Goal: Task Accomplishment & Management: Use online tool/utility

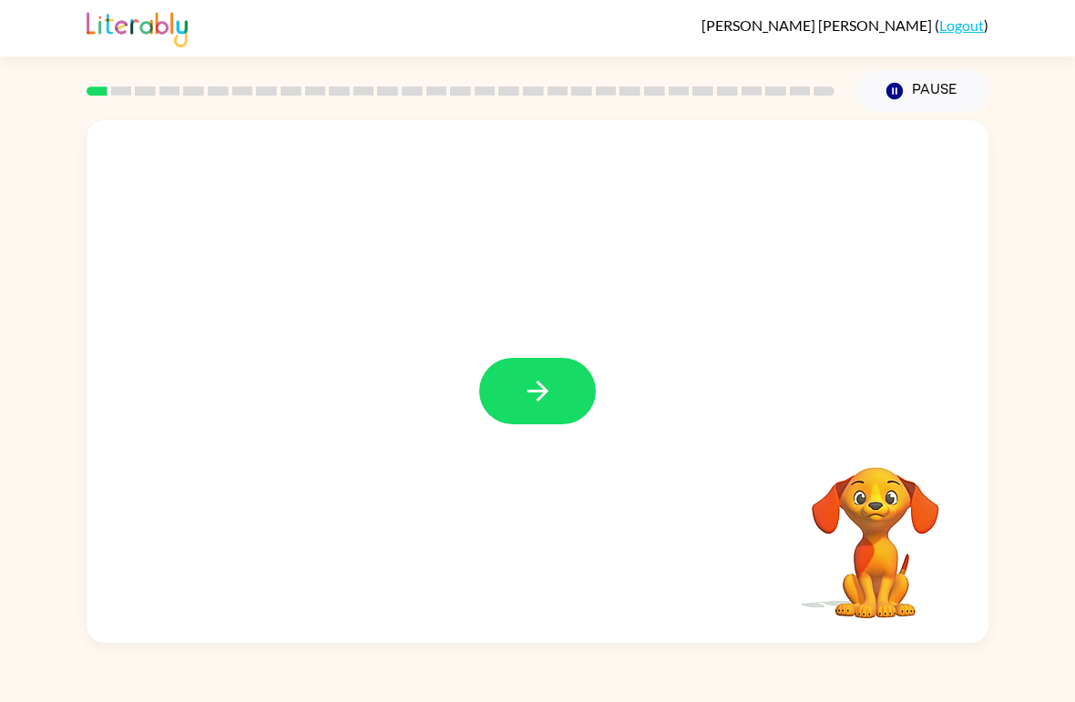
click at [517, 396] on button "button" at bounding box center [537, 391] width 117 height 67
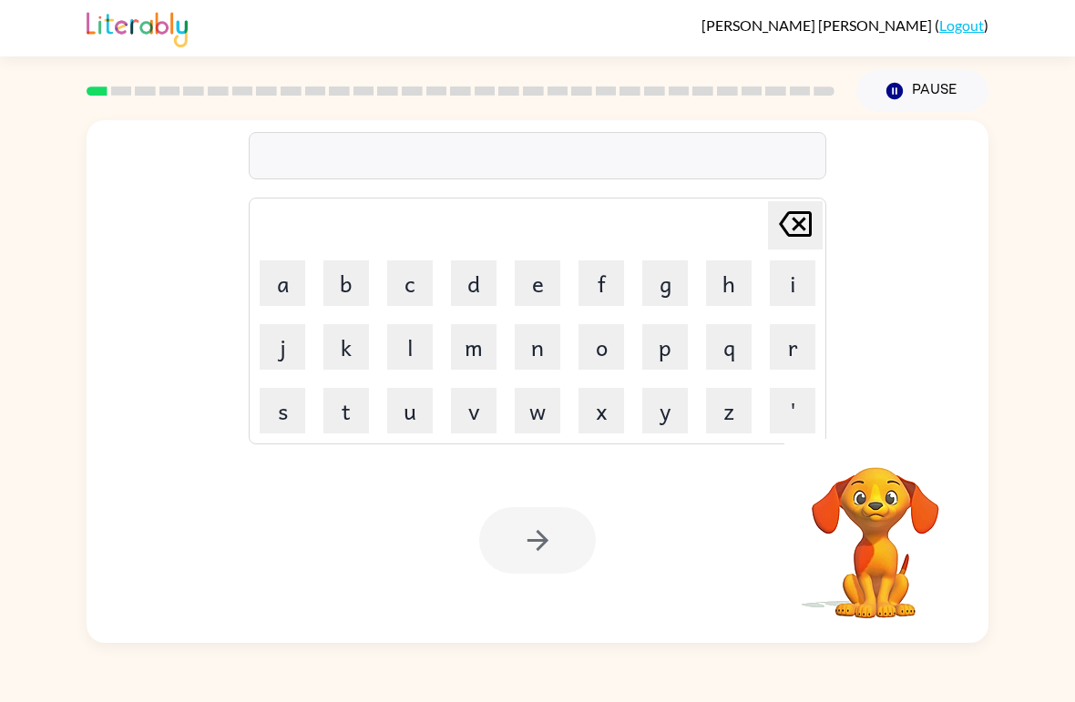
click at [349, 275] on button "b" at bounding box center [346, 284] width 46 height 46
click at [595, 337] on button "o" at bounding box center [601, 347] width 46 height 46
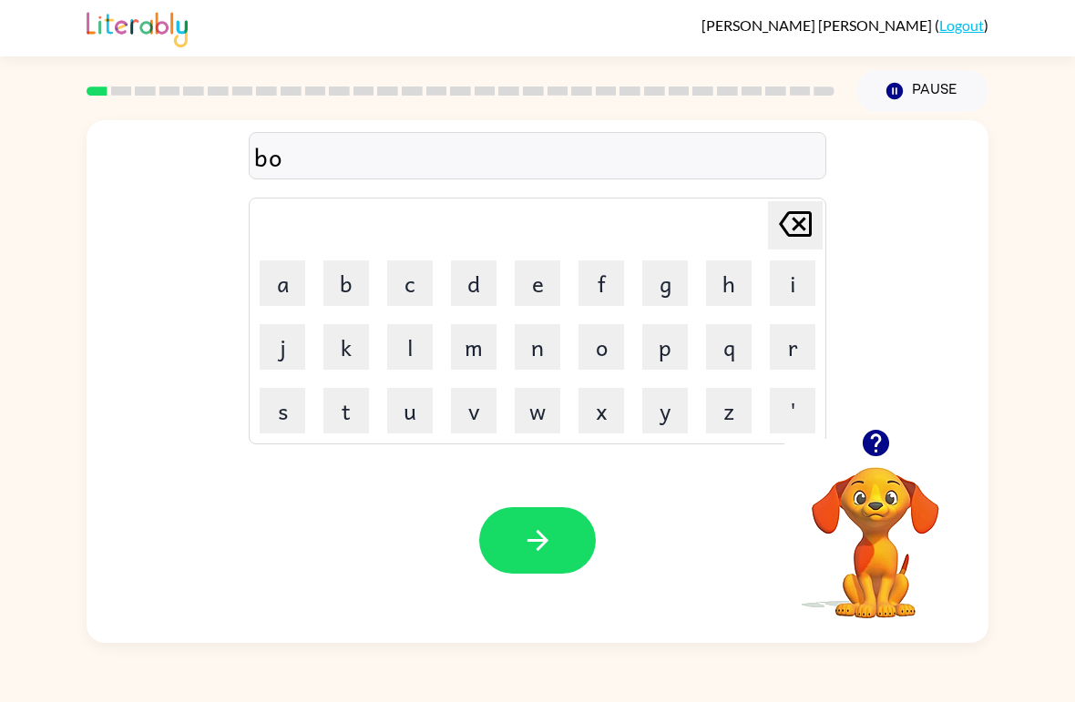
click at [793, 337] on button "r" at bounding box center [793, 347] width 46 height 46
click at [476, 272] on button "d" at bounding box center [474, 284] width 46 height 46
click at [537, 280] on button "e" at bounding box center [538, 284] width 46 height 46
click at [774, 347] on button "r" at bounding box center [793, 347] width 46 height 46
click at [532, 543] on icon "button" at bounding box center [538, 541] width 32 height 32
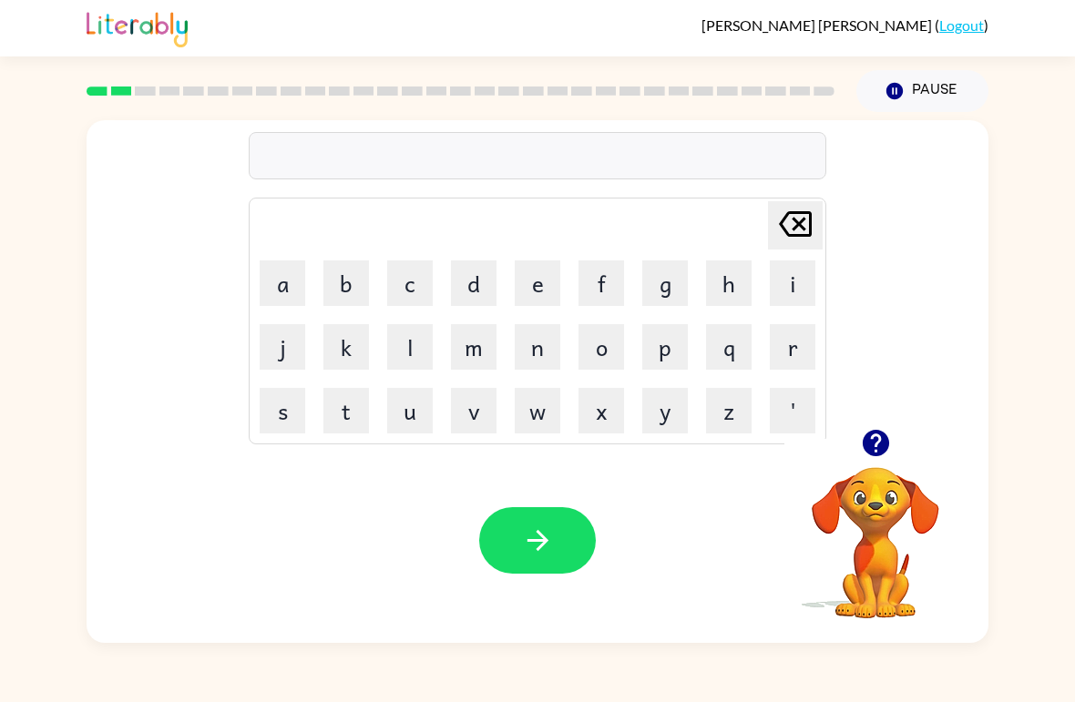
click at [783, 350] on button "r" at bounding box center [793, 347] width 46 height 46
click at [612, 355] on button "o" at bounding box center [601, 347] width 46 height 46
click at [406, 410] on button "u" at bounding box center [410, 411] width 46 height 46
click at [528, 361] on button "n" at bounding box center [538, 347] width 46 height 46
click at [481, 288] on button "d" at bounding box center [474, 284] width 46 height 46
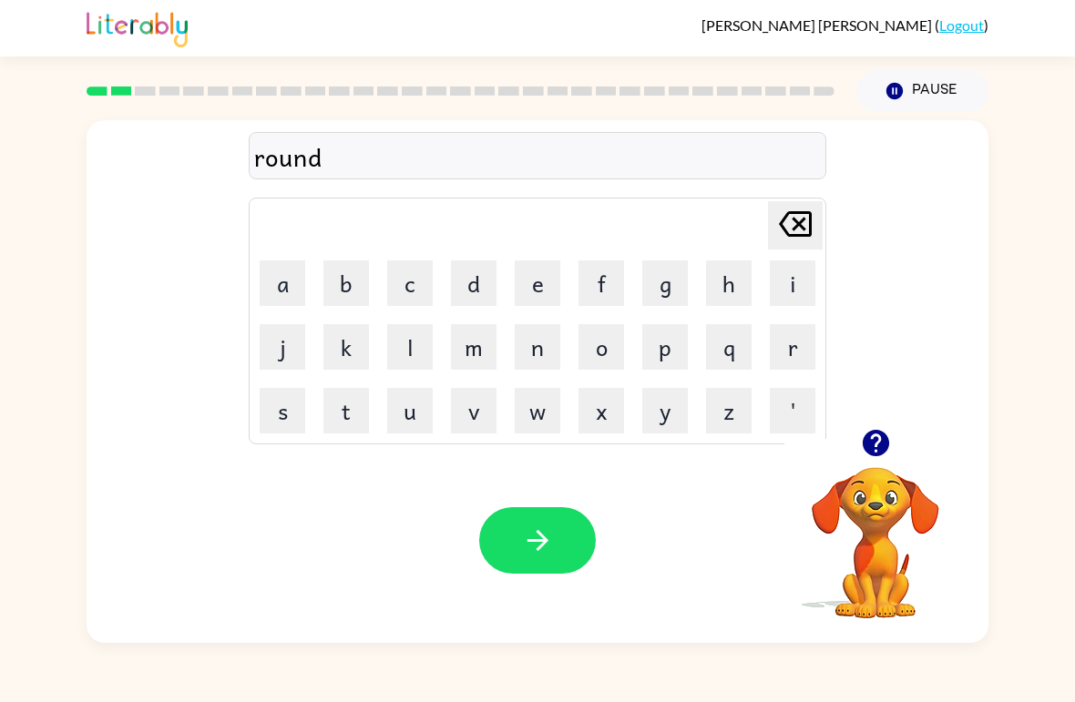
click at [552, 530] on icon "button" at bounding box center [538, 541] width 32 height 32
click at [467, 353] on button "m" at bounding box center [474, 347] width 46 height 46
click at [540, 277] on button "e" at bounding box center [538, 284] width 46 height 46
click at [415, 283] on button "c" at bounding box center [410, 284] width 46 height 46
click at [720, 254] on td "h" at bounding box center [729, 283] width 62 height 62
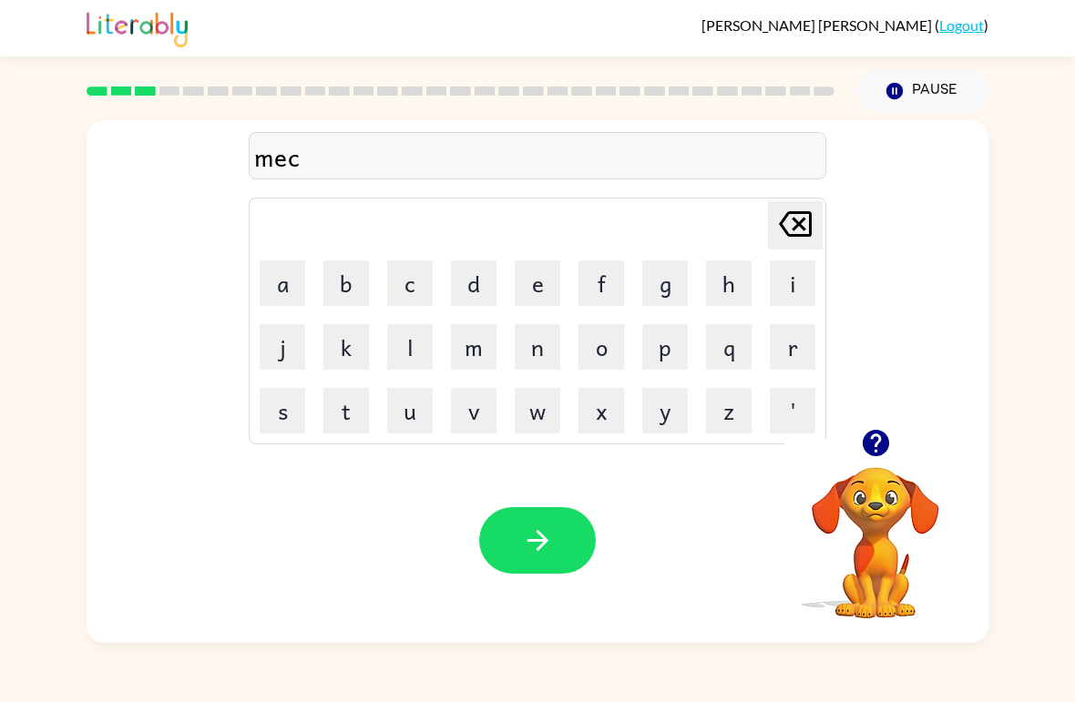
click at [737, 277] on button "h" at bounding box center [729, 284] width 46 height 46
click at [801, 280] on button "i" at bounding box center [793, 284] width 46 height 46
click at [548, 342] on button "n" at bounding box center [538, 347] width 46 height 46
click at [506, 290] on table "[PERSON_NAME] last character input a b c d e f g h i j k l m n o p q r s t u v …" at bounding box center [538, 321] width 576 height 245
click at [547, 304] on button "e" at bounding box center [538, 284] width 46 height 46
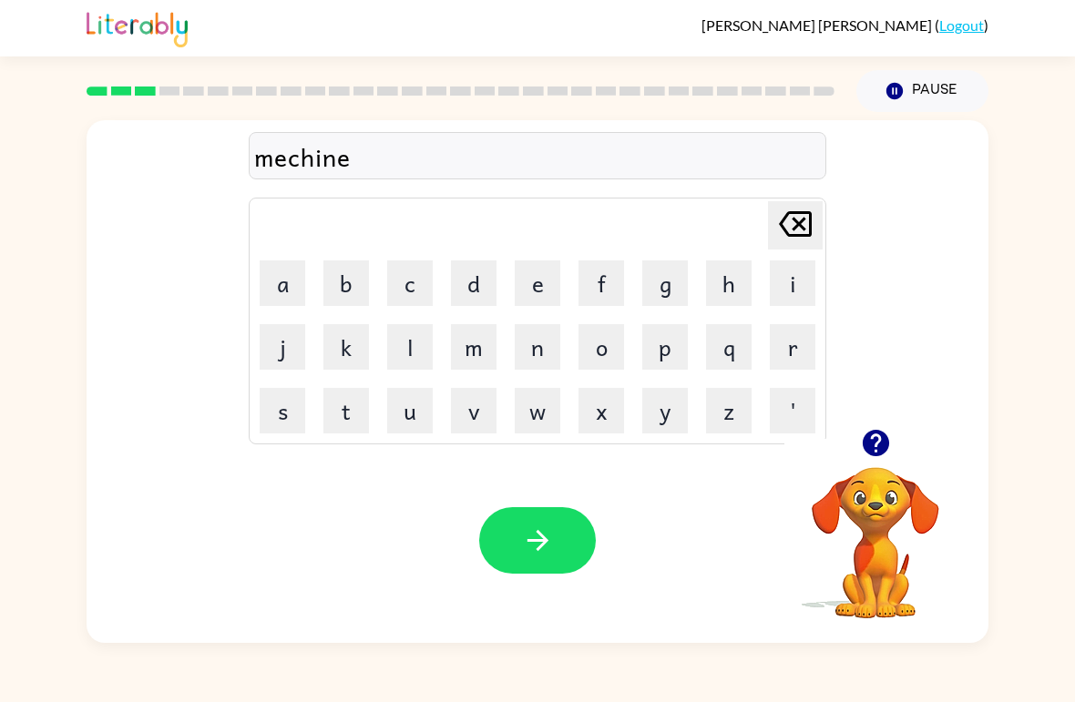
click at [783, 235] on icon "[PERSON_NAME] last character input" at bounding box center [795, 224] width 44 height 44
click at [783, 234] on icon "[PERSON_NAME] last character input" at bounding box center [795, 224] width 44 height 44
click at [784, 235] on icon "[PERSON_NAME] last character input" at bounding box center [795, 224] width 44 height 44
click at [783, 234] on icon "[PERSON_NAME] last character input" at bounding box center [795, 224] width 44 height 44
click at [794, 219] on icon at bounding box center [795, 224] width 33 height 26
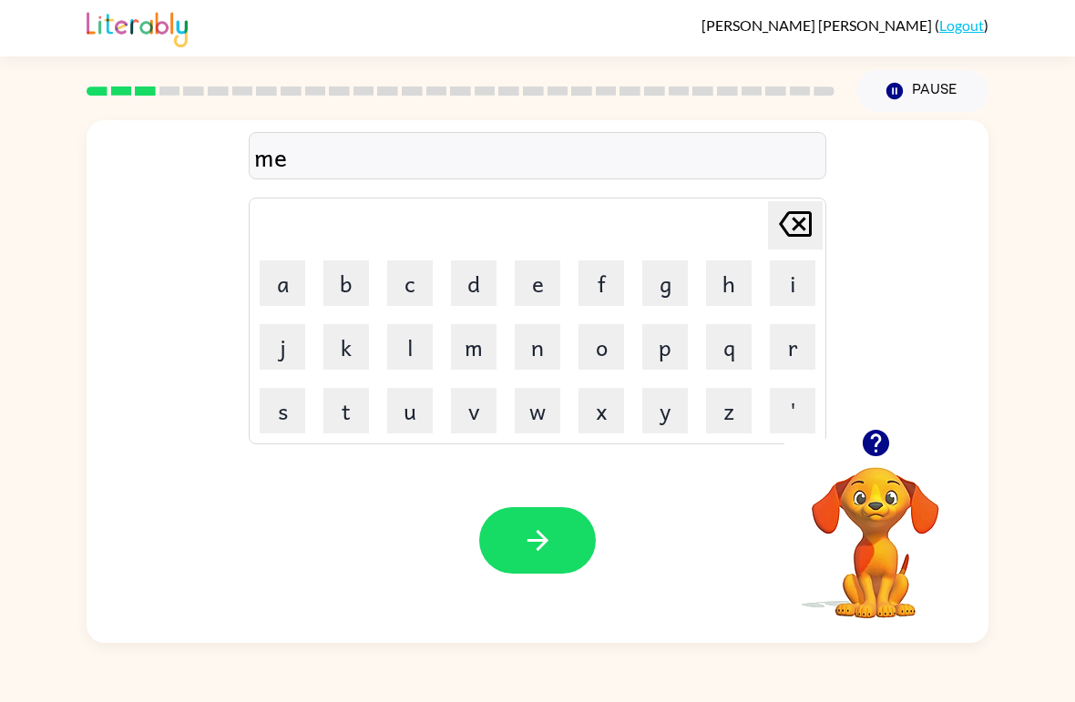
click at [416, 273] on button "c" at bounding box center [410, 284] width 46 height 46
click at [799, 207] on icon "[PERSON_NAME] last character input" at bounding box center [795, 224] width 44 height 44
click at [878, 445] on icon "button" at bounding box center [875, 443] width 26 height 26
click at [803, 209] on icon "[PERSON_NAME] last character input" at bounding box center [795, 224] width 44 height 44
click at [810, 209] on icon "[PERSON_NAME] last character input" at bounding box center [795, 224] width 44 height 44
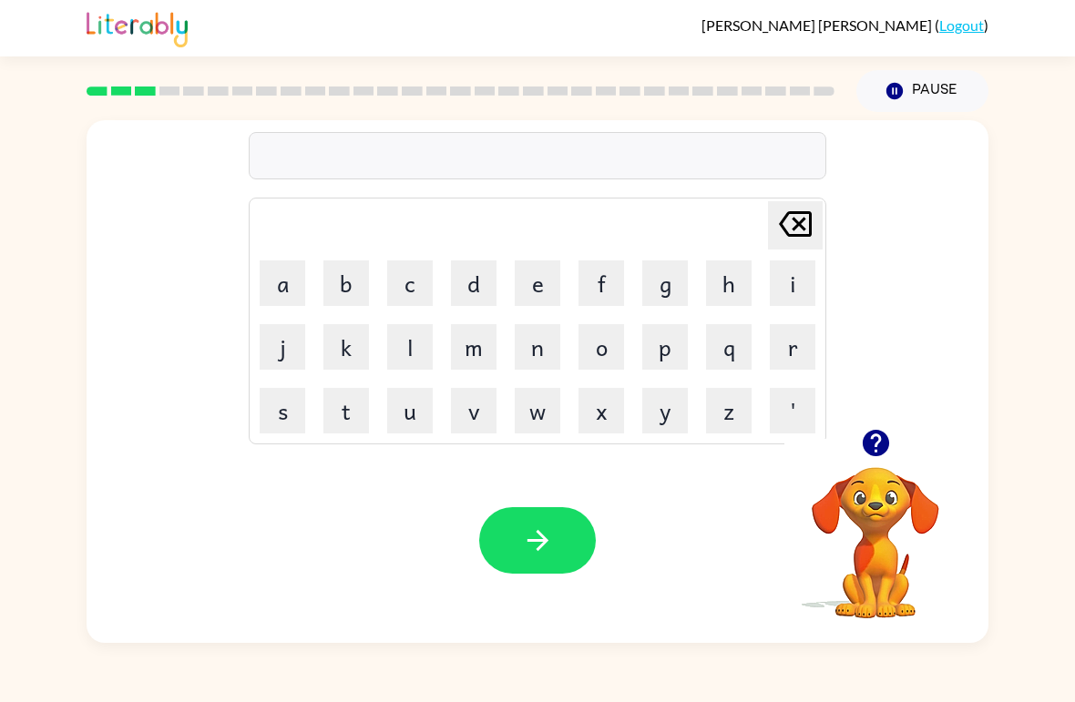
click at [476, 348] on button "m" at bounding box center [474, 347] width 46 height 46
click at [521, 292] on button "e" at bounding box center [538, 284] width 46 height 46
click at [733, 287] on button "h" at bounding box center [729, 284] width 46 height 46
click at [788, 281] on button "i" at bounding box center [793, 284] width 46 height 46
click at [538, 334] on button "n" at bounding box center [538, 347] width 46 height 46
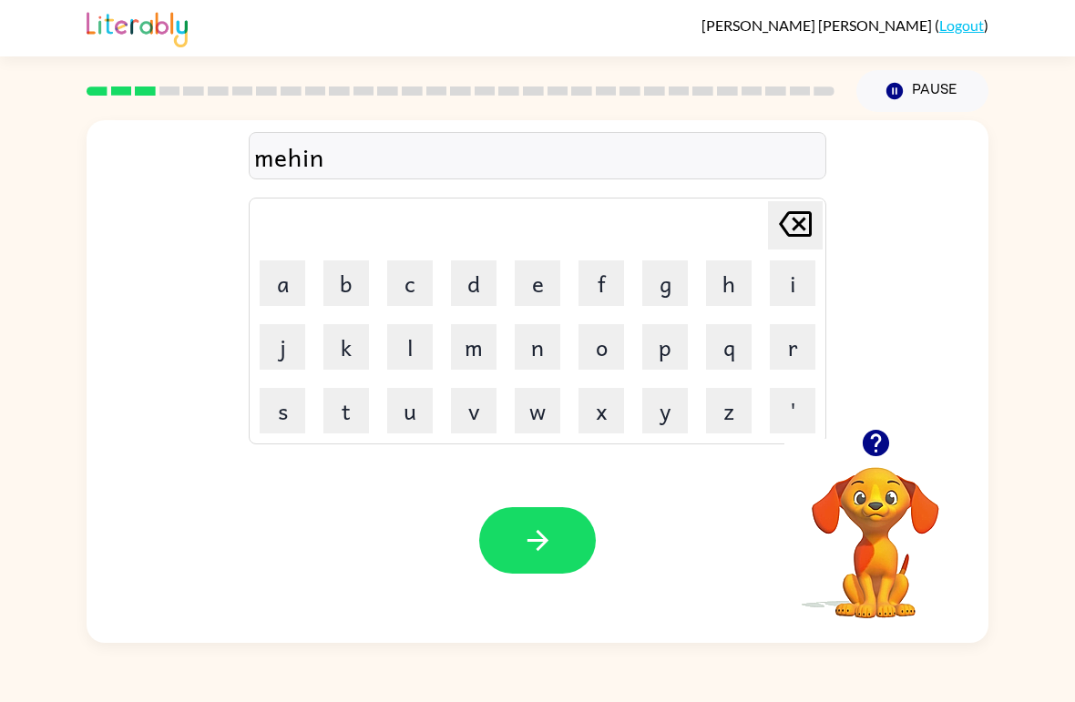
click at [516, 269] on button "e" at bounding box center [538, 284] width 46 height 46
click at [789, 226] on icon "[PERSON_NAME] last character input" at bounding box center [795, 224] width 44 height 44
click at [789, 225] on icon "[PERSON_NAME] last character input" at bounding box center [795, 224] width 44 height 44
click at [785, 214] on icon "[PERSON_NAME] last character input" at bounding box center [795, 224] width 44 height 44
click at [785, 213] on icon "[PERSON_NAME] last character input" at bounding box center [795, 224] width 44 height 44
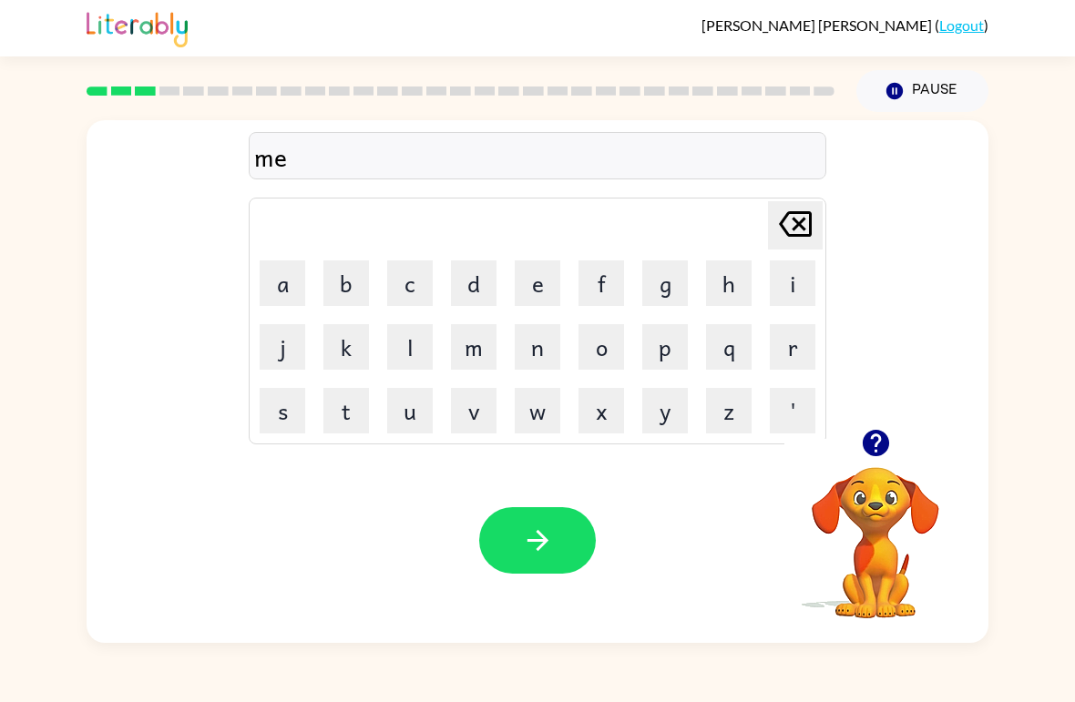
click at [783, 221] on icon at bounding box center [795, 224] width 33 height 26
click at [532, 295] on button "e" at bounding box center [538, 284] width 46 height 46
click at [430, 274] on button "c" at bounding box center [410, 284] width 46 height 46
click at [732, 282] on button "h" at bounding box center [729, 284] width 46 height 46
click at [791, 280] on button "i" at bounding box center [793, 284] width 46 height 46
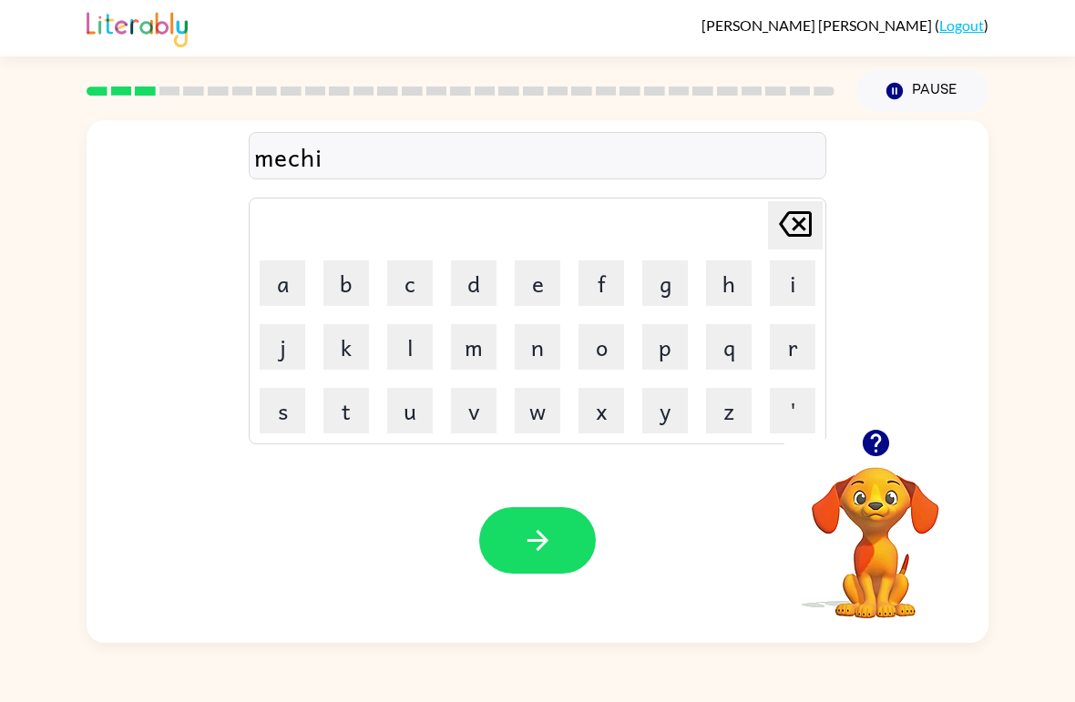
click at [537, 352] on button "n" at bounding box center [538, 347] width 46 height 46
click at [535, 287] on button "e" at bounding box center [538, 284] width 46 height 46
click at [573, 530] on button "button" at bounding box center [537, 540] width 117 height 67
click at [356, 418] on button "t" at bounding box center [346, 411] width 46 height 46
click at [787, 343] on button "r" at bounding box center [793, 347] width 46 height 46
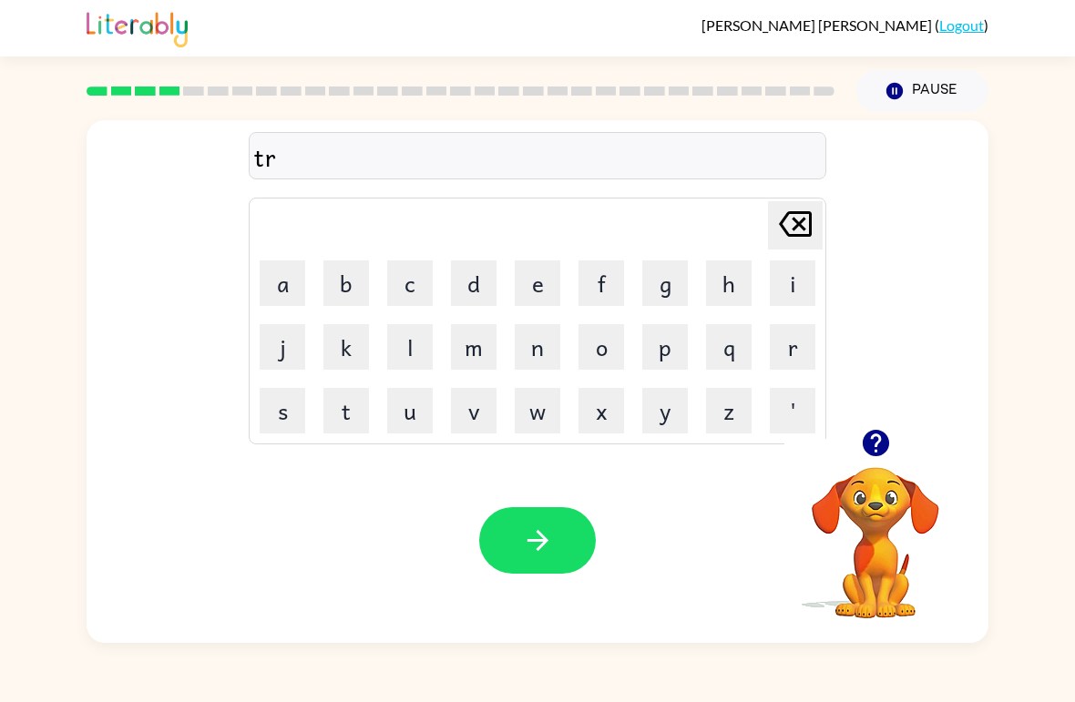
click at [801, 272] on button "i" at bounding box center [793, 284] width 46 height 46
click at [295, 284] on button "a" at bounding box center [283, 284] width 46 height 46
click at [528, 349] on button "n" at bounding box center [538, 347] width 46 height 46
click at [568, 540] on button "button" at bounding box center [537, 540] width 117 height 67
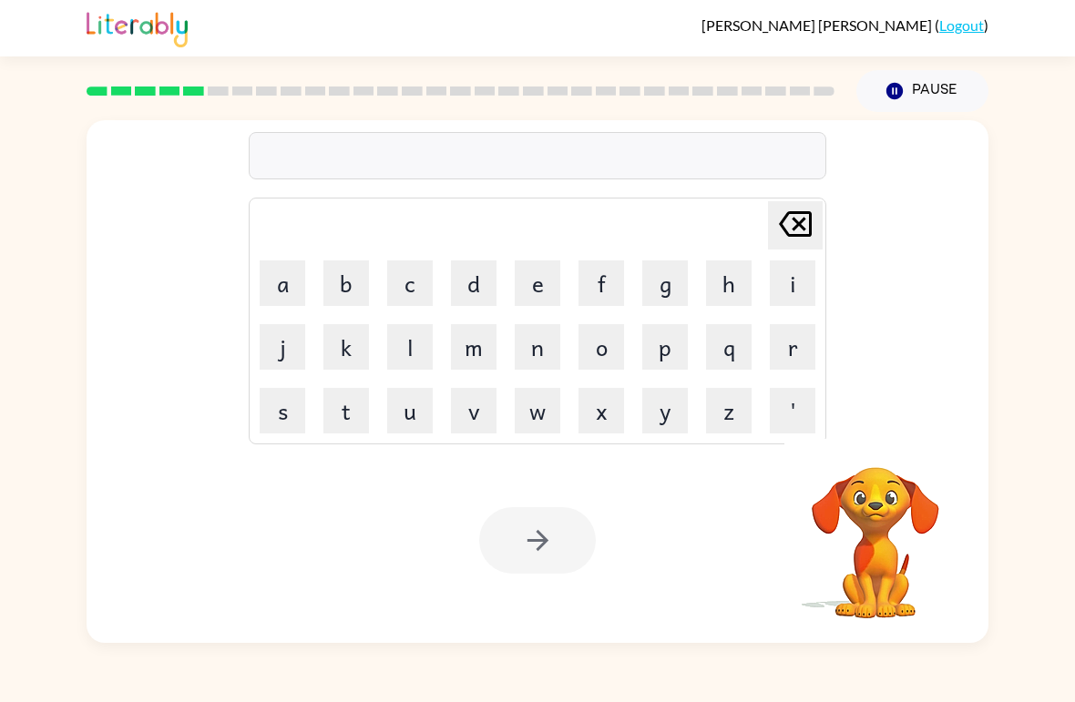
click at [471, 270] on button "d" at bounding box center [474, 284] width 46 height 46
click at [542, 281] on button "e" at bounding box center [538, 284] width 46 height 46
click at [587, 279] on button "f" at bounding box center [601, 284] width 46 height 46
click at [533, 272] on button "e" at bounding box center [538, 284] width 46 height 46
click at [556, 325] on button "n" at bounding box center [538, 347] width 46 height 46
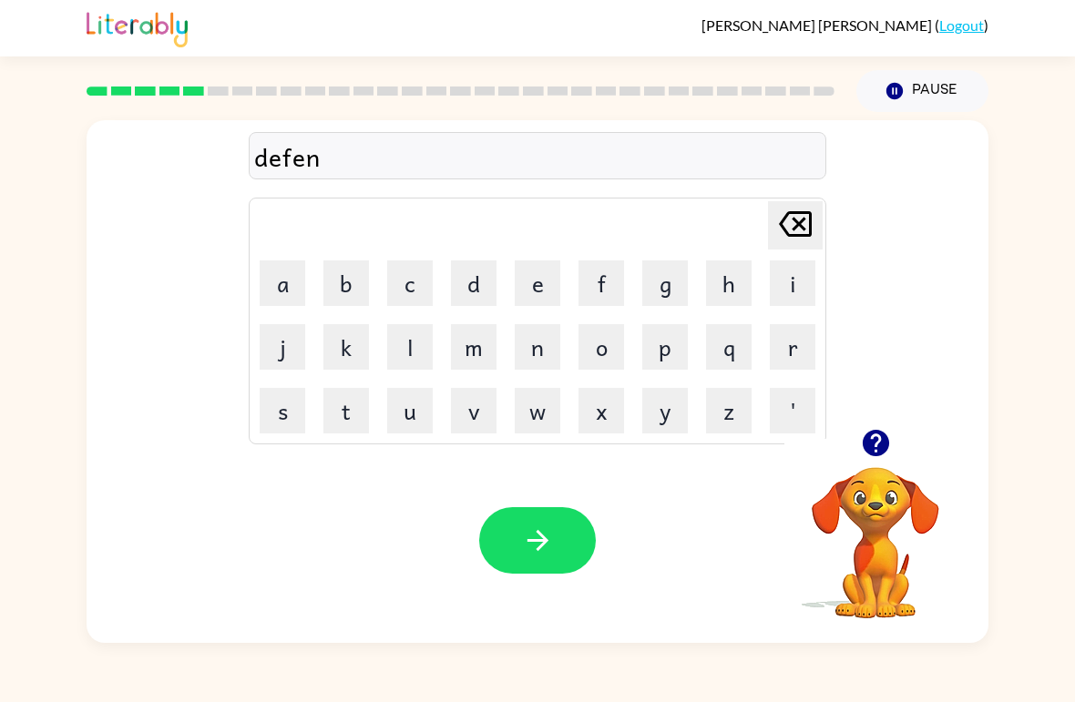
click at [414, 283] on button "c" at bounding box center [410, 284] width 46 height 46
click at [533, 278] on button "e" at bounding box center [538, 284] width 46 height 46
click at [800, 292] on button "i" at bounding box center [793, 284] width 46 height 46
click at [492, 389] on button "v" at bounding box center [474, 411] width 46 height 46
click at [547, 261] on button "e" at bounding box center [538, 284] width 46 height 46
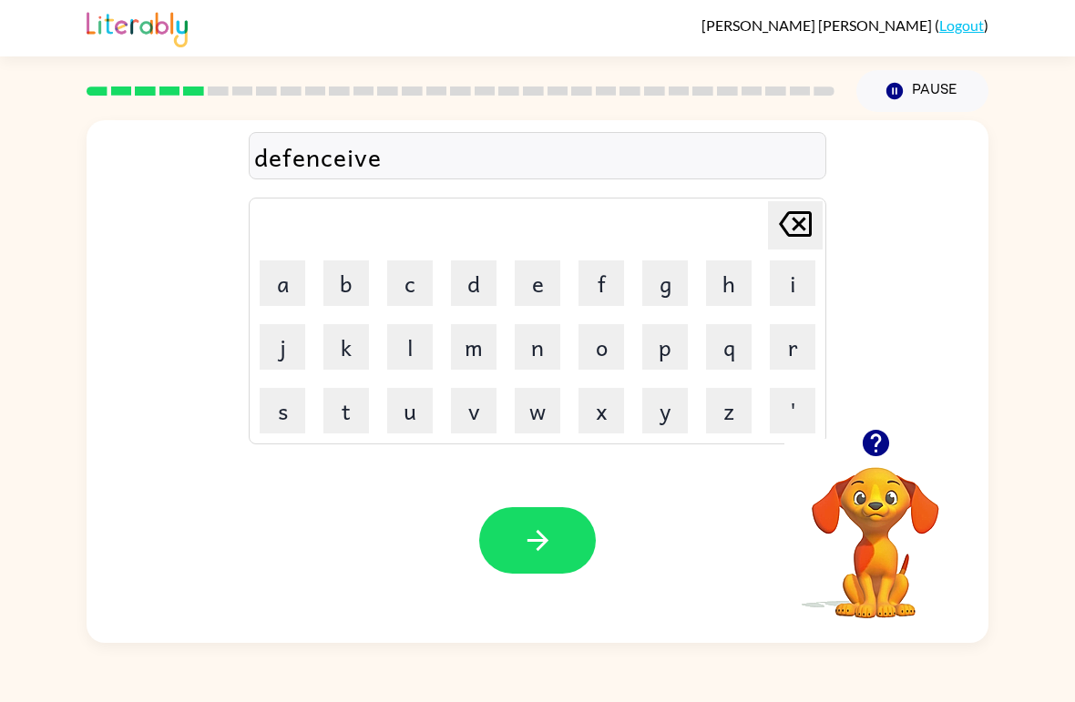
click at [559, 544] on button "button" at bounding box center [537, 540] width 117 height 67
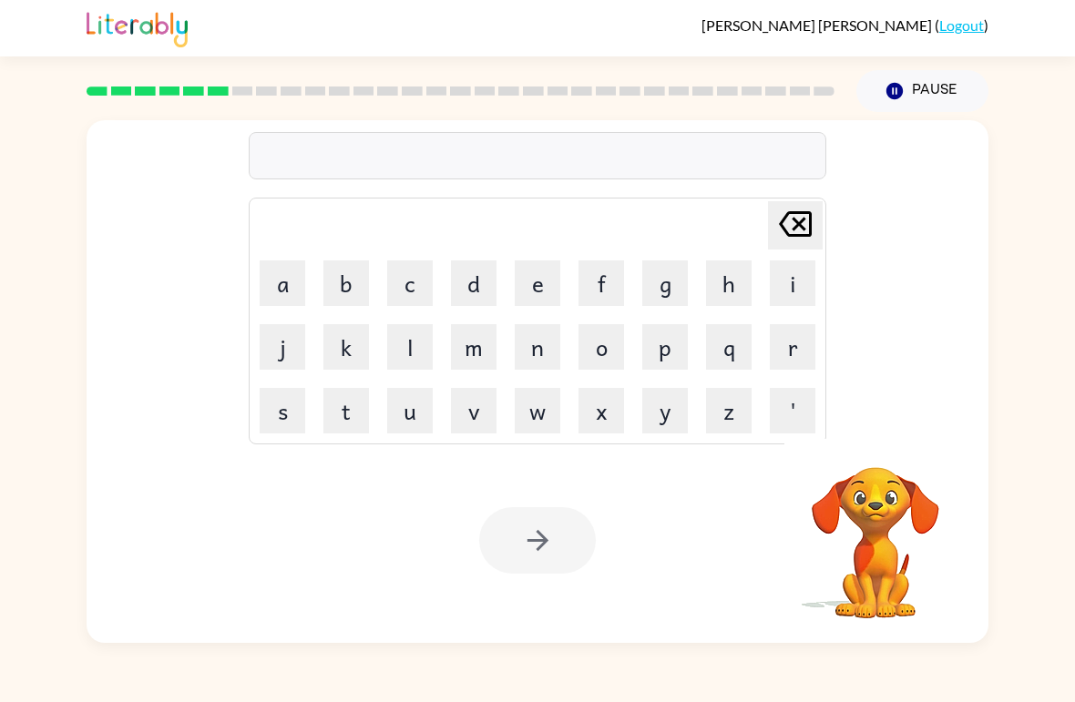
click at [493, 412] on button "v" at bounding box center [474, 411] width 46 height 46
click at [279, 287] on button "a" at bounding box center [283, 284] width 46 height 46
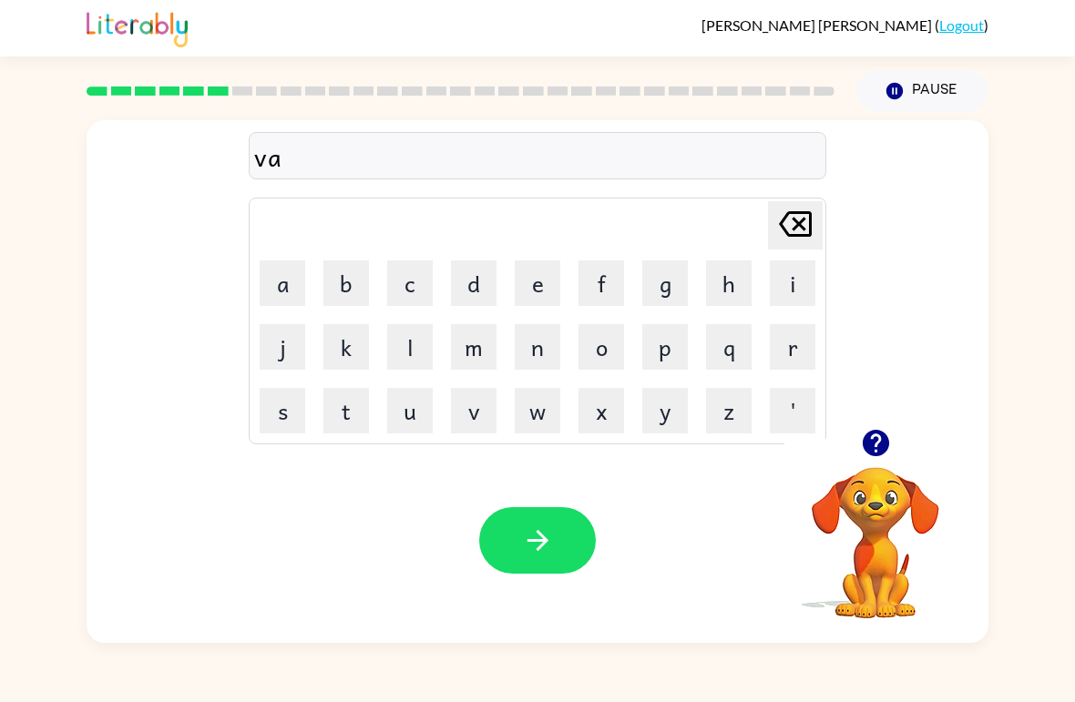
click at [411, 271] on button "c" at bounding box center [410, 284] width 46 height 46
click at [264, 291] on button "a" at bounding box center [283, 284] width 46 height 46
click at [339, 413] on button "t" at bounding box center [346, 411] width 46 height 46
click at [793, 286] on button "i" at bounding box center [793, 284] width 46 height 46
click at [604, 350] on button "o" at bounding box center [601, 347] width 46 height 46
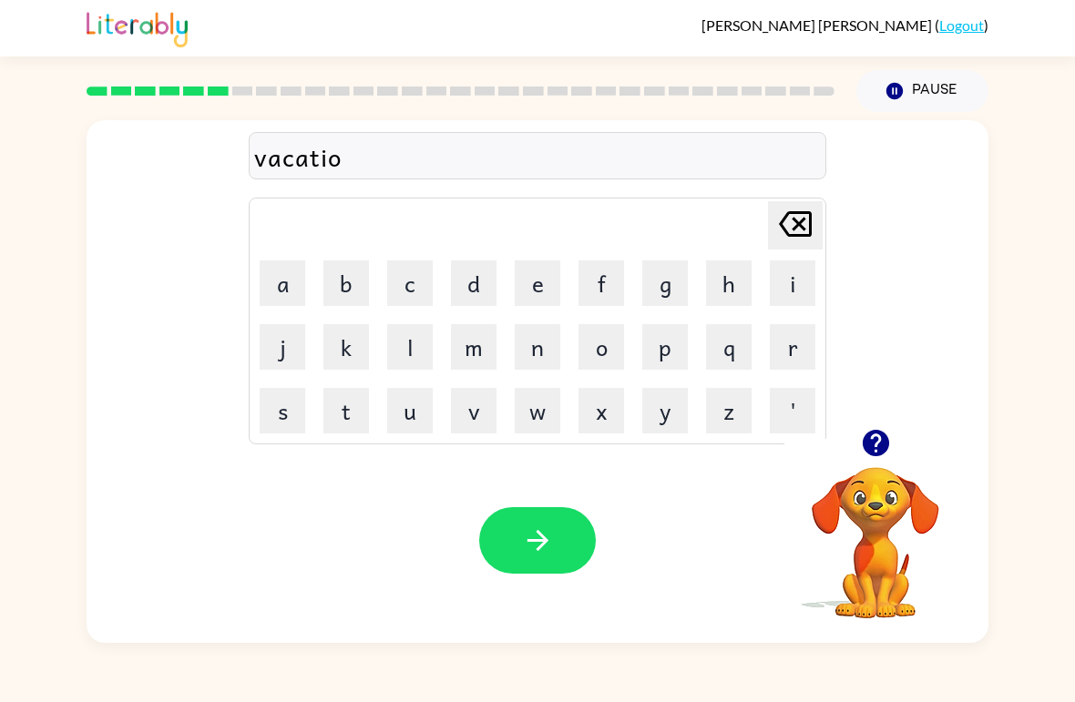
click at [542, 347] on button "n" at bounding box center [538, 347] width 46 height 46
click at [544, 526] on icon "button" at bounding box center [538, 541] width 32 height 32
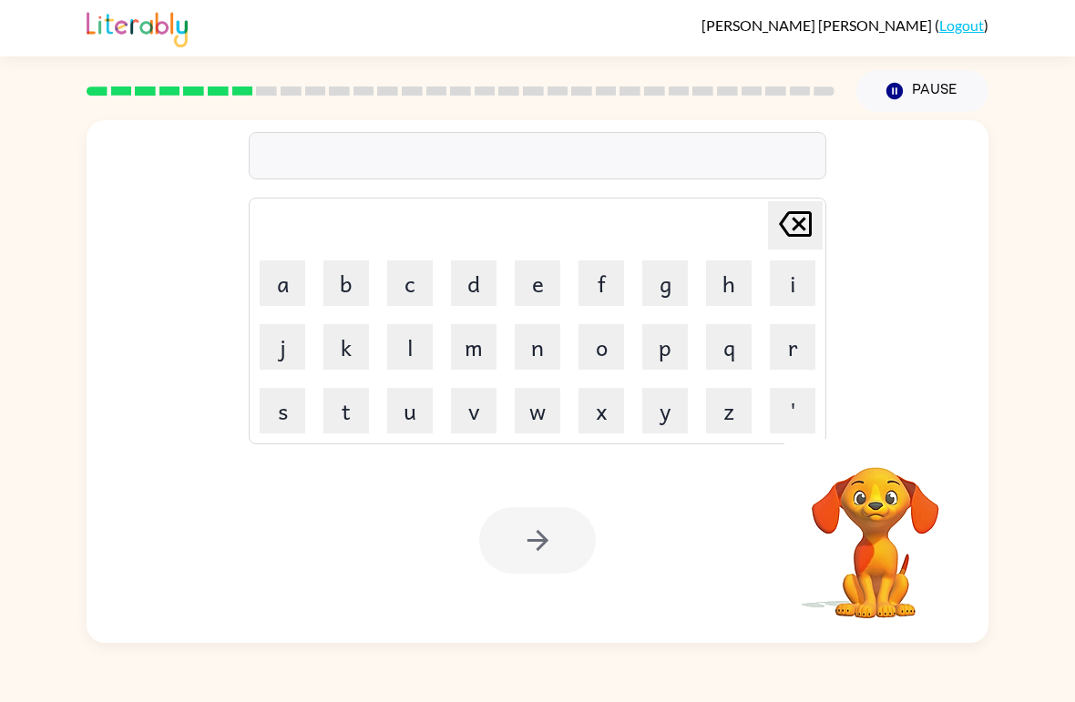
click at [681, 347] on button "p" at bounding box center [665, 347] width 46 height 46
click at [407, 412] on button "u" at bounding box center [410, 411] width 46 height 46
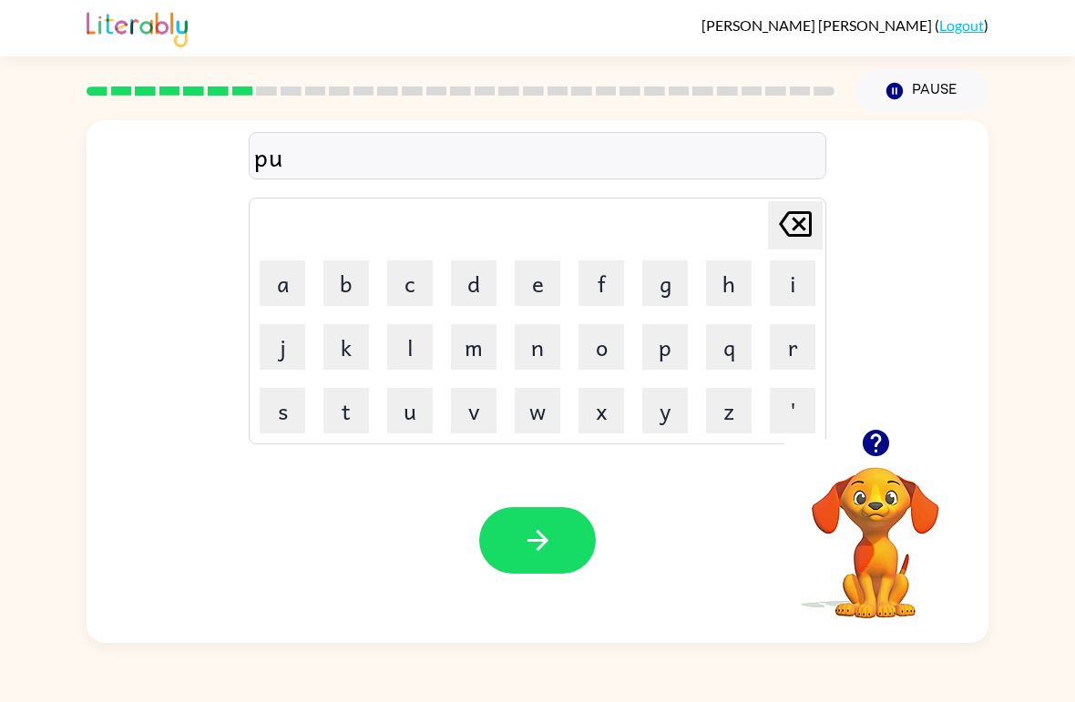
click at [491, 279] on button "d" at bounding box center [474, 284] width 46 height 46
click at [402, 343] on button "l" at bounding box center [410, 347] width 46 height 46
click at [541, 290] on button "e" at bounding box center [538, 284] width 46 height 46
click at [554, 510] on button "button" at bounding box center [537, 540] width 117 height 67
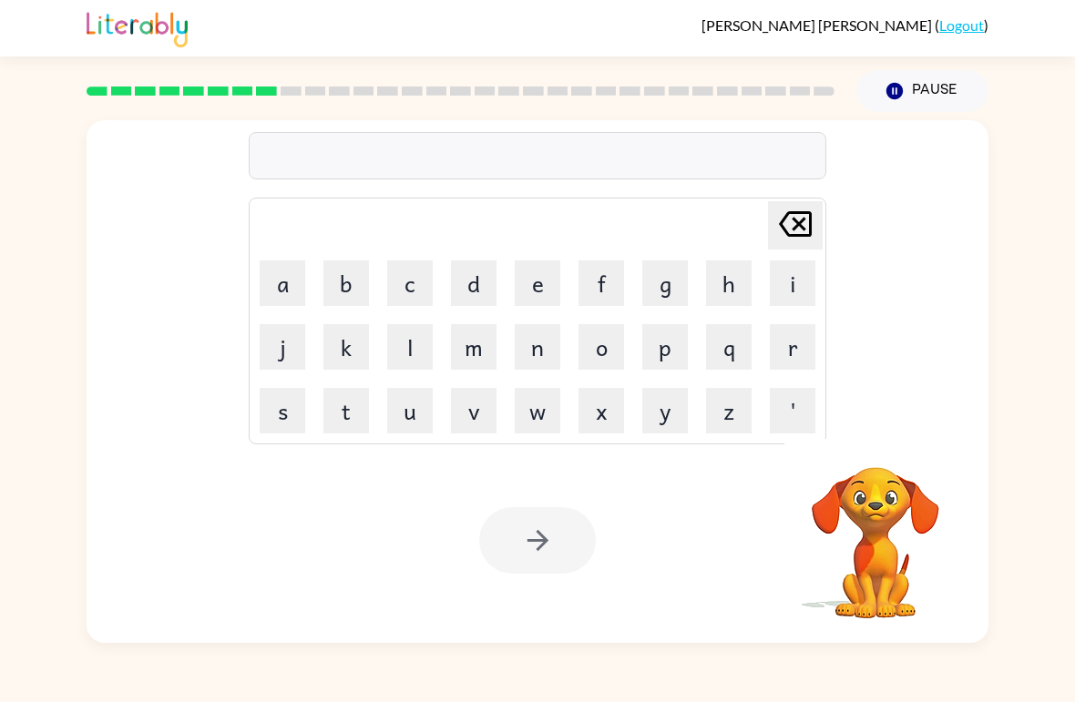
click at [486, 340] on button "m" at bounding box center [474, 347] width 46 height 46
click at [541, 301] on button "e" at bounding box center [538, 284] width 46 height 46
click at [781, 333] on button "r" at bounding box center [793, 347] width 46 height 46
click at [804, 279] on button "i" at bounding box center [793, 284] width 46 height 46
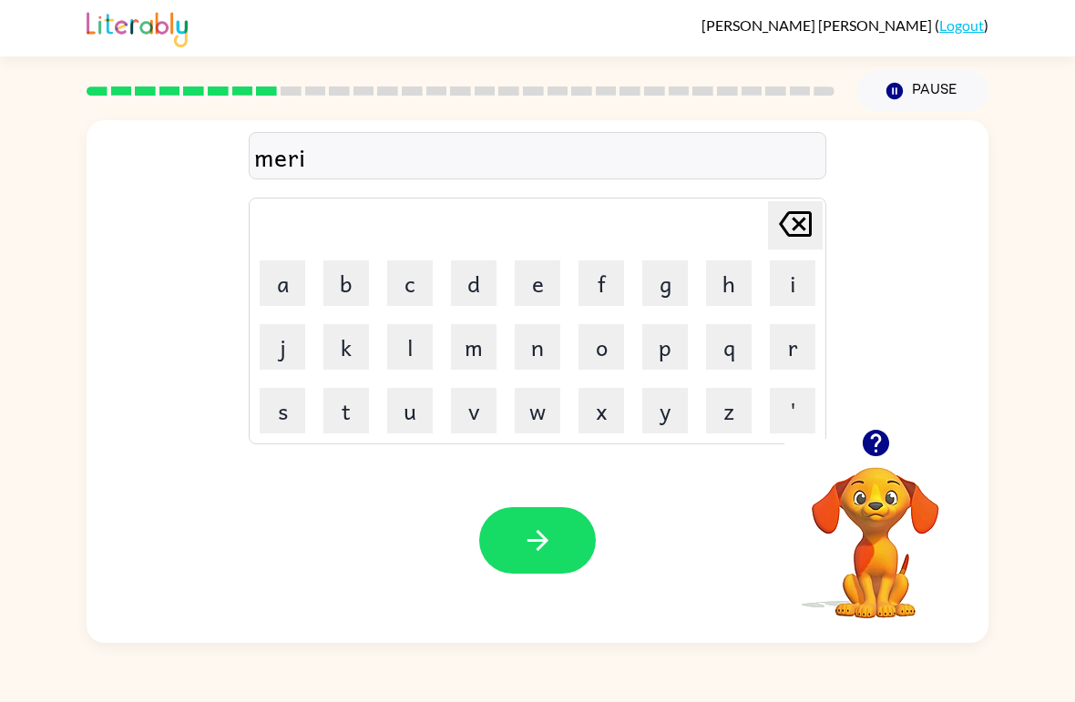
click at [399, 276] on button "c" at bounding box center [410, 284] width 46 height 46
click at [283, 292] on button "a" at bounding box center [283, 284] width 46 height 46
click at [402, 362] on button "l" at bounding box center [410, 347] width 46 height 46
click at [542, 296] on button "e" at bounding box center [538, 284] width 46 height 46
click at [554, 532] on button "button" at bounding box center [537, 540] width 117 height 67
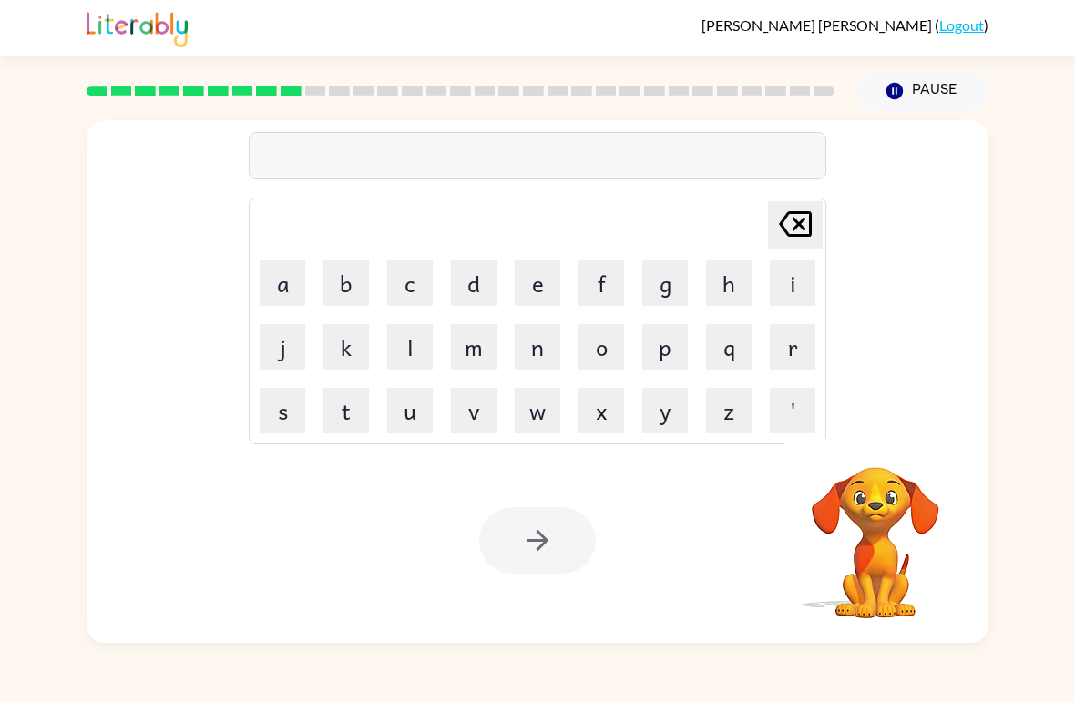
click at [485, 345] on button "m" at bounding box center [474, 347] width 46 height 46
click at [804, 274] on button "i" at bounding box center [793, 284] width 46 height 46
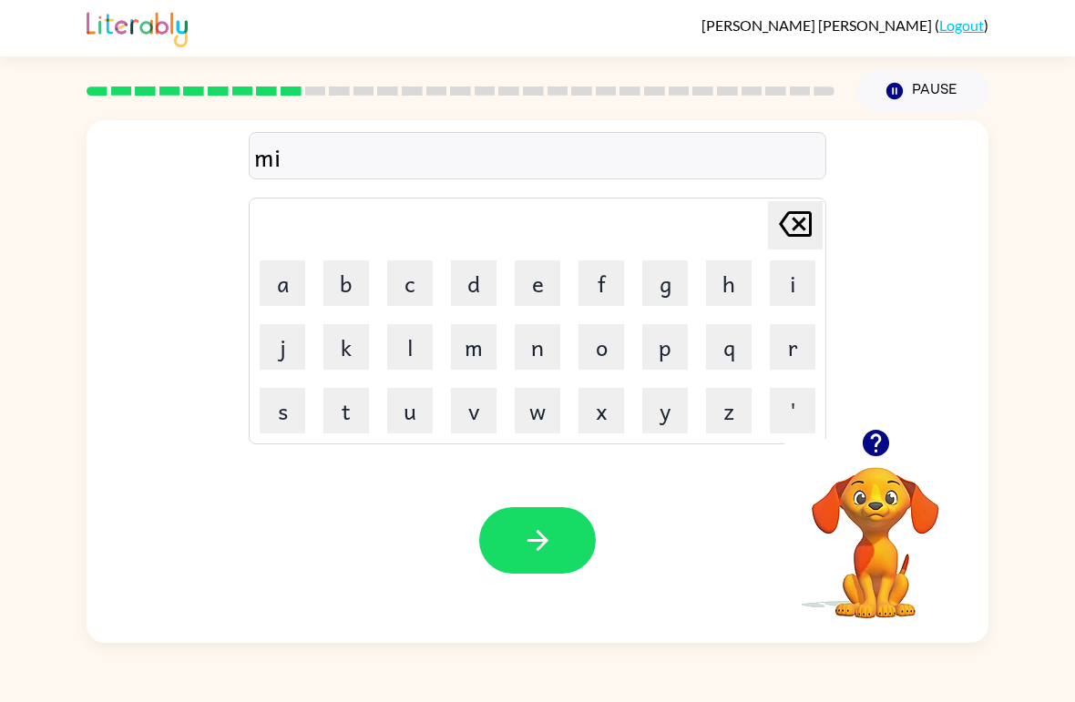
click at [477, 281] on button "d" at bounding box center [474, 284] width 46 height 46
click at [471, 361] on button "m" at bounding box center [474, 347] width 46 height 46
click at [600, 343] on button "o" at bounding box center [601, 347] width 46 height 46
click at [534, 342] on button "n" at bounding box center [538, 347] width 46 height 46
click at [795, 281] on button "i" at bounding box center [793, 284] width 46 height 46
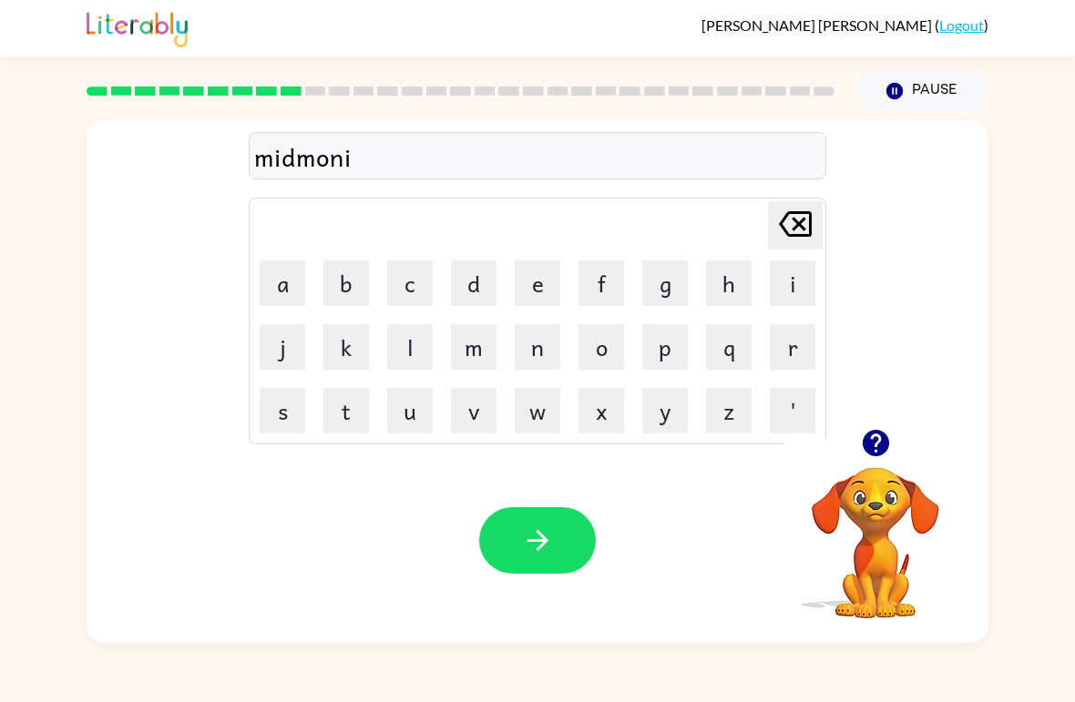
click at [535, 345] on button "n" at bounding box center [538, 347] width 46 height 46
click at [670, 280] on button "g" at bounding box center [665, 284] width 46 height 46
click at [535, 551] on icon "button" at bounding box center [538, 541] width 32 height 32
click at [875, 443] on icon "button" at bounding box center [875, 443] width 26 height 26
click at [481, 283] on button "d" at bounding box center [474, 284] width 46 height 46
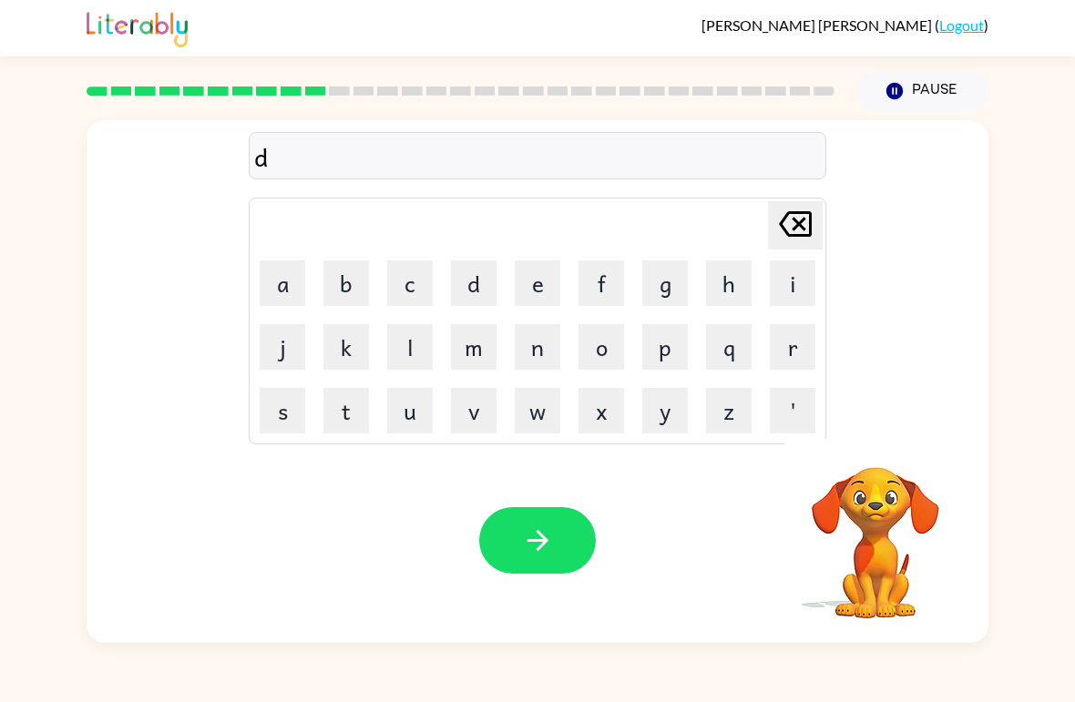
click at [777, 282] on button "i" at bounding box center [793, 284] width 46 height 46
click at [278, 412] on button "s" at bounding box center [283, 411] width 46 height 46
click at [353, 407] on button "t" at bounding box center [346, 411] width 46 height 46
click at [343, 413] on button "t" at bounding box center [346, 411] width 46 height 46
click at [810, 204] on icon "[PERSON_NAME] last character input" at bounding box center [795, 224] width 44 height 44
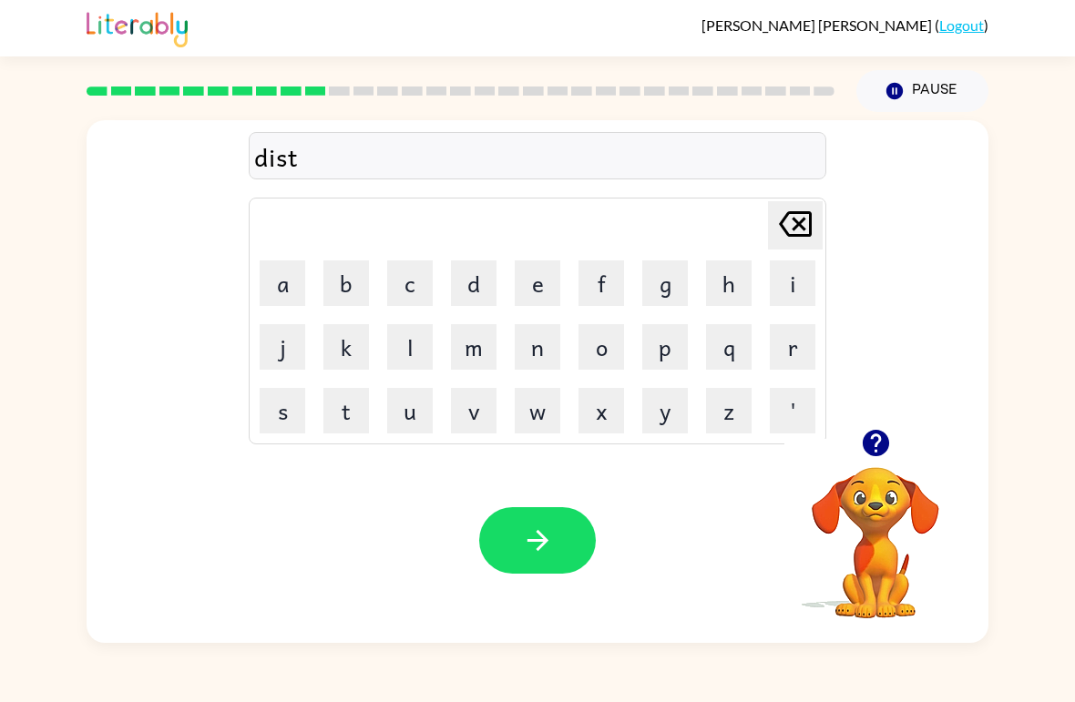
click at [282, 408] on button "s" at bounding box center [283, 411] width 46 height 46
click at [336, 406] on button "t" at bounding box center [346, 411] width 46 height 46
click at [803, 217] on icon "[PERSON_NAME] last character input" at bounding box center [795, 224] width 44 height 44
click at [804, 229] on icon at bounding box center [795, 224] width 33 height 26
click at [779, 363] on button "r" at bounding box center [793, 347] width 46 height 46
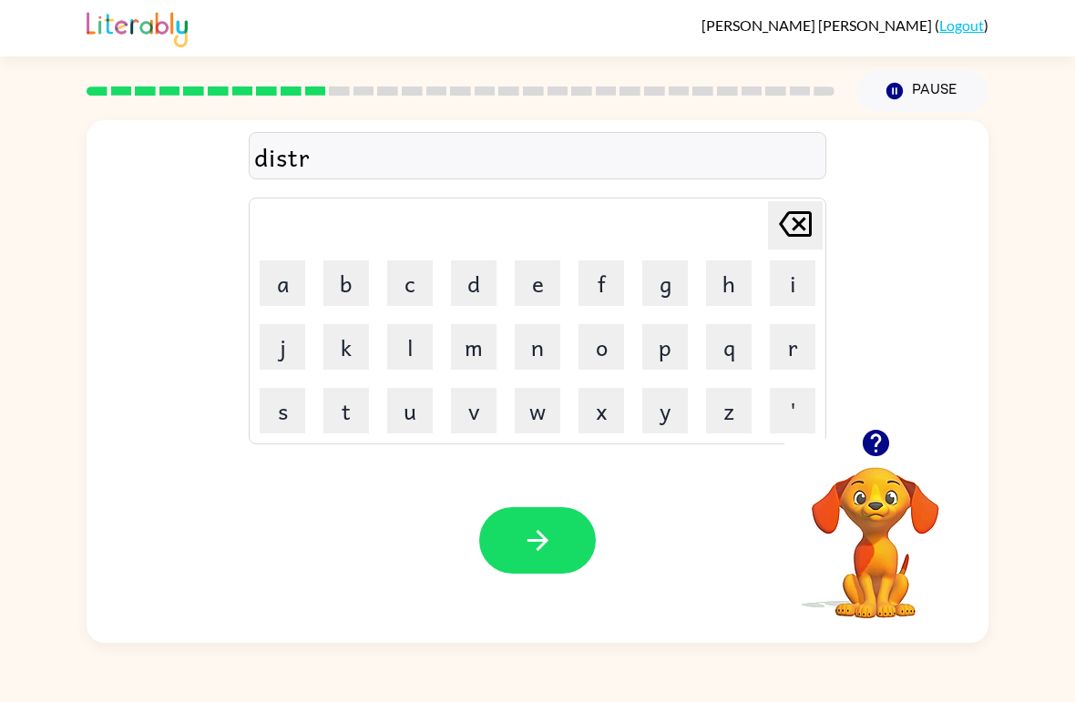
click at [414, 394] on button "u" at bounding box center [410, 411] width 46 height 46
click at [278, 412] on button "s" at bounding box center [283, 411] width 46 height 46
click at [338, 392] on button "t" at bounding box center [346, 411] width 46 height 46
click at [553, 542] on icon "button" at bounding box center [538, 541] width 32 height 32
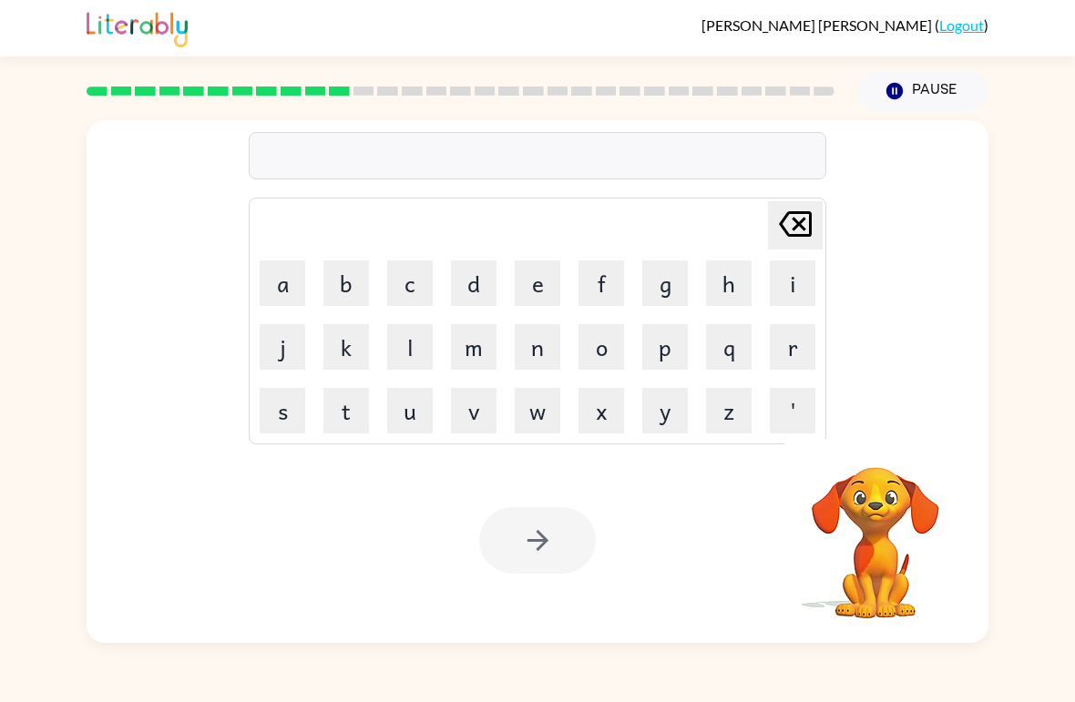
click at [791, 340] on button "r" at bounding box center [793, 347] width 46 height 46
click at [608, 336] on button "o" at bounding box center [601, 347] width 46 height 46
click at [485, 274] on button "d" at bounding box center [474, 284] width 46 height 46
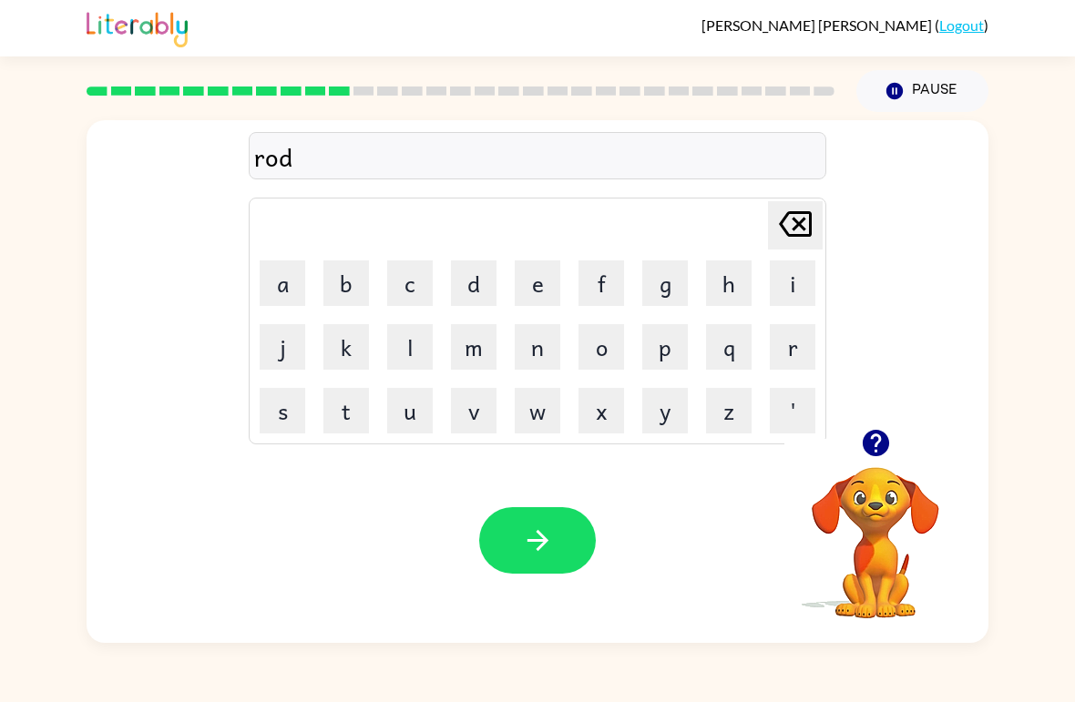
click at [564, 559] on button "button" at bounding box center [537, 540] width 117 height 67
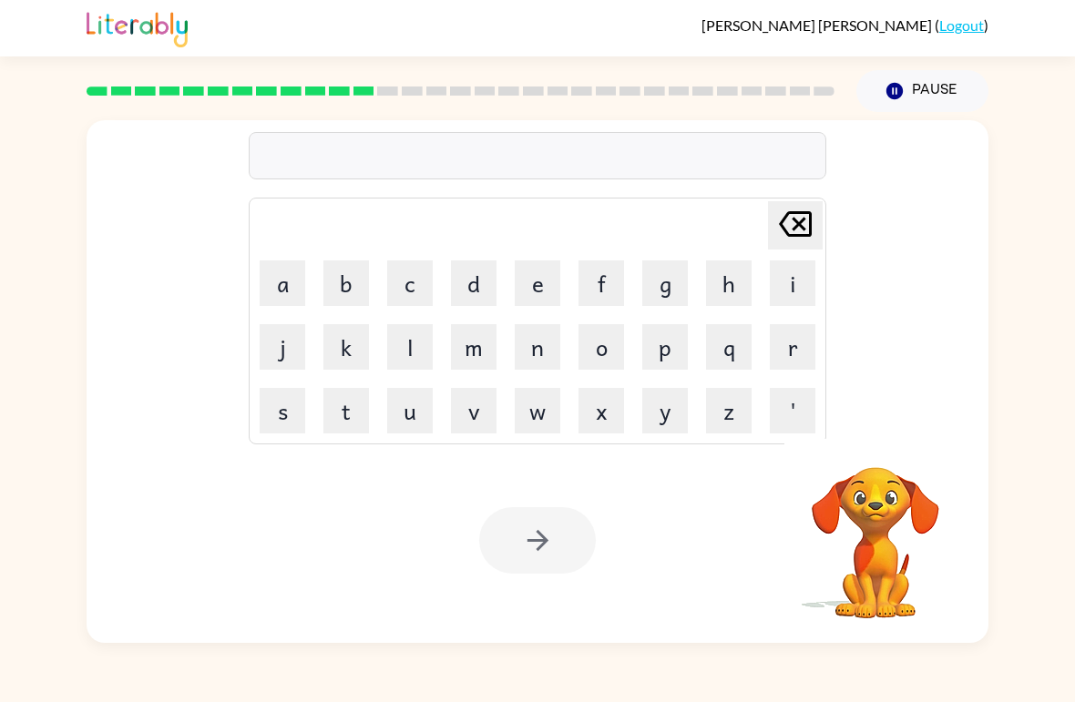
click at [522, 506] on div "Your browser must support playing .mp4 files to use Literably. Please try using…" at bounding box center [538, 540] width 902 height 205
click at [431, 395] on button "u" at bounding box center [410, 411] width 46 height 46
click at [670, 342] on button "p" at bounding box center [665, 347] width 46 height 46
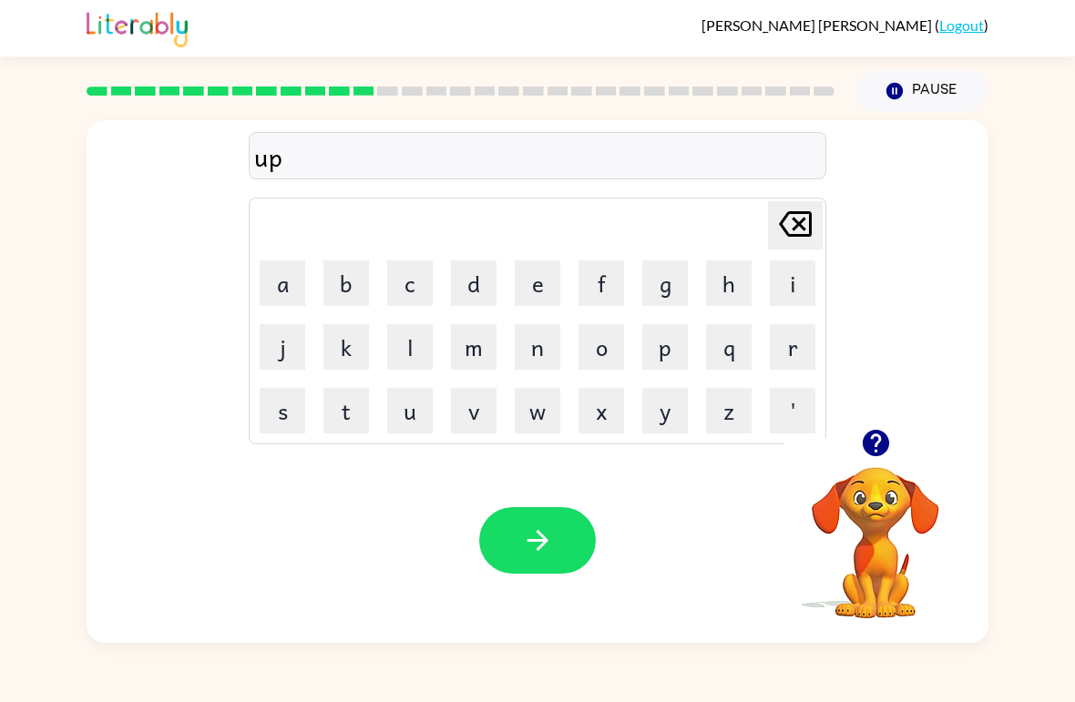
click at [789, 346] on button "r" at bounding box center [793, 347] width 46 height 46
click at [798, 231] on icon "[PERSON_NAME] last character input" at bounding box center [795, 224] width 44 height 44
click at [888, 441] on icon "button" at bounding box center [875, 443] width 26 height 26
click at [667, 274] on button "g" at bounding box center [665, 284] width 46 height 46
click at [773, 362] on button "r" at bounding box center [793, 347] width 46 height 46
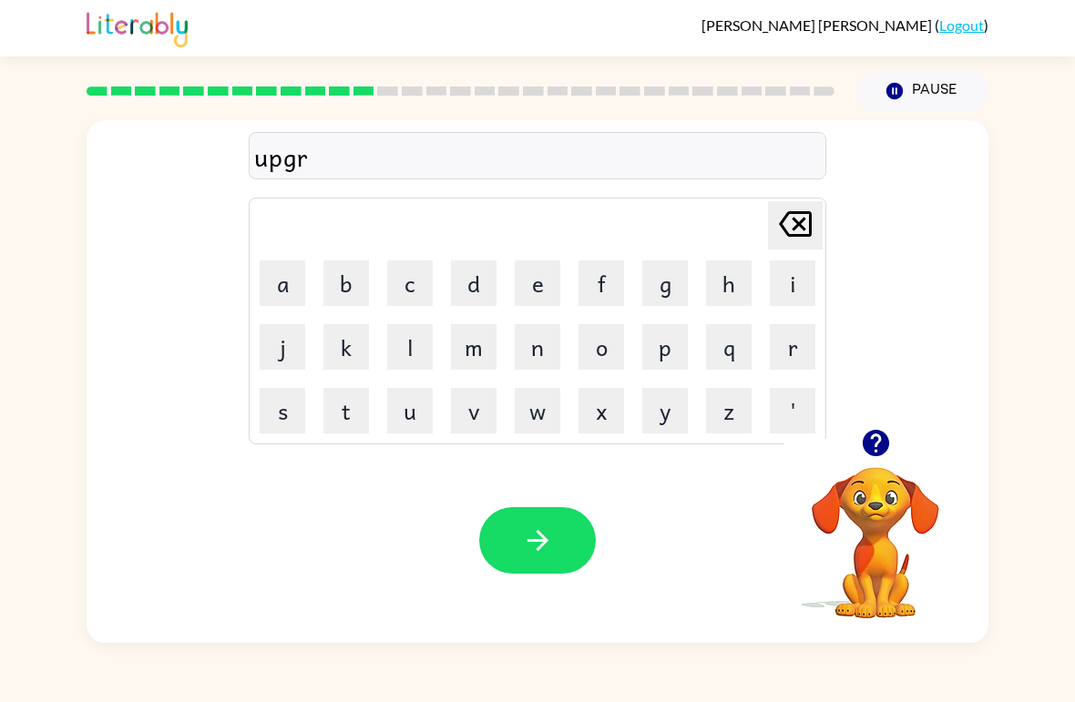
click at [278, 281] on button "a" at bounding box center [283, 284] width 46 height 46
click at [488, 264] on button "d" at bounding box center [474, 284] width 46 height 46
click at [535, 286] on button "e" at bounding box center [538, 284] width 46 height 46
click at [558, 518] on button "button" at bounding box center [537, 540] width 117 height 67
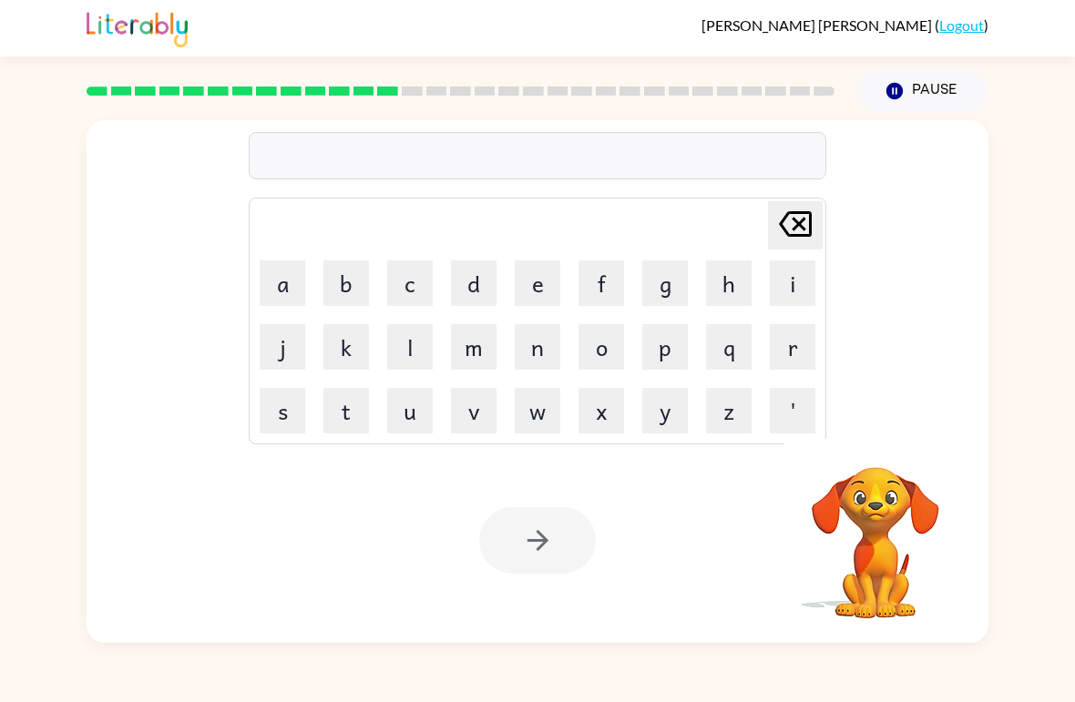
click at [467, 339] on button "m" at bounding box center [474, 347] width 46 height 46
click at [277, 281] on button "a" at bounding box center [283, 284] width 46 height 46
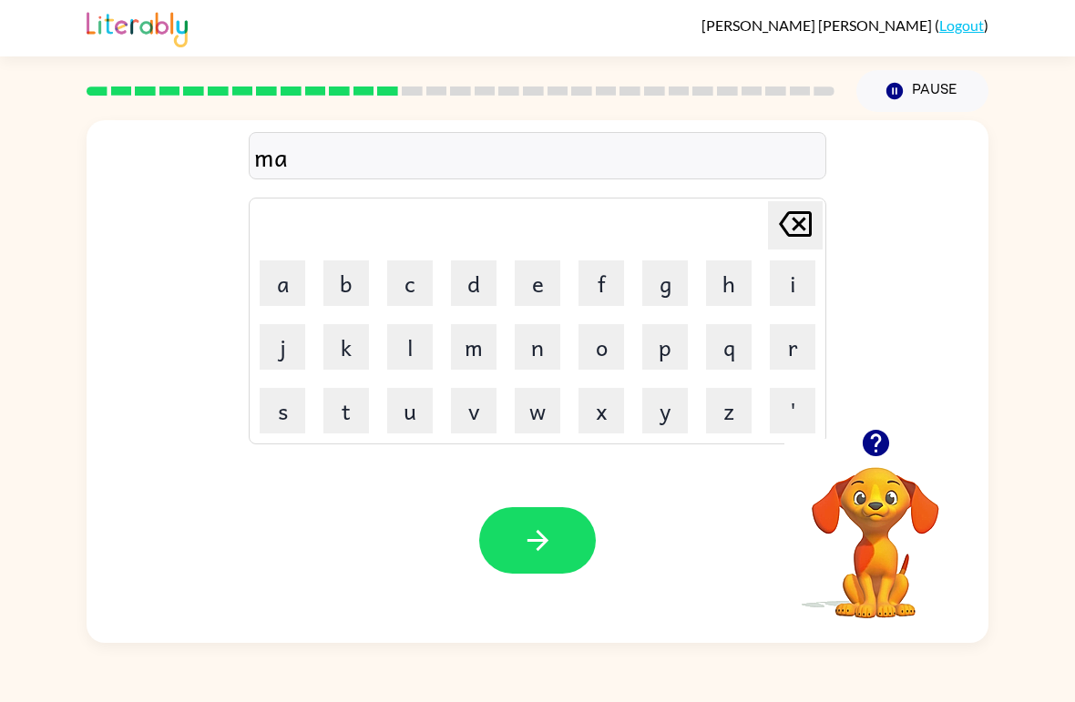
click at [479, 289] on button "d" at bounding box center [474, 284] width 46 height 46
click at [537, 333] on button "n" at bounding box center [538, 347] width 46 height 46
click at [540, 274] on button "e" at bounding box center [538, 284] width 46 height 46
click at [269, 421] on button "s" at bounding box center [283, 411] width 46 height 46
click at [268, 420] on button "s" at bounding box center [283, 411] width 46 height 46
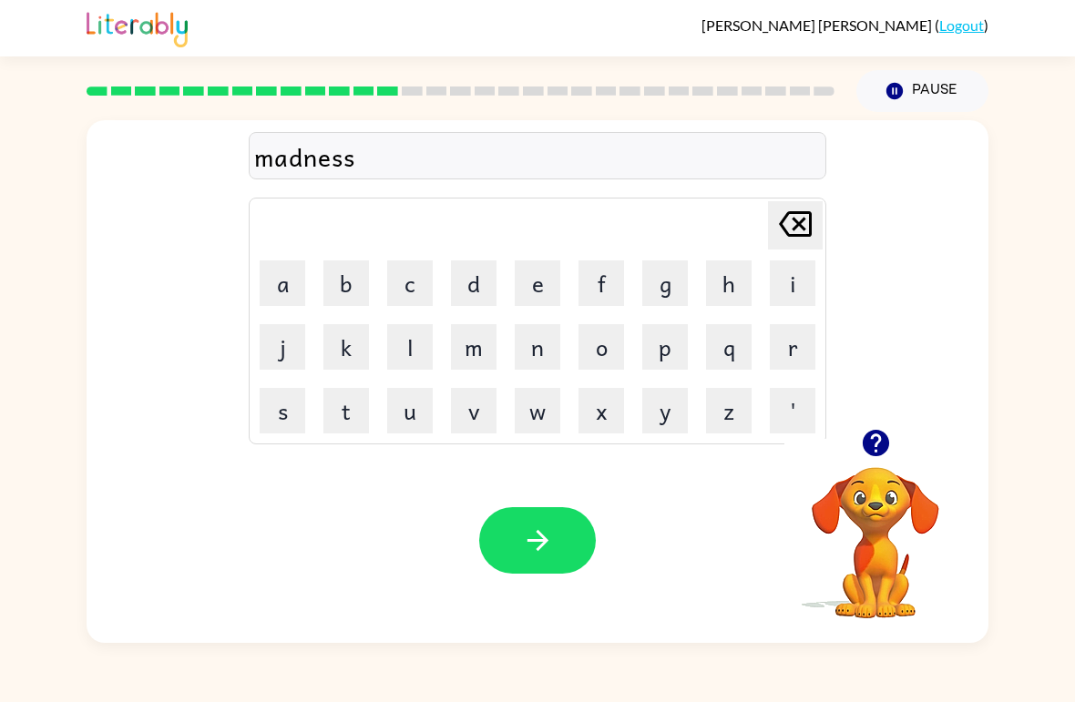
click at [571, 538] on button "button" at bounding box center [537, 540] width 117 height 67
click at [355, 292] on button "b" at bounding box center [346, 284] width 46 height 46
click at [619, 335] on button "o" at bounding box center [601, 347] width 46 height 46
click at [529, 349] on button "n" at bounding box center [538, 347] width 46 height 46
click at [527, 278] on button "e" at bounding box center [538, 284] width 46 height 46
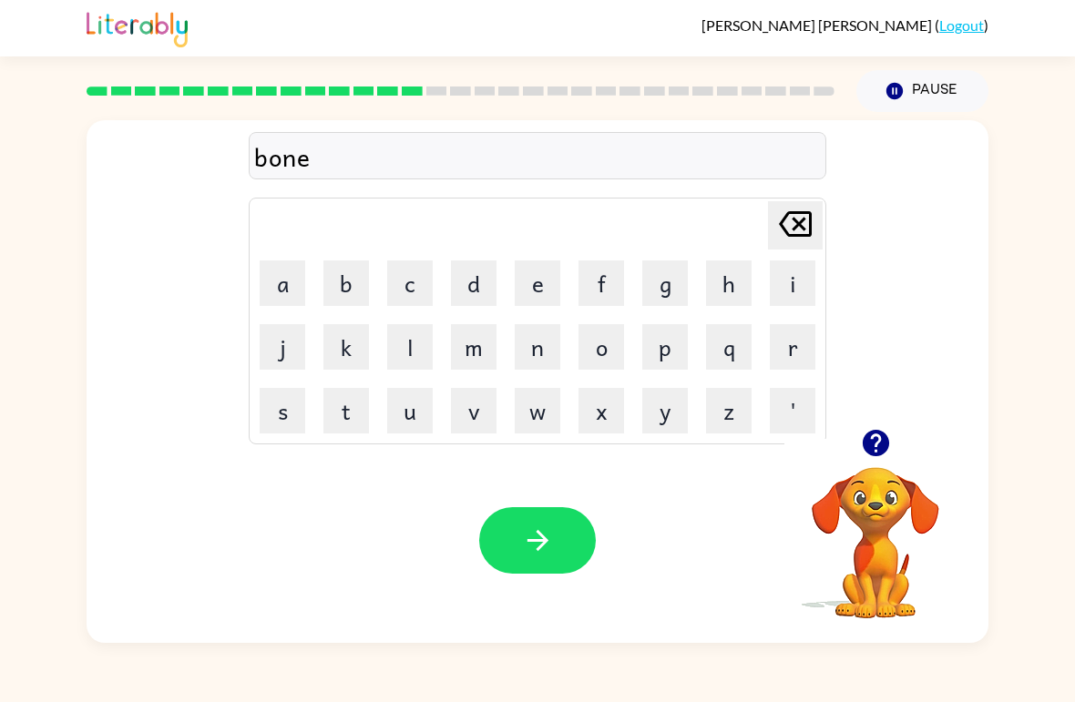
click at [286, 420] on button "s" at bounding box center [283, 411] width 46 height 46
click at [793, 224] on icon "[PERSON_NAME] last character input" at bounding box center [795, 224] width 44 height 44
click at [793, 223] on icon "[PERSON_NAME] last character input" at bounding box center [795, 224] width 44 height 44
click at [788, 222] on icon "[PERSON_NAME] last character input" at bounding box center [795, 224] width 44 height 44
click at [548, 278] on button "e" at bounding box center [538, 284] width 46 height 46
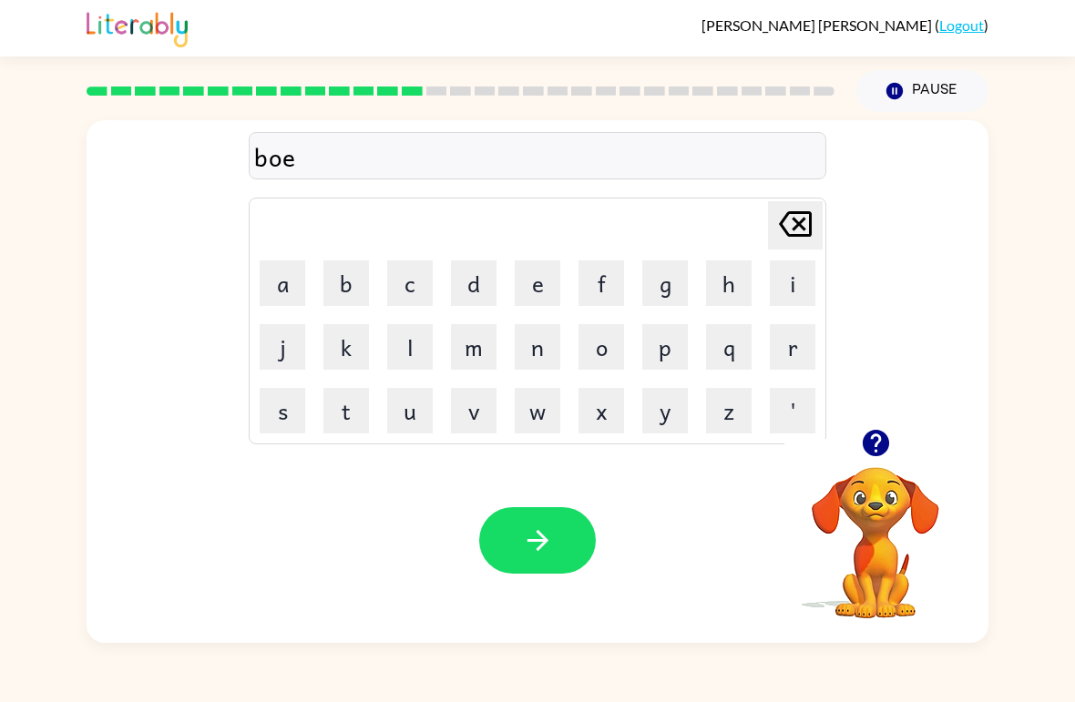
click at [559, 339] on button "n" at bounding box center [538, 347] width 46 height 46
click at [527, 292] on button "e" at bounding box center [538, 284] width 46 height 46
click at [281, 401] on button "s" at bounding box center [283, 411] width 46 height 46
click at [794, 222] on icon at bounding box center [795, 224] width 33 height 26
click at [794, 221] on icon at bounding box center [795, 224] width 33 height 26
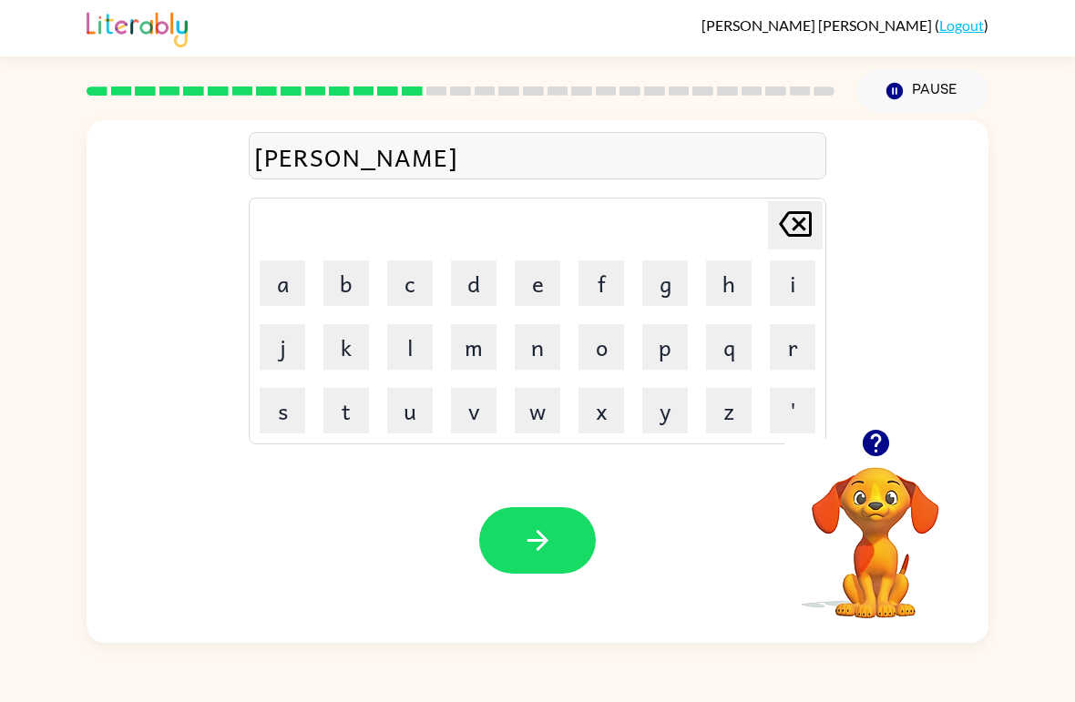
click at [814, 234] on icon "[PERSON_NAME] last character input" at bounding box center [795, 224] width 44 height 44
click at [813, 234] on icon "[PERSON_NAME] last character input" at bounding box center [795, 224] width 44 height 44
click at [402, 419] on button "u" at bounding box center [410, 411] width 46 height 46
click at [555, 336] on button "n" at bounding box center [538, 347] width 46 height 46
click at [538, 292] on button "e" at bounding box center [538, 284] width 46 height 46
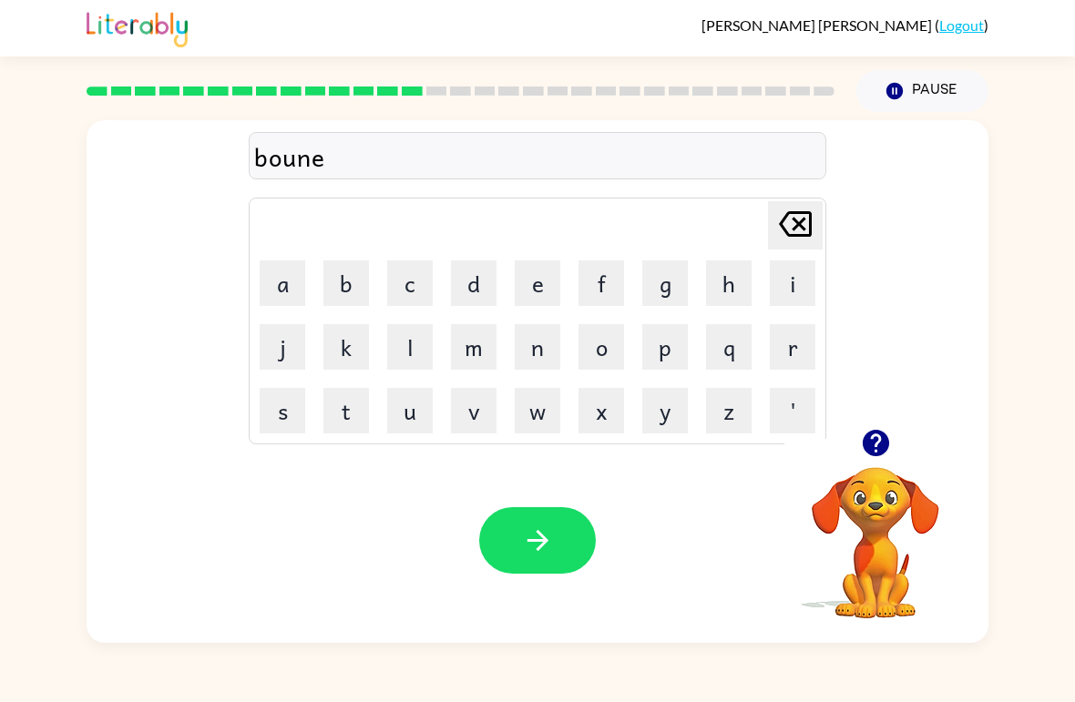
click at [291, 425] on button "s" at bounding box center [283, 411] width 46 height 46
click at [290, 425] on button "s" at bounding box center [283, 411] width 46 height 46
click at [536, 519] on button "button" at bounding box center [537, 540] width 117 height 67
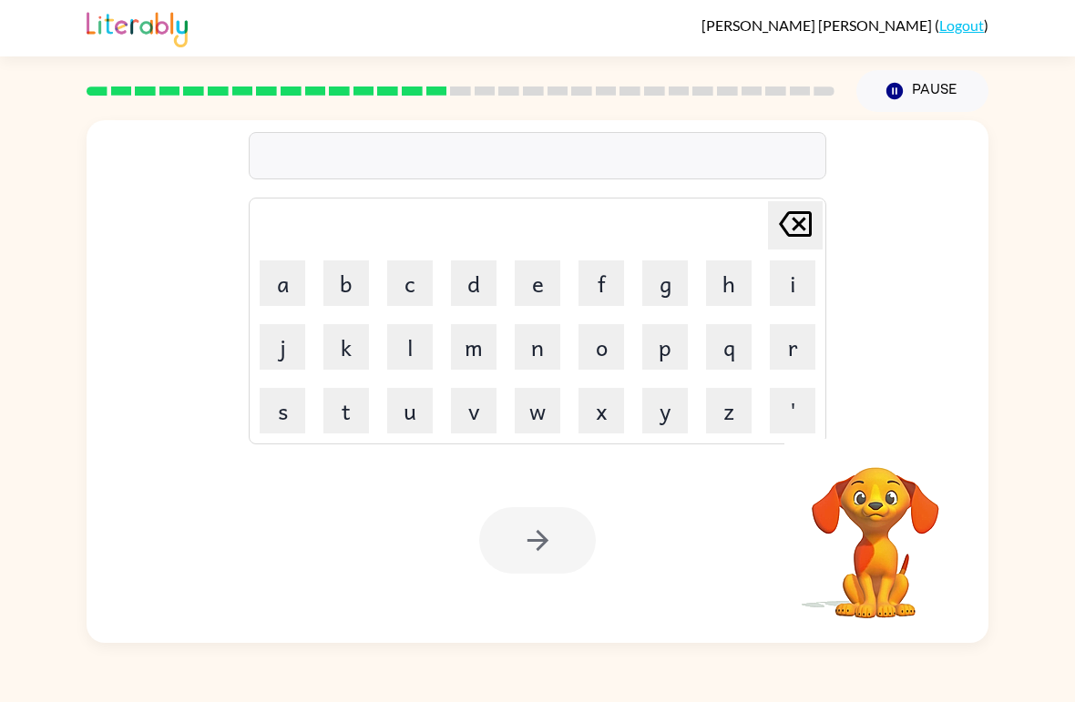
click at [291, 398] on button "s" at bounding box center [283, 411] width 46 height 46
click at [536, 398] on button "w" at bounding box center [538, 411] width 46 height 46
click at [275, 285] on button "a" at bounding box center [283, 284] width 46 height 46
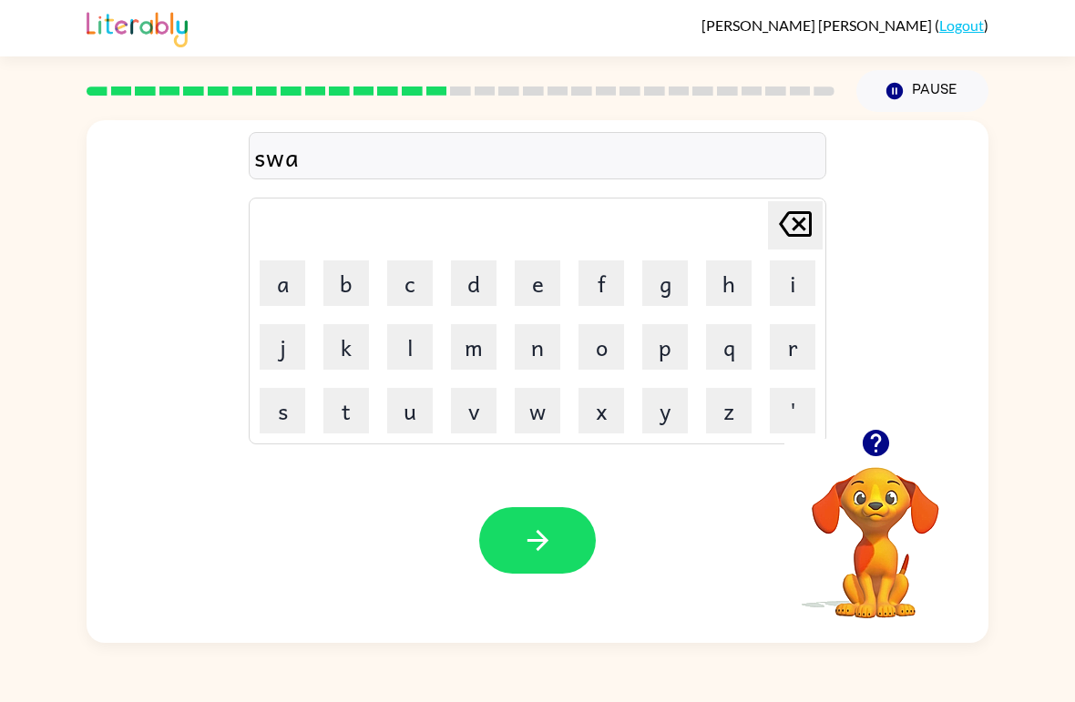
click at [789, 347] on button "r" at bounding box center [793, 347] width 46 height 46
click at [486, 341] on button "m" at bounding box center [474, 347] width 46 height 46
click at [576, 535] on button "button" at bounding box center [537, 540] width 117 height 67
click at [884, 435] on icon "button" at bounding box center [875, 443] width 26 height 26
click at [883, 445] on icon "button" at bounding box center [875, 443] width 26 height 26
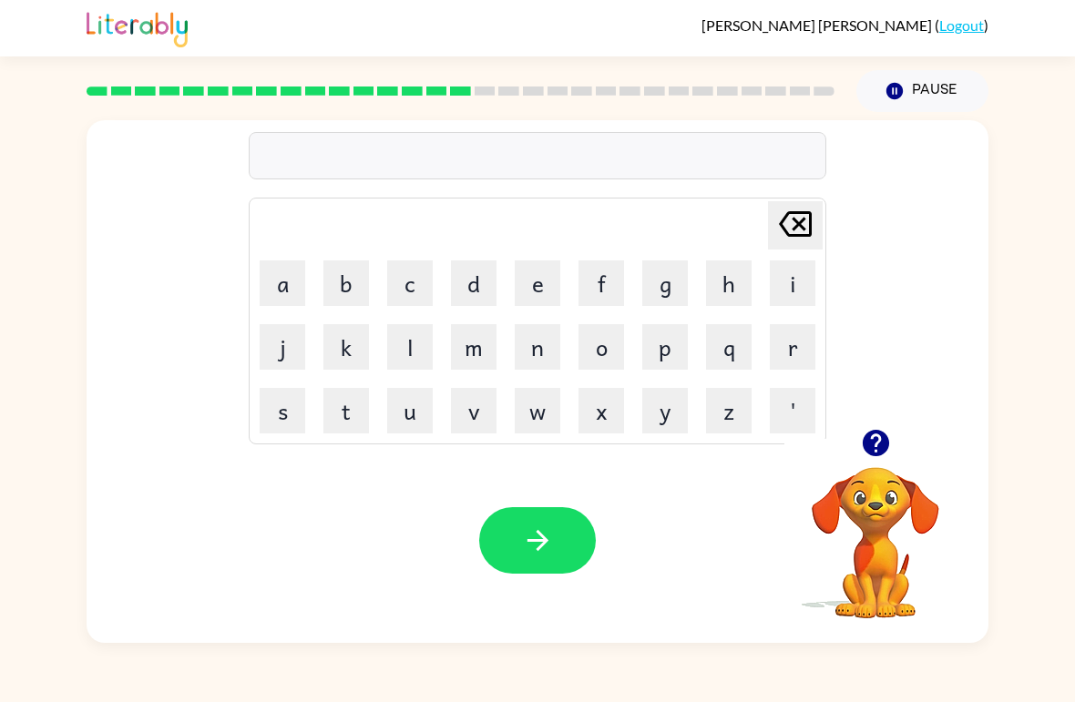
click at [862, 451] on icon "button" at bounding box center [876, 443] width 32 height 32
click at [796, 350] on button "r" at bounding box center [793, 347] width 46 height 46
click at [302, 275] on button "a" at bounding box center [283, 284] width 46 height 46
click at [490, 332] on button "m" at bounding box center [474, 347] width 46 height 46
click at [592, 551] on button "button" at bounding box center [537, 540] width 117 height 67
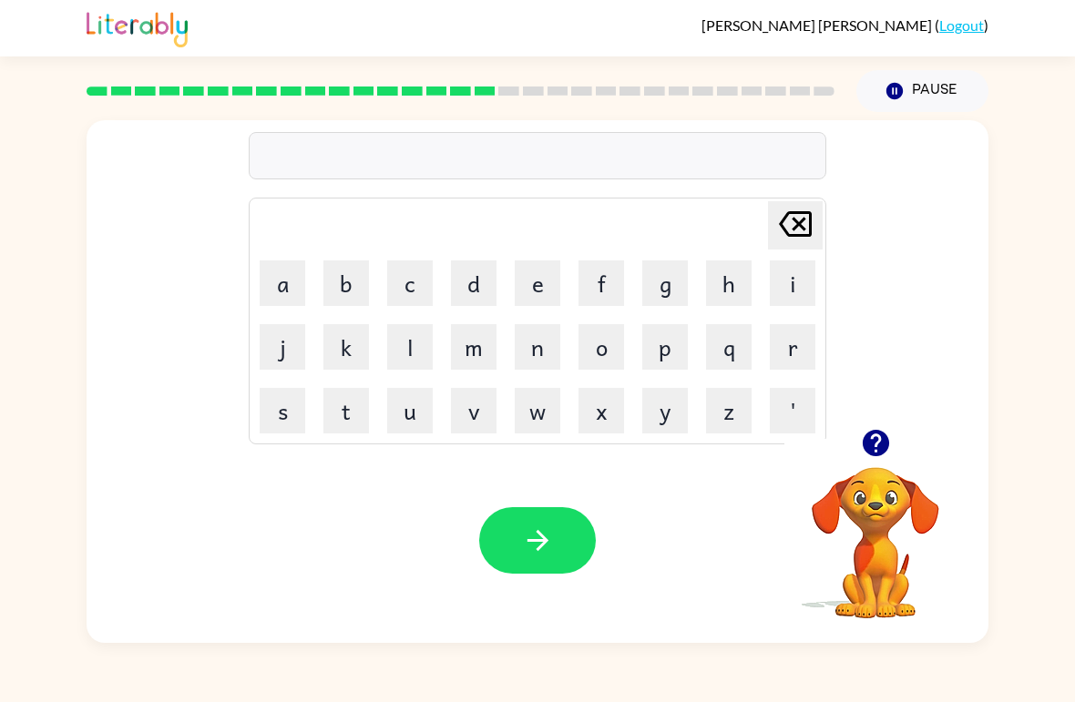
click at [350, 284] on button "b" at bounding box center [346, 284] width 46 height 46
click at [795, 332] on button "r" at bounding box center [793, 347] width 46 height 46
click at [785, 270] on button "i" at bounding box center [793, 284] width 46 height 46
click at [489, 335] on button "m" at bounding box center [474, 347] width 46 height 46
click at [787, 278] on button "i" at bounding box center [793, 284] width 46 height 46
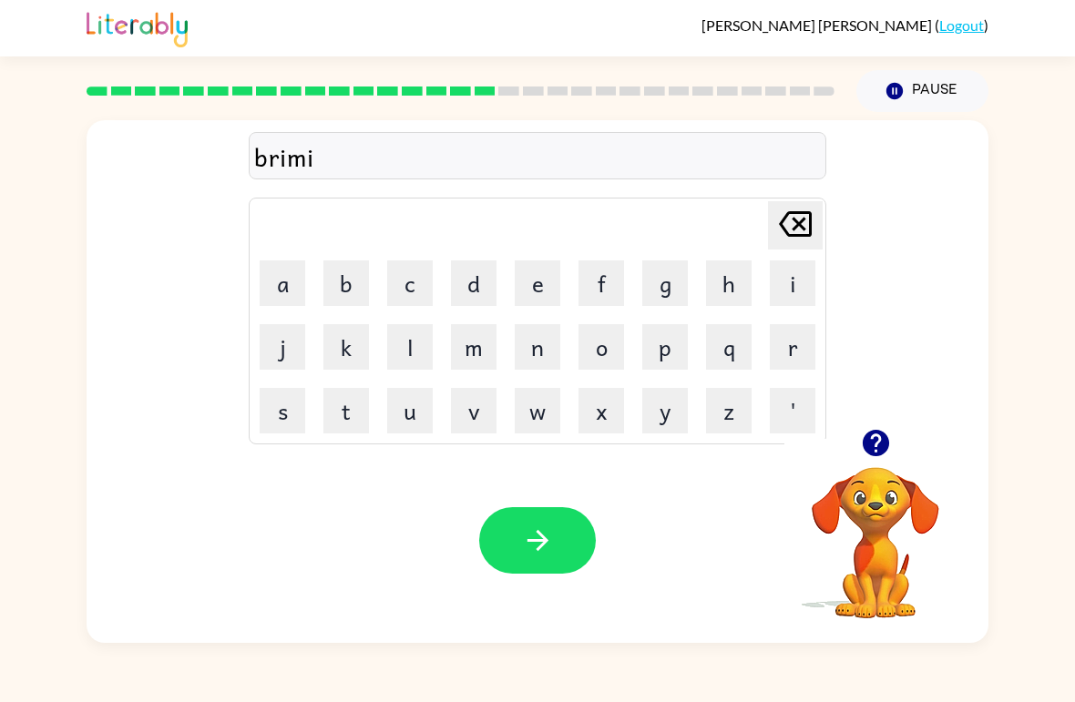
click at [541, 343] on button "n" at bounding box center [538, 347] width 46 height 46
click at [650, 284] on button "g" at bounding box center [665, 284] width 46 height 46
click at [548, 521] on button "button" at bounding box center [537, 540] width 117 height 67
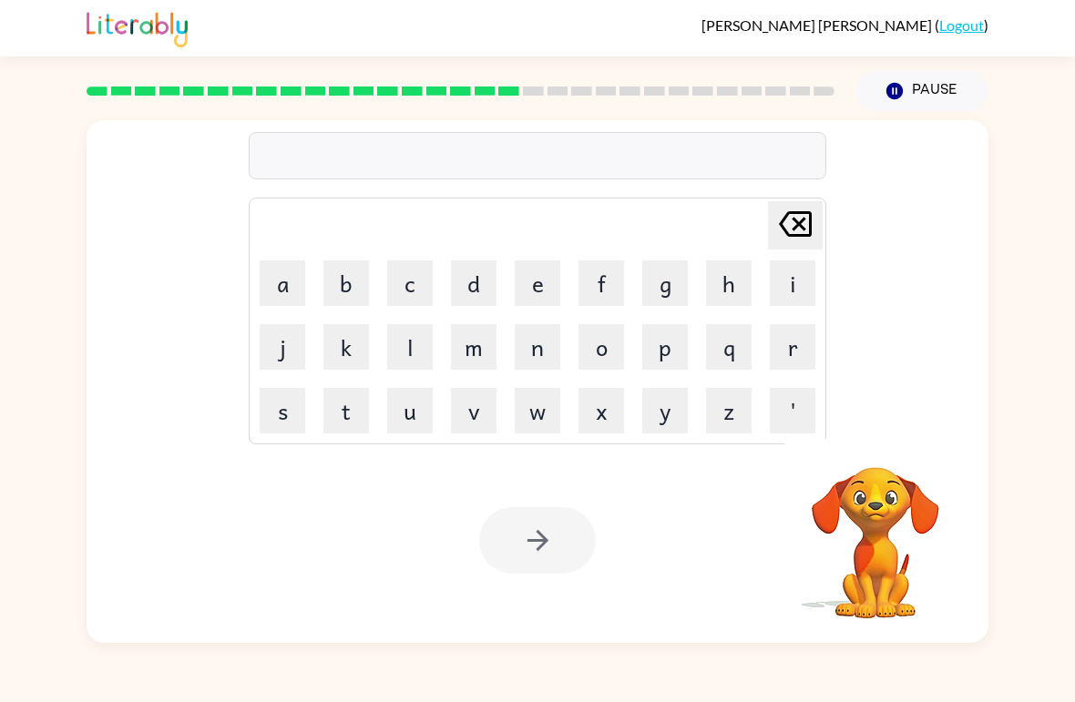
click at [783, 343] on button "r" at bounding box center [793, 347] width 46 height 46
click at [773, 288] on button "i" at bounding box center [793, 284] width 46 height 46
click at [290, 414] on button "s" at bounding box center [283, 411] width 46 height 46
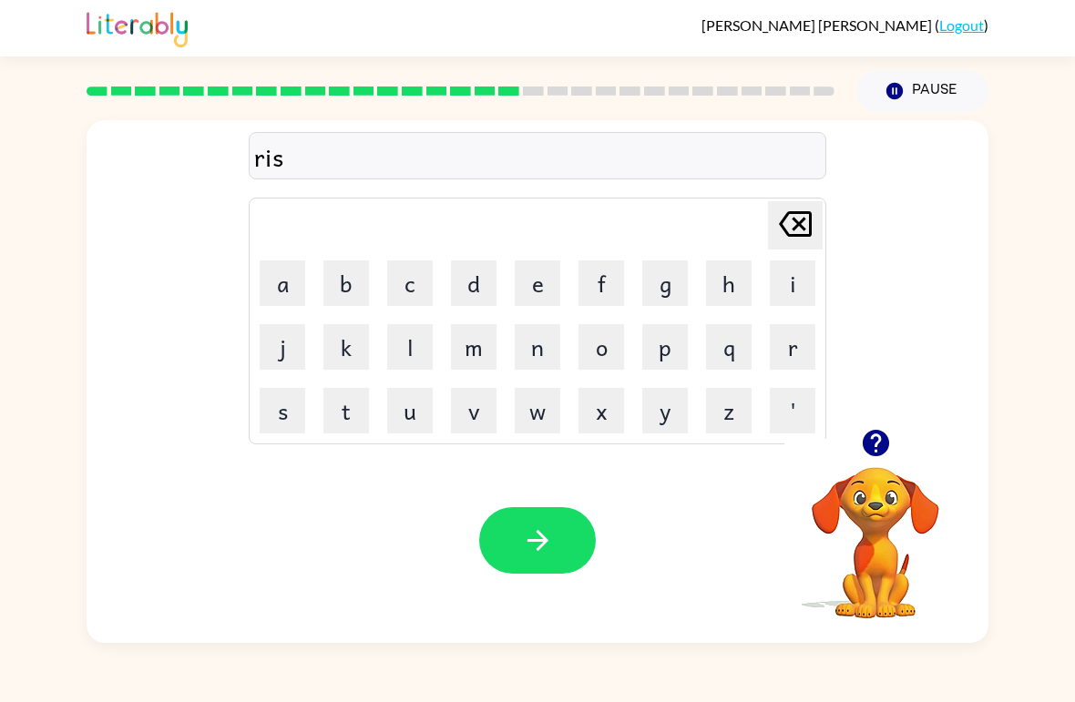
click at [418, 273] on button "c" at bounding box center [410, 284] width 46 height 46
click at [661, 415] on button "y" at bounding box center [665, 411] width 46 height 46
click at [536, 280] on button "e" at bounding box center [538, 284] width 46 height 46
click at [289, 410] on button "s" at bounding box center [283, 411] width 46 height 46
click at [349, 367] on button "k" at bounding box center [346, 347] width 46 height 46
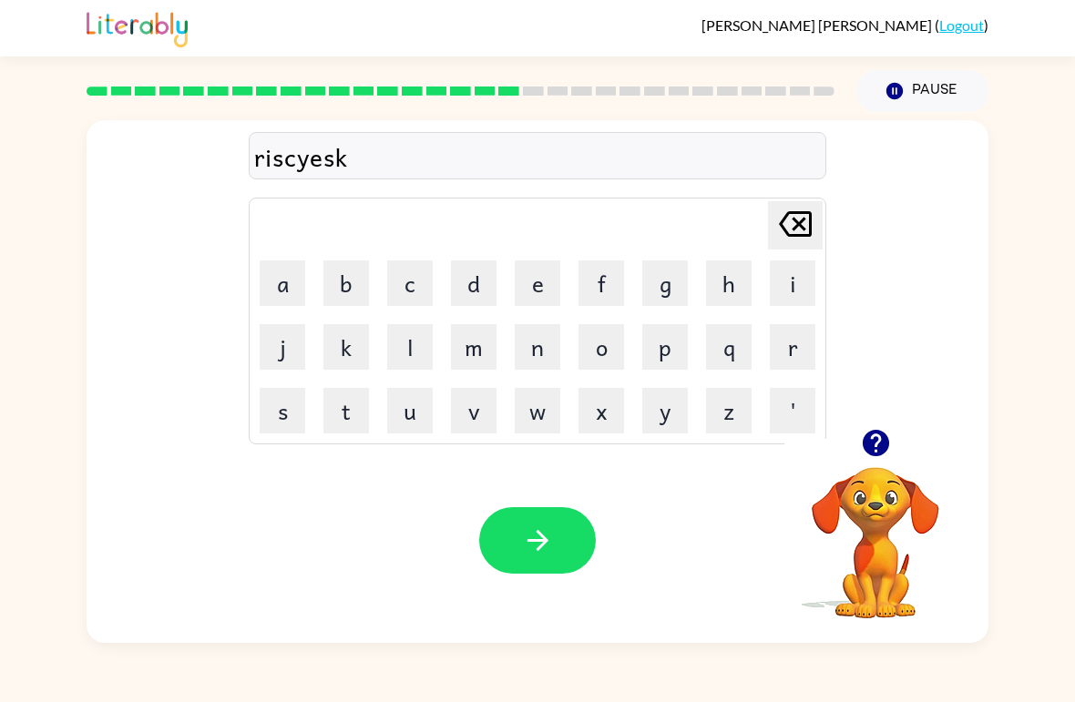
click at [791, 241] on icon "[PERSON_NAME] last character input" at bounding box center [795, 224] width 44 height 44
click at [342, 405] on button "t" at bounding box center [346, 411] width 46 height 46
click at [802, 239] on icon "[PERSON_NAME] last character input" at bounding box center [795, 224] width 44 height 44
click at [801, 239] on icon "[PERSON_NAME] last character input" at bounding box center [795, 224] width 44 height 44
click at [809, 236] on icon at bounding box center [795, 224] width 33 height 26
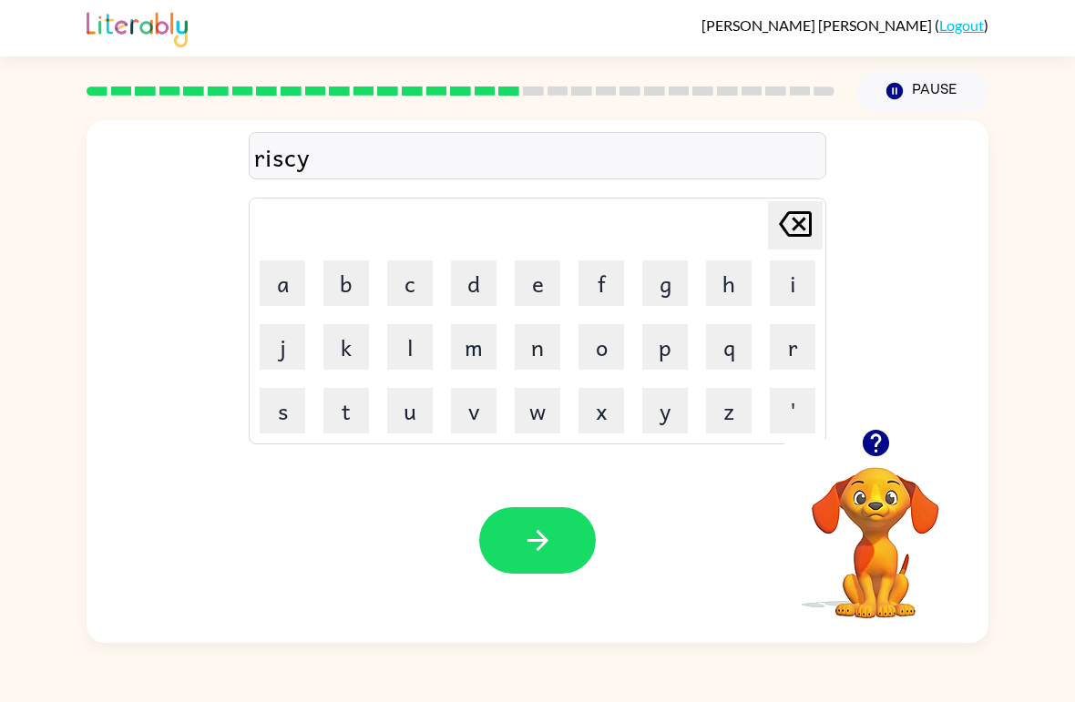
click at [808, 236] on icon at bounding box center [795, 224] width 33 height 26
click at [803, 243] on icon "[PERSON_NAME] last character input" at bounding box center [795, 224] width 44 height 44
click at [343, 336] on button "k" at bounding box center [346, 347] width 46 height 46
click at [544, 268] on button "e" at bounding box center [538, 284] width 46 height 46
click at [672, 413] on button "y" at bounding box center [665, 411] width 46 height 46
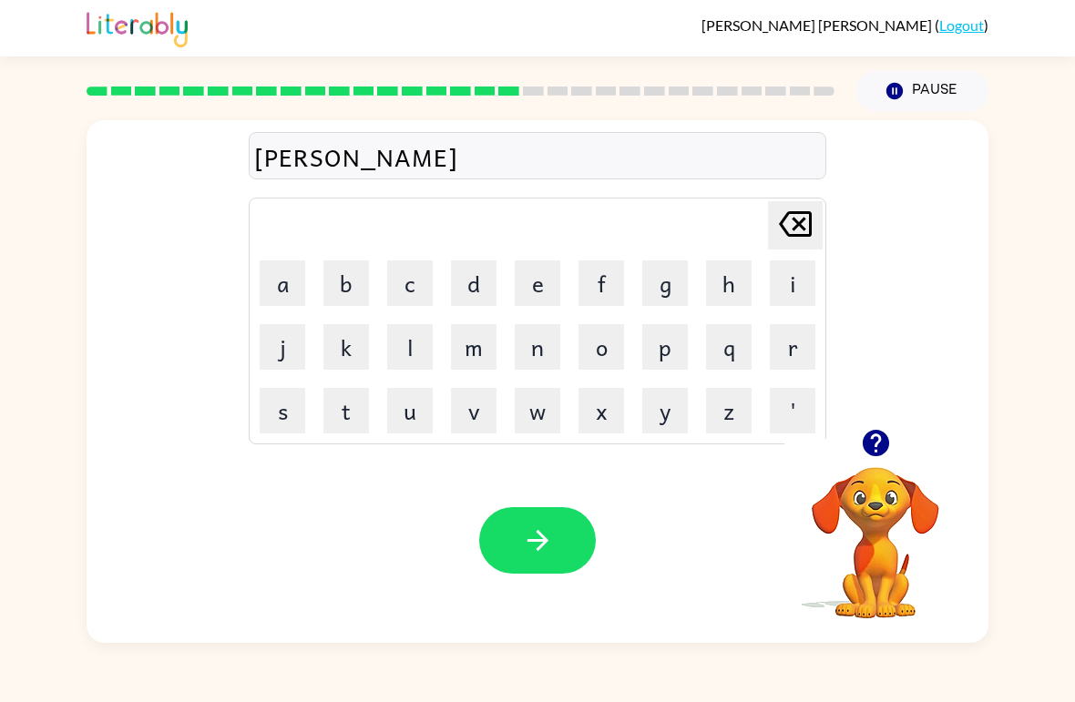
click at [554, 288] on button "e" at bounding box center [538, 284] width 46 height 46
click at [277, 400] on button "s" at bounding box center [283, 411] width 46 height 46
click at [350, 408] on button "t" at bounding box center [346, 411] width 46 height 46
click at [820, 217] on button "[PERSON_NAME] last character input" at bounding box center [795, 225] width 55 height 48
click at [803, 212] on icon at bounding box center [795, 224] width 33 height 26
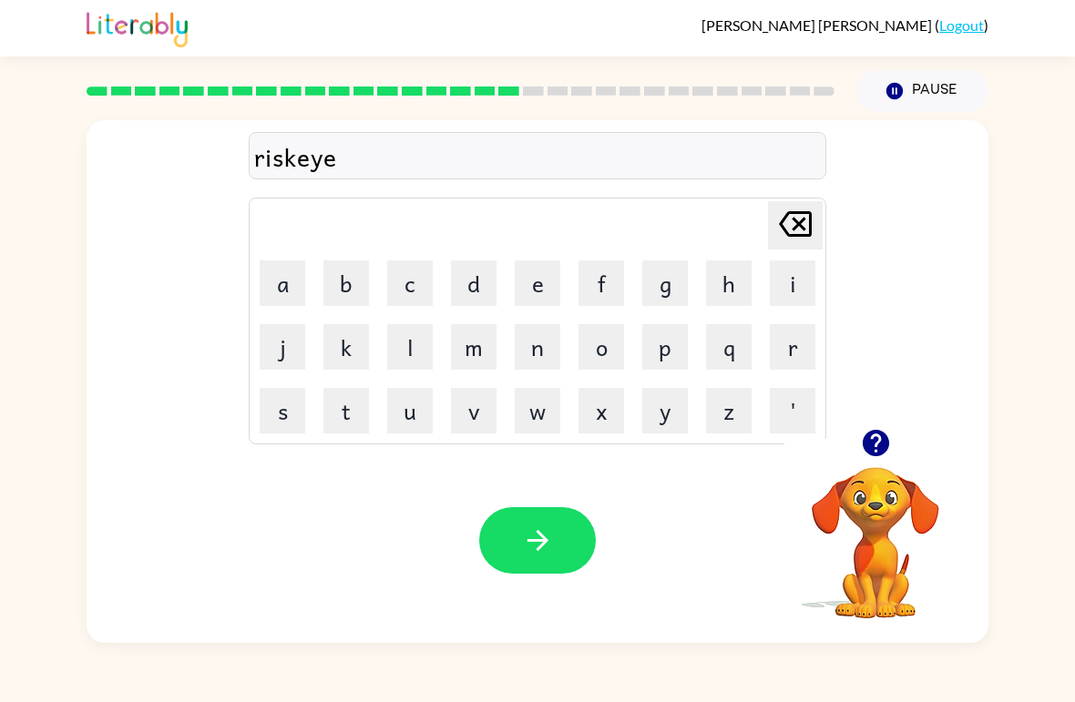
click at [803, 211] on icon "[PERSON_NAME] last character input" at bounding box center [795, 224] width 44 height 44
click at [795, 225] on icon "[PERSON_NAME] last character input" at bounding box center [795, 224] width 44 height 44
click at [795, 224] on icon "[PERSON_NAME] last character input" at bounding box center [795, 224] width 44 height 44
click at [529, 271] on button "e" at bounding box center [538, 284] width 46 height 46
click at [803, 215] on icon at bounding box center [795, 224] width 33 height 26
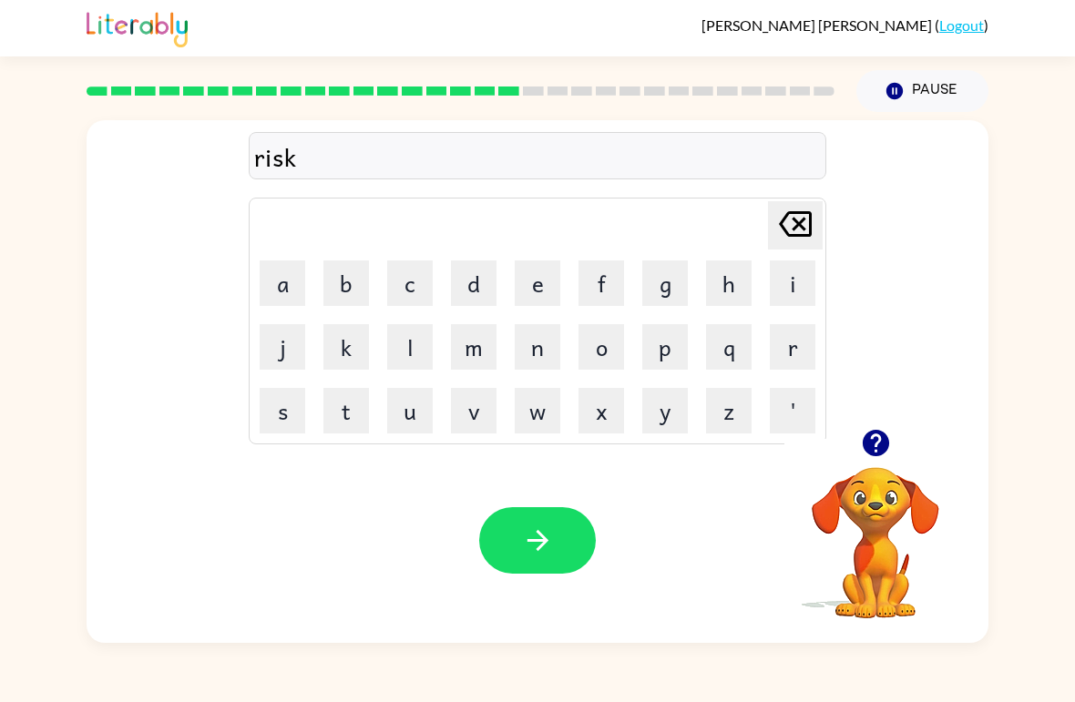
click at [659, 410] on button "y" at bounding box center [665, 411] width 46 height 46
click at [541, 280] on button "e" at bounding box center [538, 284] width 46 height 46
click at [271, 422] on button "s" at bounding box center [283, 411] width 46 height 46
click at [360, 404] on button "t" at bounding box center [346, 411] width 46 height 46
click at [568, 548] on button "button" at bounding box center [537, 540] width 117 height 67
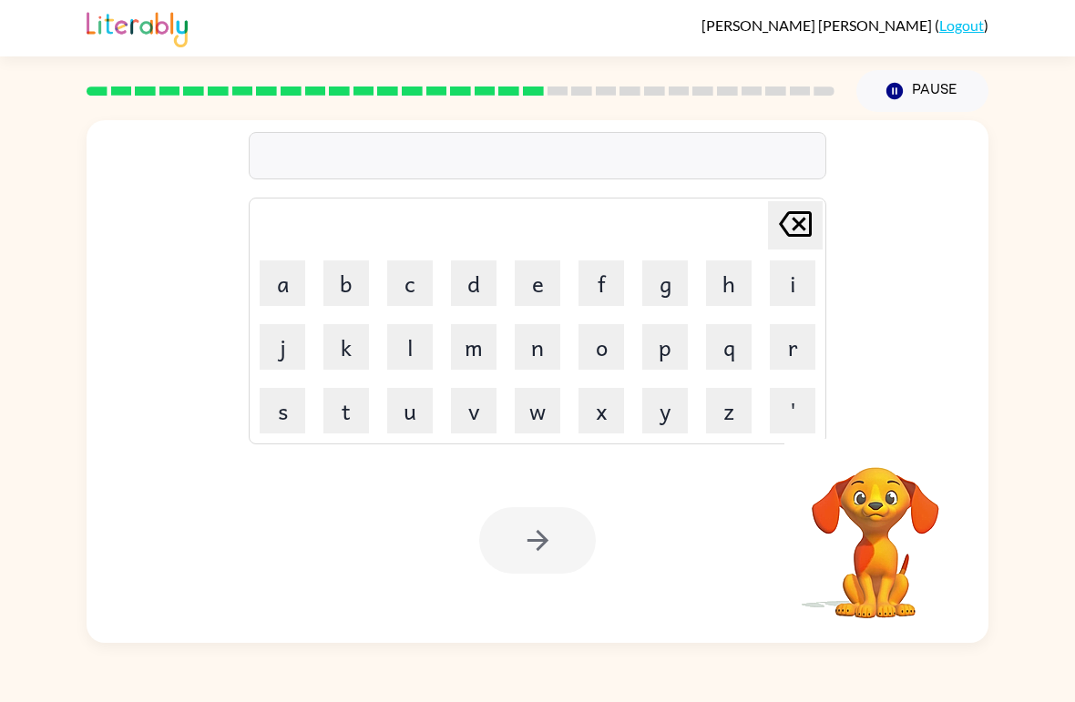
click at [287, 285] on button "a" at bounding box center [283, 284] width 46 height 46
click at [790, 343] on button "r" at bounding box center [793, 347] width 46 height 46
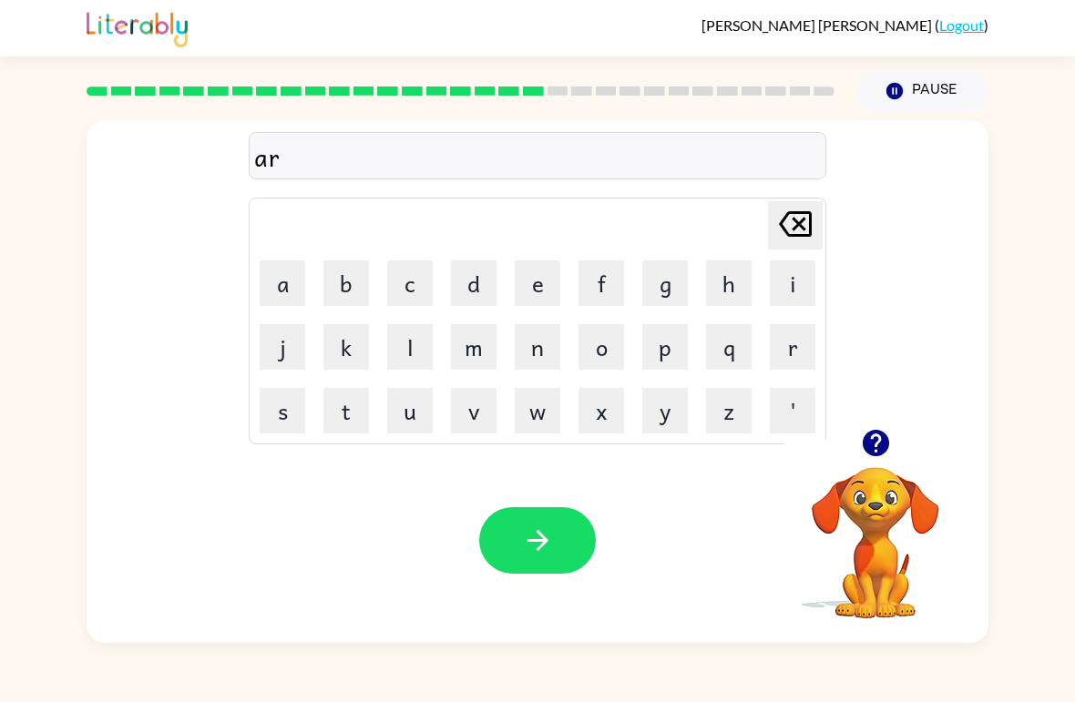
click at [428, 268] on button "c" at bounding box center [410, 284] width 46 height 46
click at [733, 285] on button "h" at bounding box center [729, 284] width 46 height 46
click at [544, 402] on button "w" at bounding box center [538, 411] width 46 height 46
click at [284, 287] on button "a" at bounding box center [283, 284] width 46 height 46
click at [673, 414] on button "y" at bounding box center [665, 411] width 46 height 46
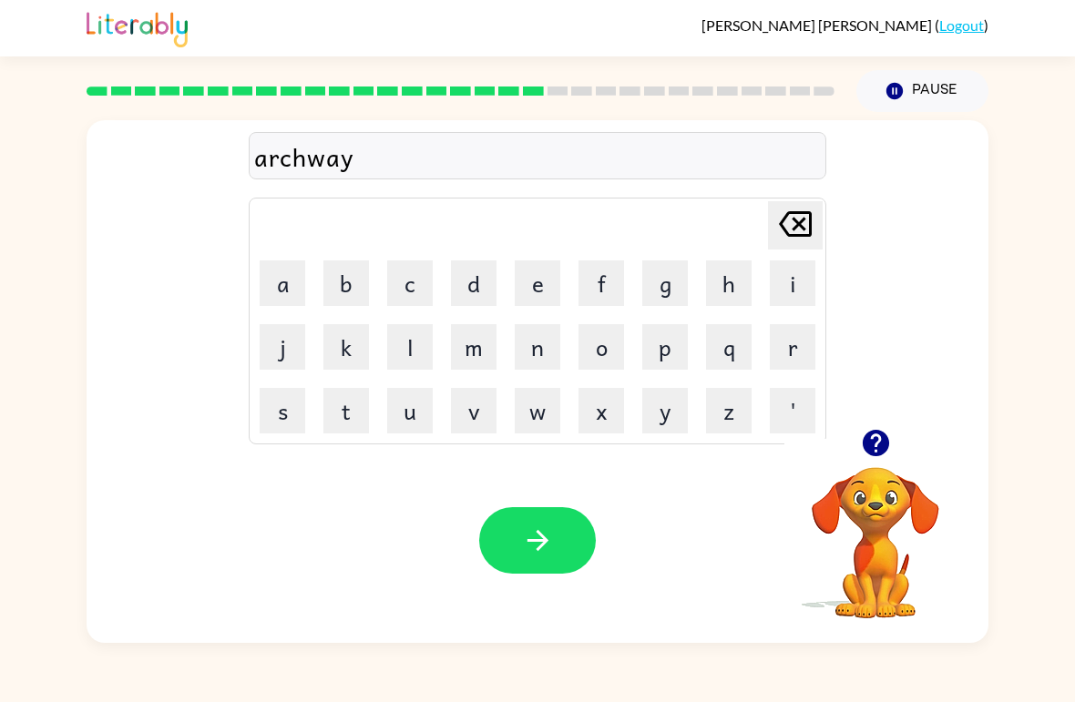
click at [559, 525] on button "button" at bounding box center [537, 540] width 117 height 67
click at [609, 275] on button "f" at bounding box center [601, 284] width 46 height 46
click at [280, 262] on button "a" at bounding box center [283, 284] width 46 height 46
click at [425, 333] on button "l" at bounding box center [410, 347] width 46 height 46
click at [425, 332] on button "l" at bounding box center [410, 347] width 46 height 46
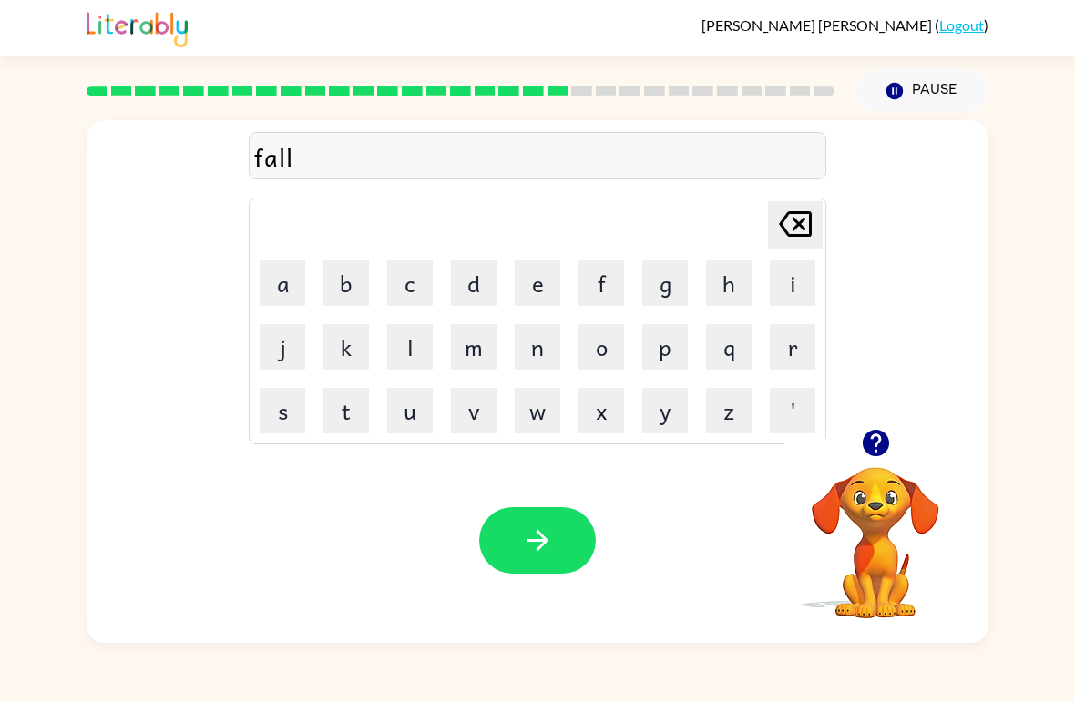
click at [619, 343] on button "o" at bounding box center [601, 347] width 46 height 46
click at [547, 410] on button "w" at bounding box center [538, 411] width 46 height 46
click at [539, 291] on button "e" at bounding box center [538, 284] width 46 height 46
click at [491, 284] on button "d" at bounding box center [474, 284] width 46 height 46
click at [892, 439] on button "button" at bounding box center [876, 443] width 46 height 46
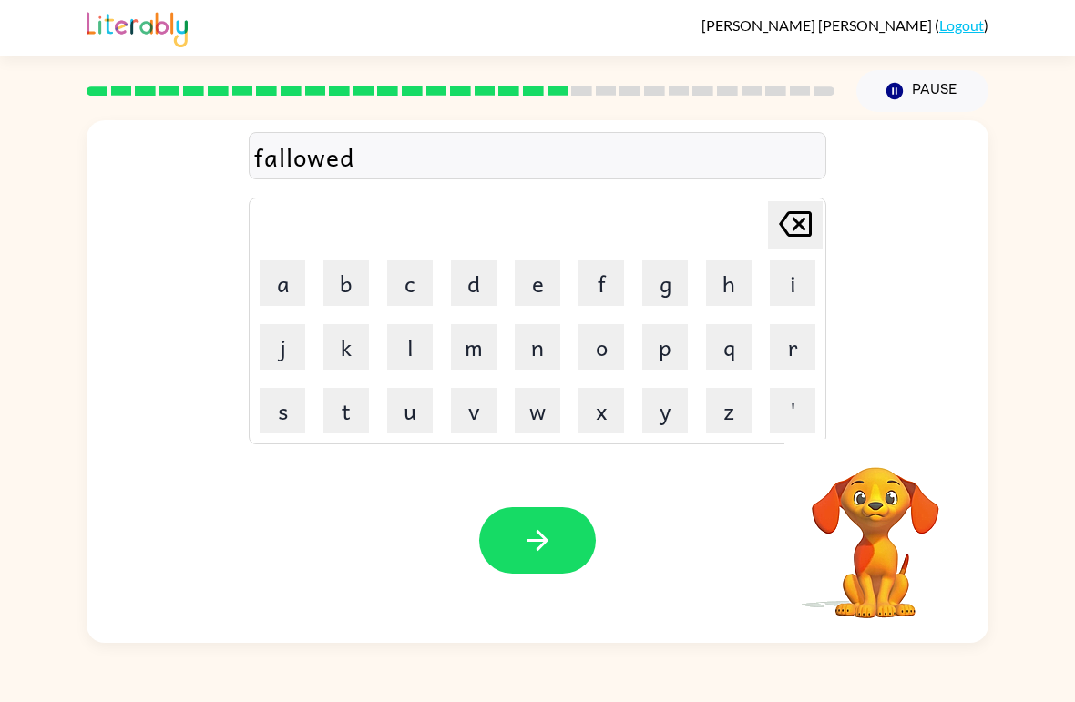
click at [892, 438] on div "fallowed [PERSON_NAME] last character input a b c d e f g h i j k l m n o p q r…" at bounding box center [538, 381] width 902 height 523
click at [546, 533] on icon "button" at bounding box center [538, 541] width 32 height 32
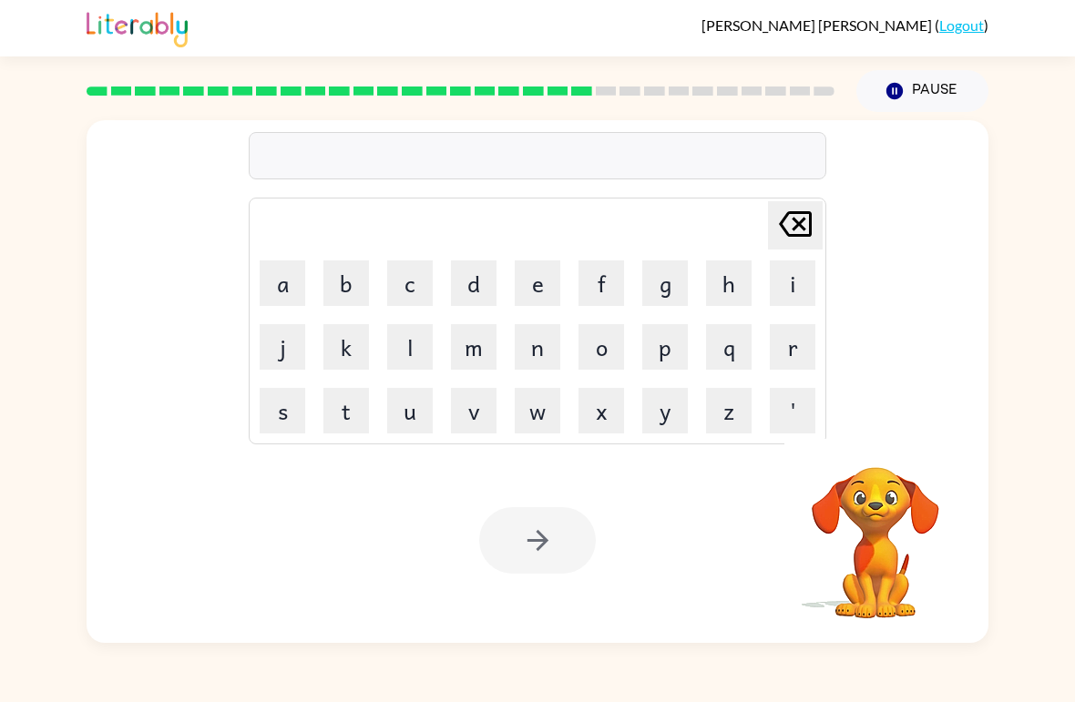
click at [410, 287] on button "c" at bounding box center [410, 284] width 46 height 46
click at [535, 277] on button "e" at bounding box center [538, 284] width 46 height 46
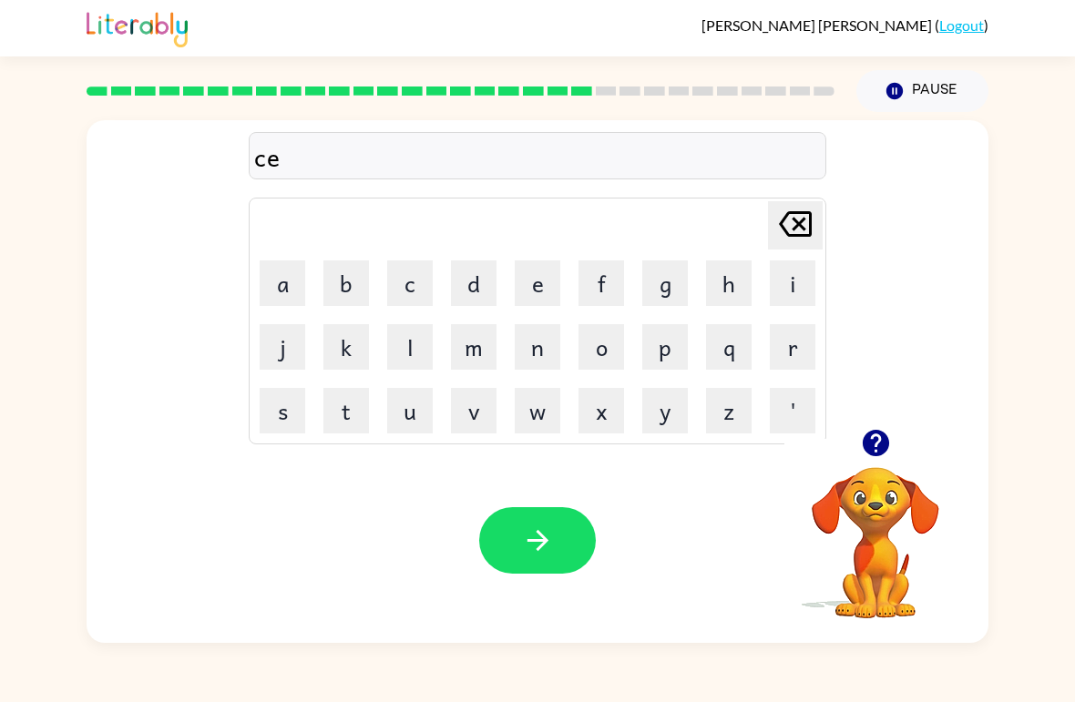
click at [530, 358] on button "n" at bounding box center [538, 347] width 46 height 46
click at [358, 399] on button "t" at bounding box center [346, 411] width 46 height 46
click at [791, 265] on button "i" at bounding box center [793, 284] width 46 height 46
click at [665, 361] on button "p" at bounding box center [665, 347] width 46 height 46
click at [558, 276] on button "e" at bounding box center [538, 284] width 46 height 46
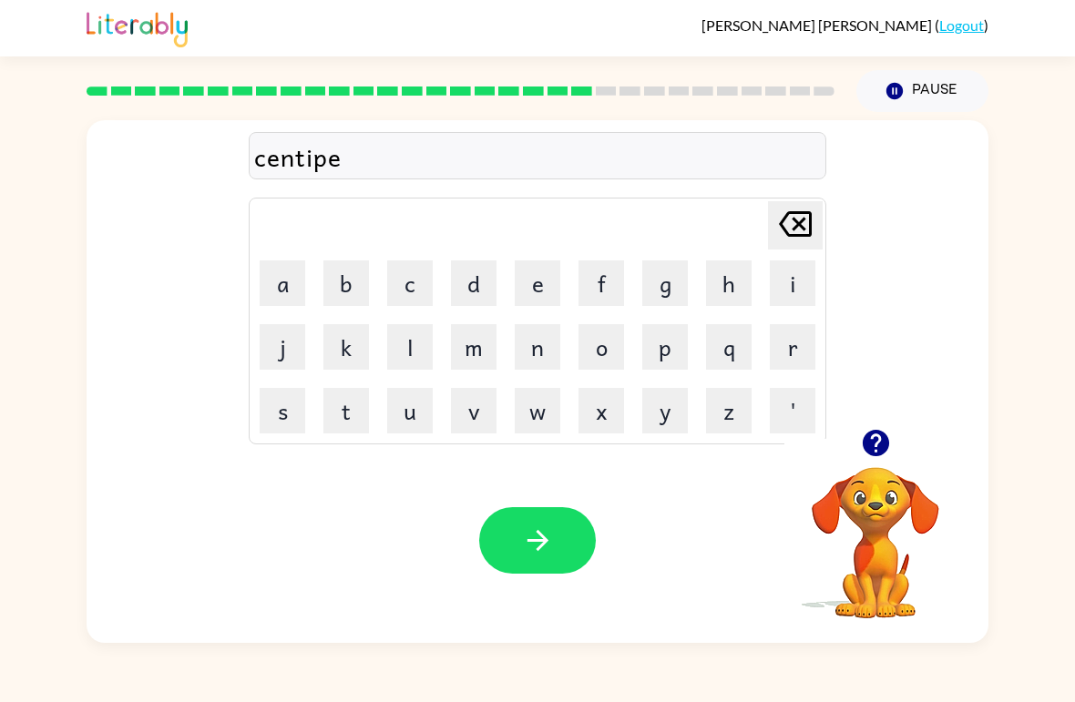
click at [557, 276] on button "e" at bounding box center [538, 284] width 46 height 46
click at [485, 286] on button "d" at bounding box center [474, 284] width 46 height 46
click at [551, 554] on icon "button" at bounding box center [538, 541] width 32 height 32
click at [292, 401] on button "s" at bounding box center [283, 411] width 46 height 46
click at [555, 262] on button "e" at bounding box center [538, 284] width 46 height 46
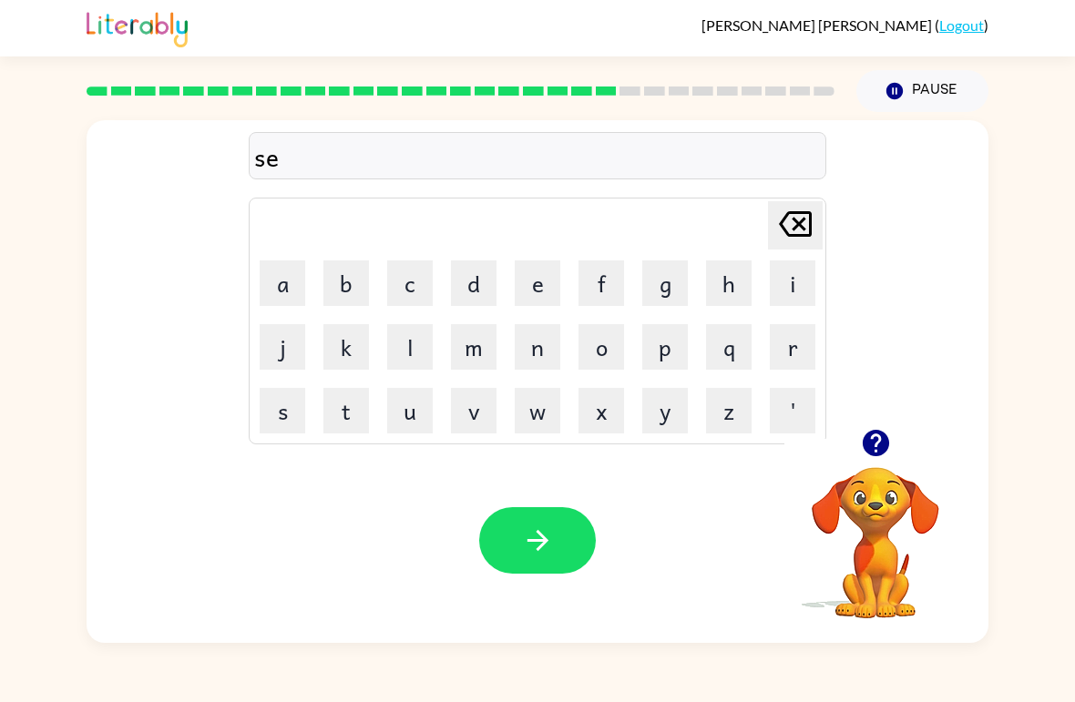
click at [271, 431] on button "s" at bounding box center [283, 411] width 46 height 46
click at [345, 409] on button "t" at bounding box center [346, 411] width 46 height 46
click at [297, 288] on button "a" at bounding box center [283, 284] width 46 height 46
click at [787, 271] on button "i" at bounding box center [793, 284] width 46 height 46
click at [551, 337] on button "n" at bounding box center [538, 347] width 46 height 46
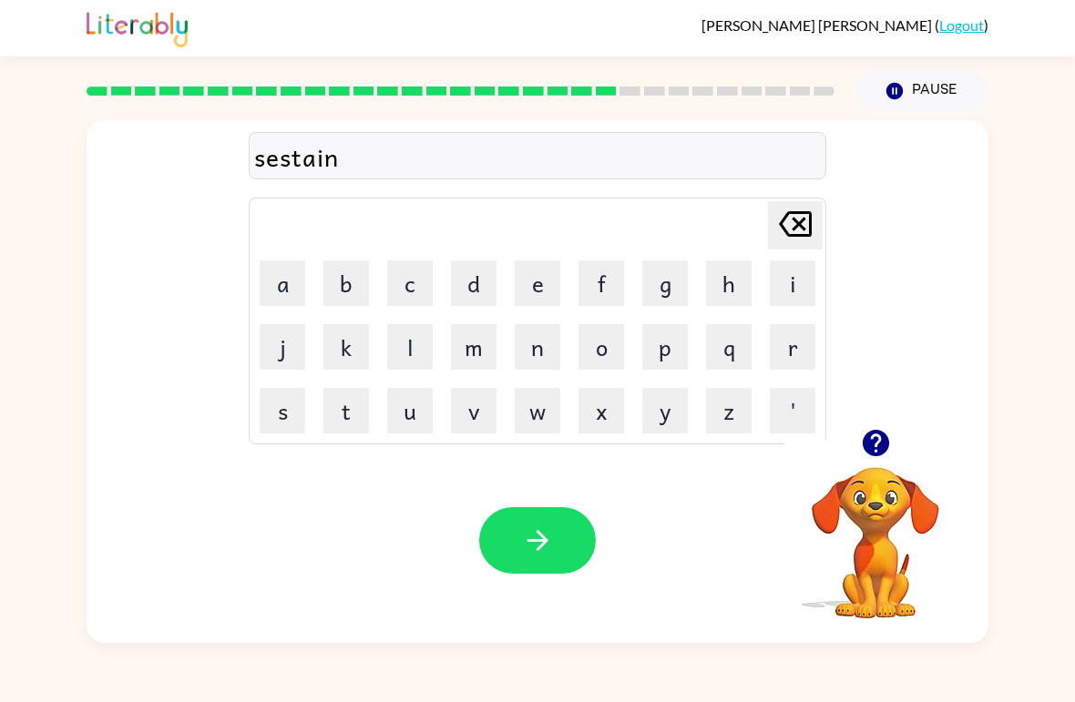
click at [468, 283] on button "d" at bounding box center [474, 284] width 46 height 46
click at [537, 539] on icon "button" at bounding box center [538, 541] width 32 height 32
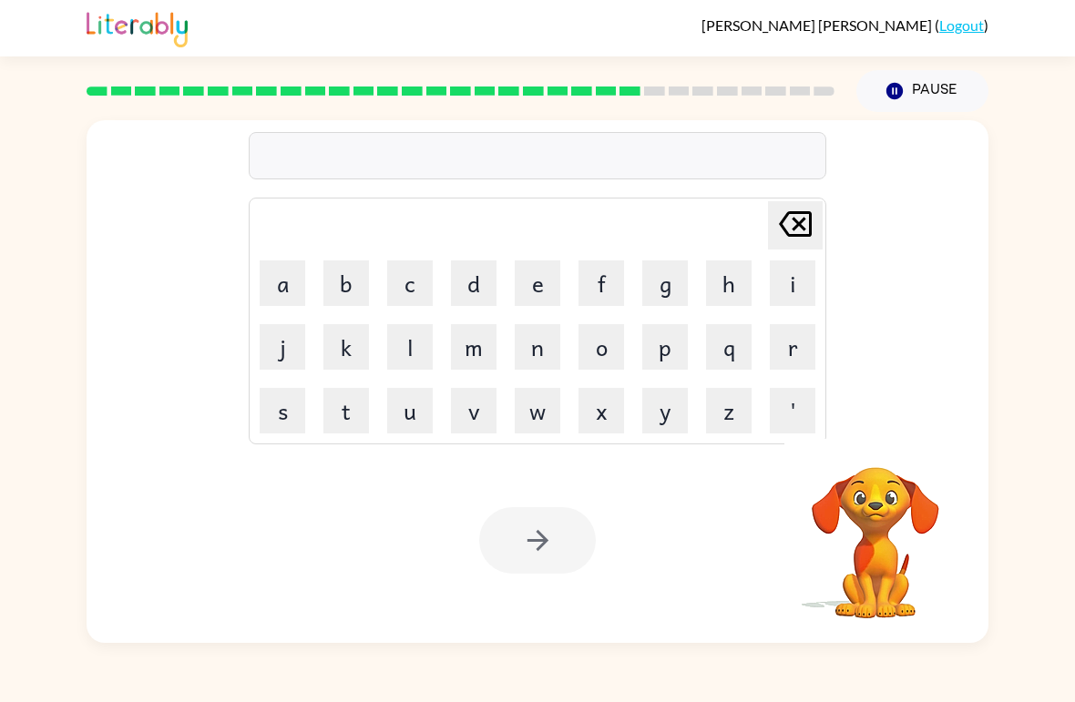
click at [882, 456] on video "Your browser must support playing .mp4 files to use Literably. Please try using…" at bounding box center [875, 530] width 182 height 182
click at [623, 277] on button "f" at bounding box center [601, 284] width 46 height 46
click at [606, 342] on button "o" at bounding box center [601, 347] width 46 height 46
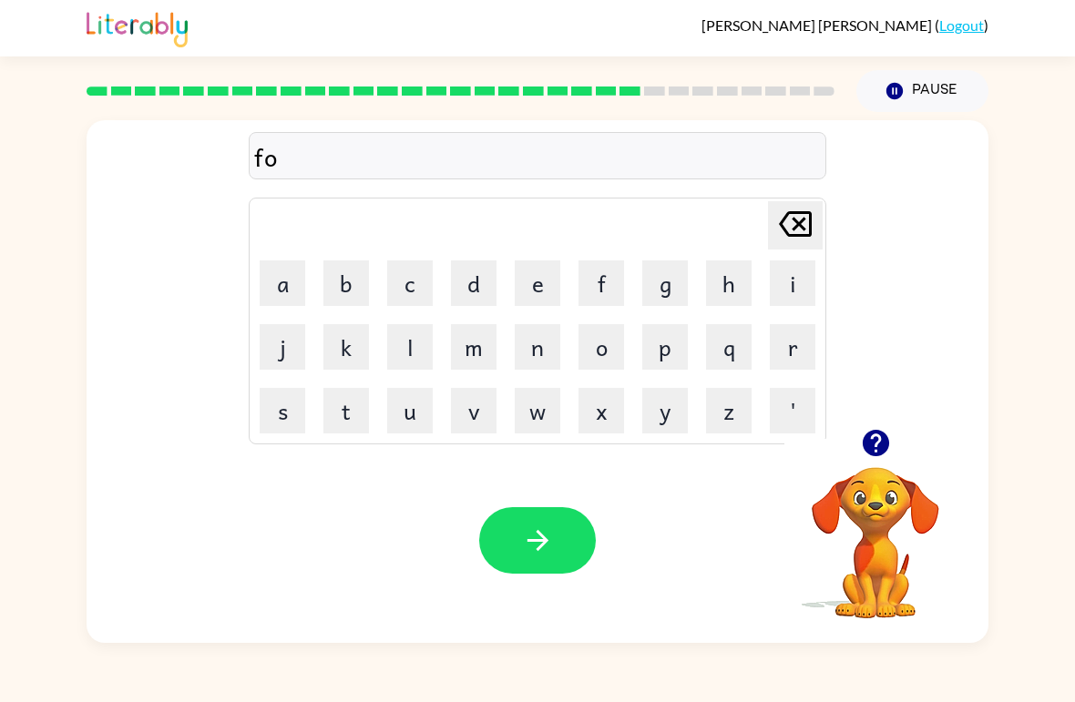
click at [793, 335] on button "r" at bounding box center [793, 347] width 46 height 46
click at [540, 412] on button "w" at bounding box center [538, 411] width 46 height 46
click at [303, 278] on button "a" at bounding box center [283, 284] width 46 height 46
click at [801, 336] on button "r" at bounding box center [793, 347] width 46 height 46
click at [476, 265] on button "d" at bounding box center [474, 284] width 46 height 46
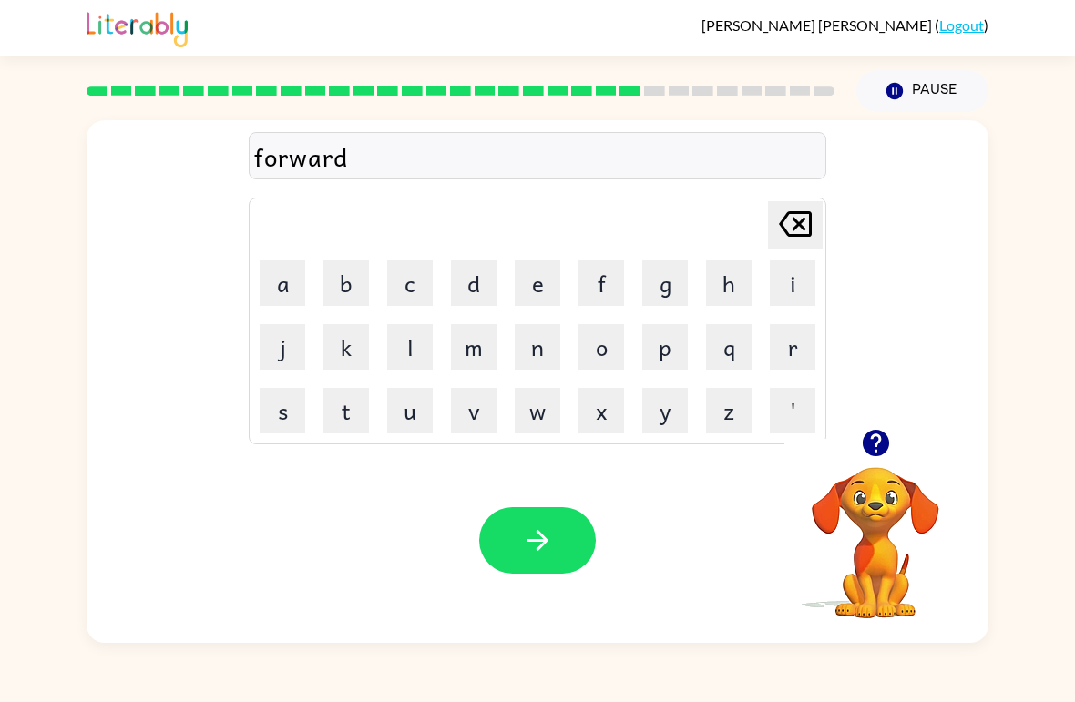
click at [585, 558] on button "button" at bounding box center [537, 540] width 117 height 67
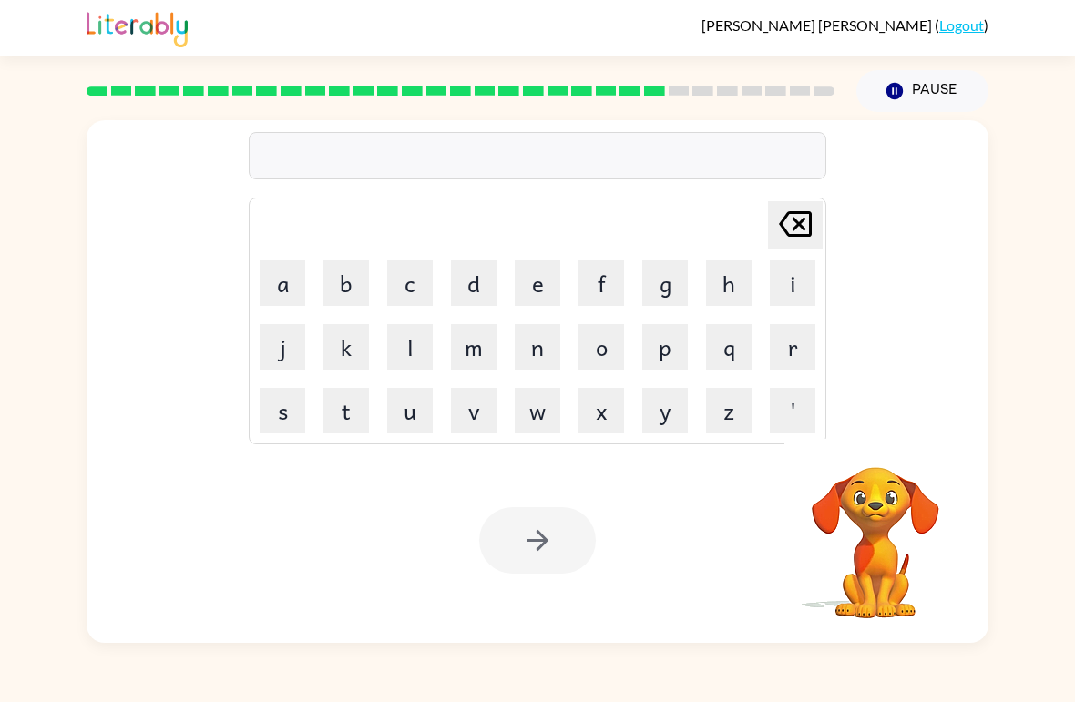
click at [793, 347] on button "r" at bounding box center [793, 347] width 46 height 46
click at [541, 280] on button "e" at bounding box center [538, 284] width 46 height 46
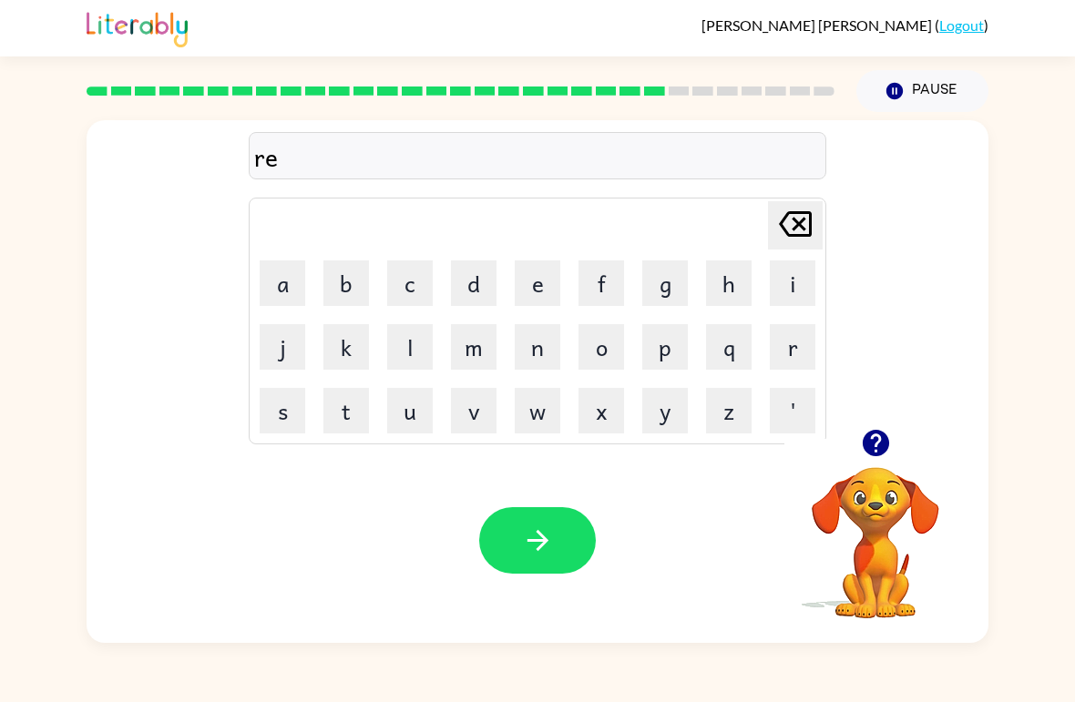
click at [416, 327] on button "l" at bounding box center [410, 347] width 46 height 46
click at [293, 264] on button "a" at bounding box center [283, 284] width 46 height 46
click at [341, 426] on button "t" at bounding box center [346, 411] width 46 height 46
click at [557, 279] on button "e" at bounding box center [538, 284] width 46 height 46
click at [469, 281] on button "d" at bounding box center [474, 284] width 46 height 46
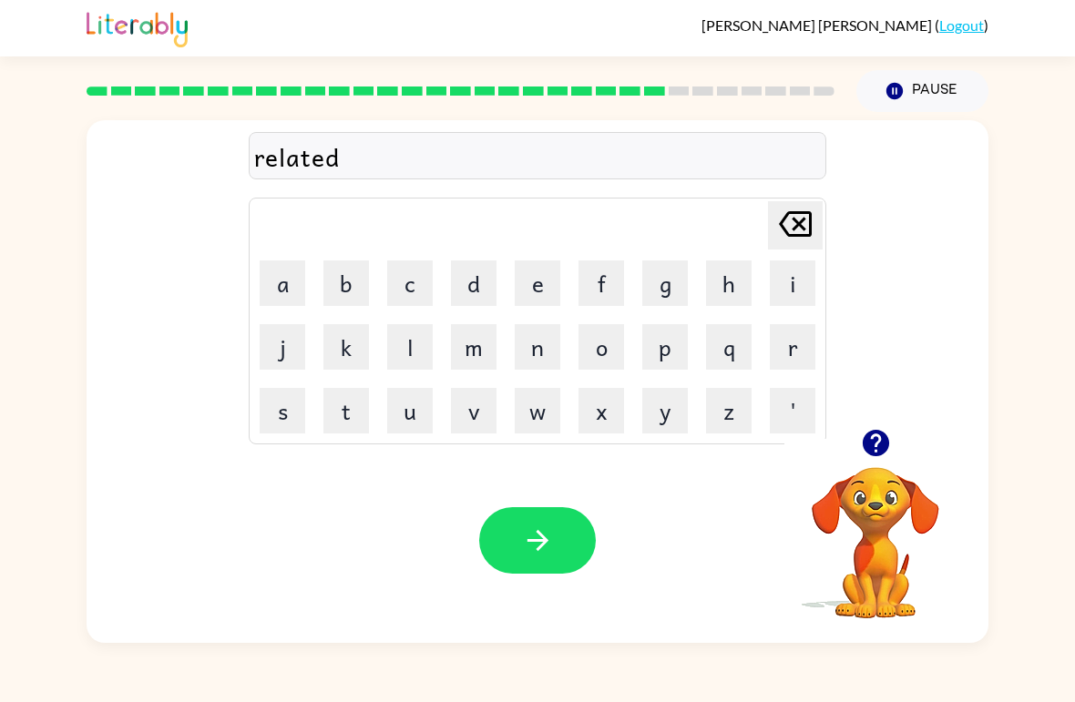
click at [562, 537] on button "button" at bounding box center [537, 540] width 117 height 67
click at [676, 287] on button "g" at bounding box center [665, 284] width 46 height 46
click at [612, 338] on button "o" at bounding box center [601, 347] width 46 height 46
click at [358, 271] on button "b" at bounding box center [346, 284] width 46 height 46
click at [408, 361] on button "l" at bounding box center [410, 347] width 46 height 46
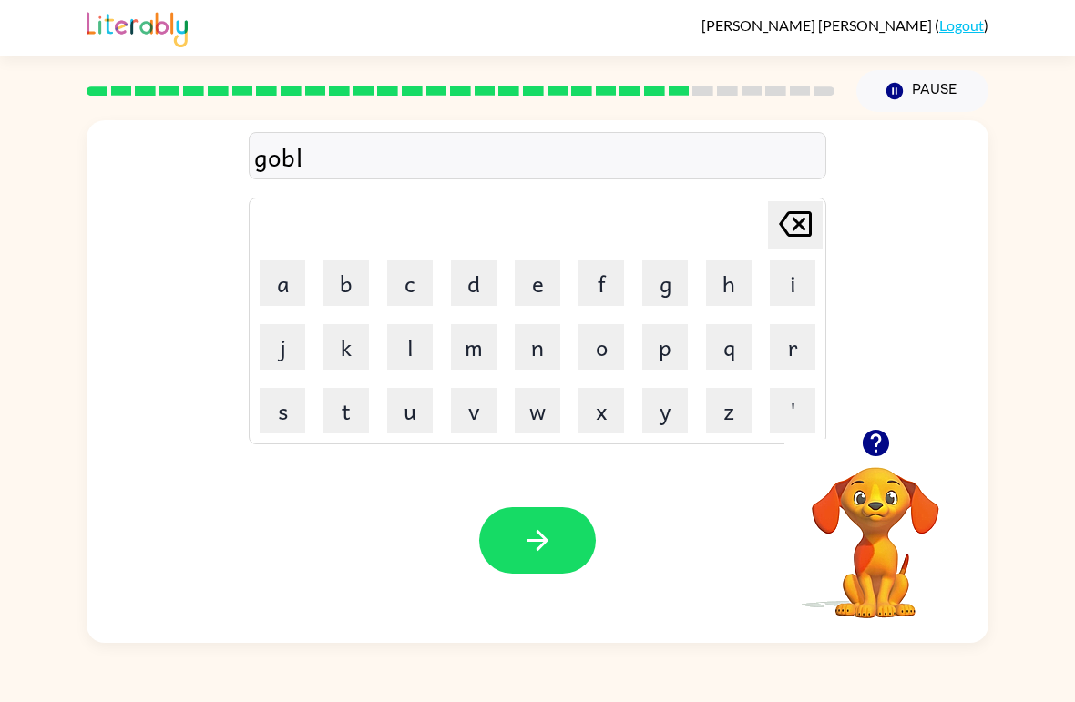
click at [880, 449] on icon "button" at bounding box center [875, 443] width 26 height 26
click at [793, 275] on button "i" at bounding box center [793, 284] width 46 height 46
click at [541, 344] on button "n" at bounding box center [538, 347] width 46 height 46
click at [543, 547] on icon "button" at bounding box center [537, 540] width 21 height 21
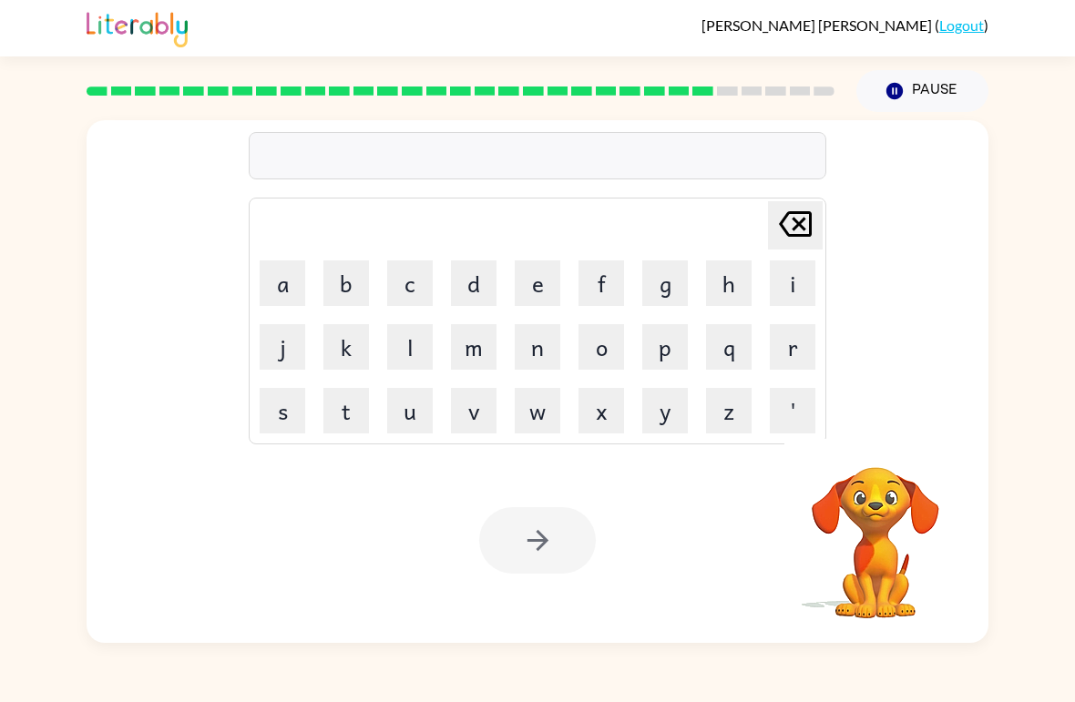
click at [380, 341] on td "l" at bounding box center [410, 347] width 62 height 62
click at [416, 348] on button "l" at bounding box center [410, 347] width 46 height 46
click at [1022, 26] on div "[PERSON_NAME] ( Logout )" at bounding box center [537, 28] width 1075 height 56
click at [430, 403] on button "u" at bounding box center [410, 411] width 46 height 46
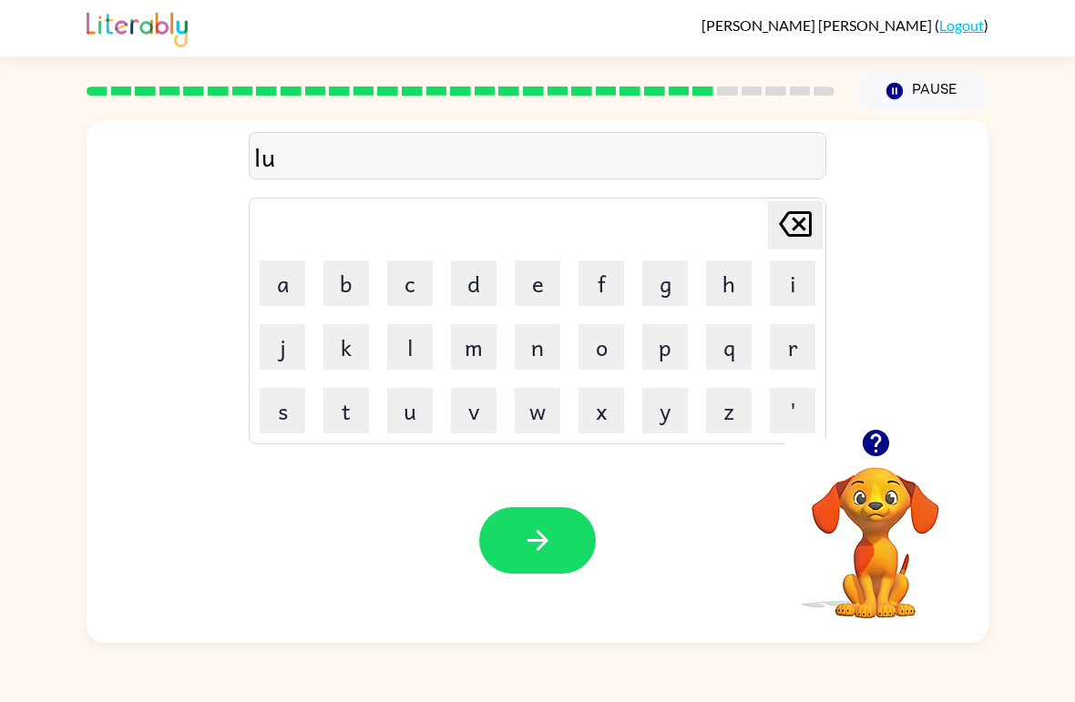
click at [888, 450] on icon "button" at bounding box center [876, 443] width 32 height 32
click at [481, 339] on button "m" at bounding box center [474, 347] width 46 height 46
click at [353, 279] on button "b" at bounding box center [346, 284] width 46 height 46
click at [544, 288] on button "e" at bounding box center [538, 284] width 46 height 46
click at [795, 354] on button "r" at bounding box center [793, 347] width 46 height 46
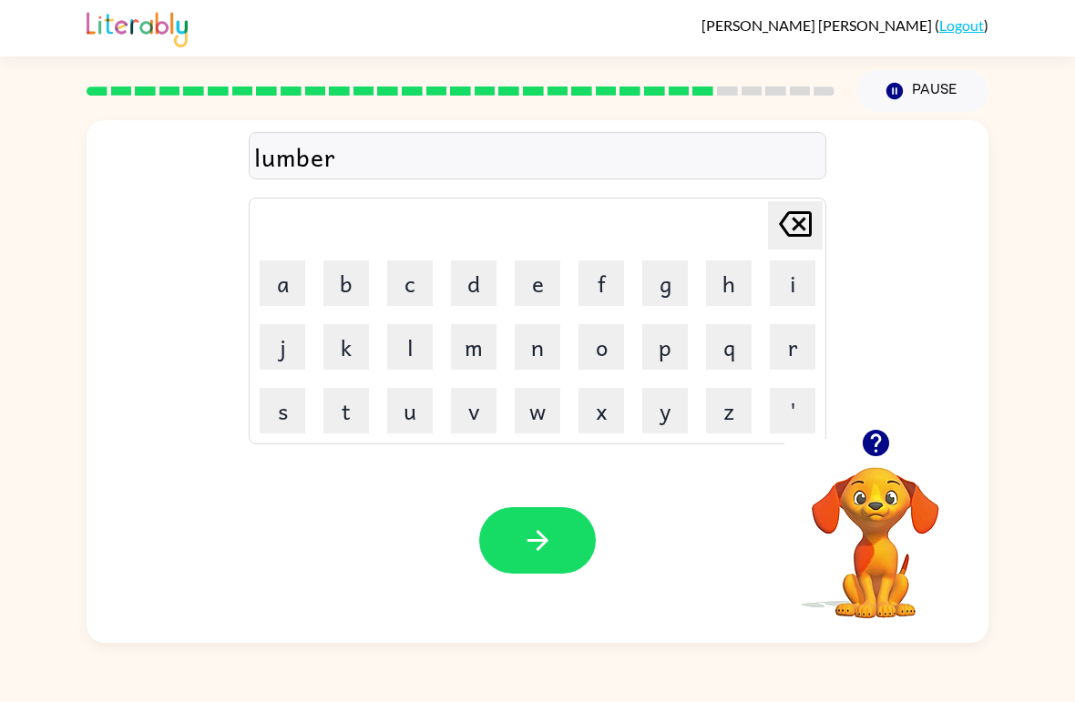
click at [263, 374] on td "j" at bounding box center [282, 347] width 62 height 62
click at [277, 349] on button "j" at bounding box center [283, 347] width 46 height 46
click at [286, 292] on button "a" at bounding box center [283, 284] width 46 height 46
click at [431, 272] on button "c" at bounding box center [410, 284] width 46 height 46
click at [354, 358] on button "k" at bounding box center [346, 347] width 46 height 46
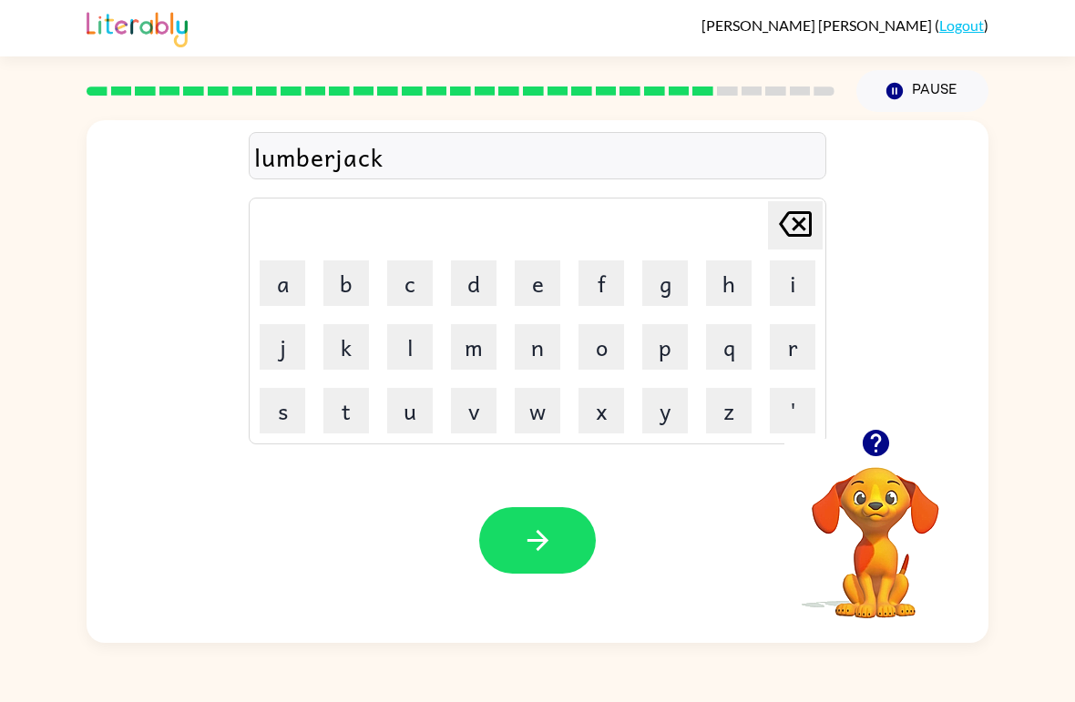
click at [567, 574] on button "button" at bounding box center [537, 540] width 117 height 67
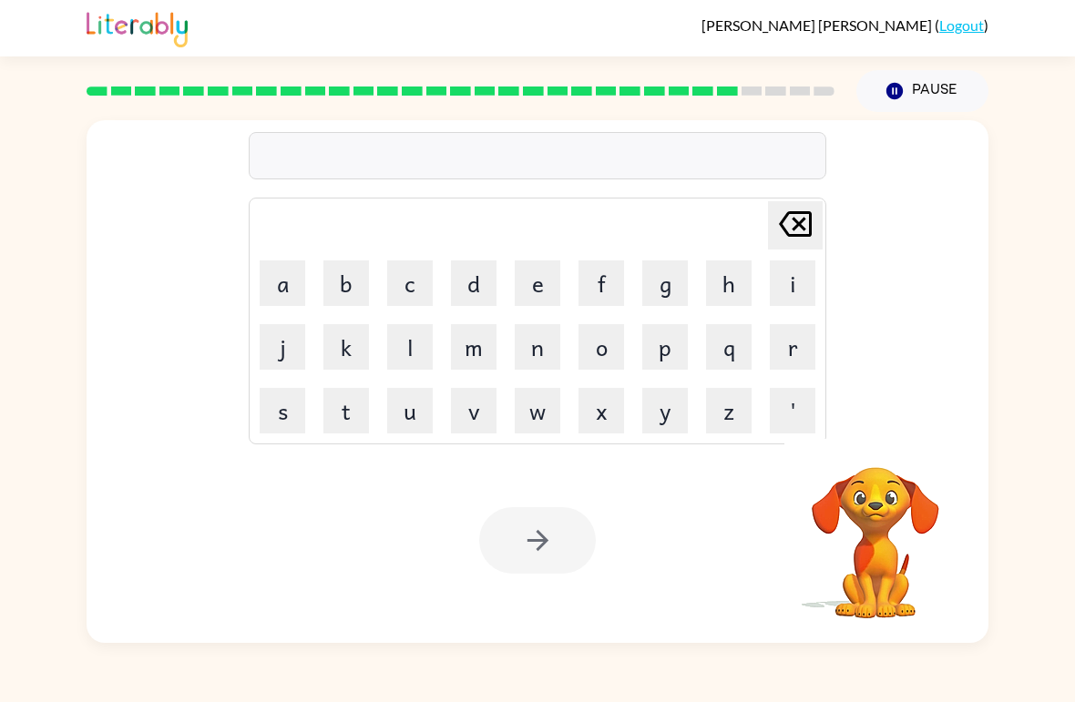
click at [656, 350] on button "p" at bounding box center [665, 347] width 46 height 46
click at [537, 279] on button "e" at bounding box center [538, 284] width 46 height 46
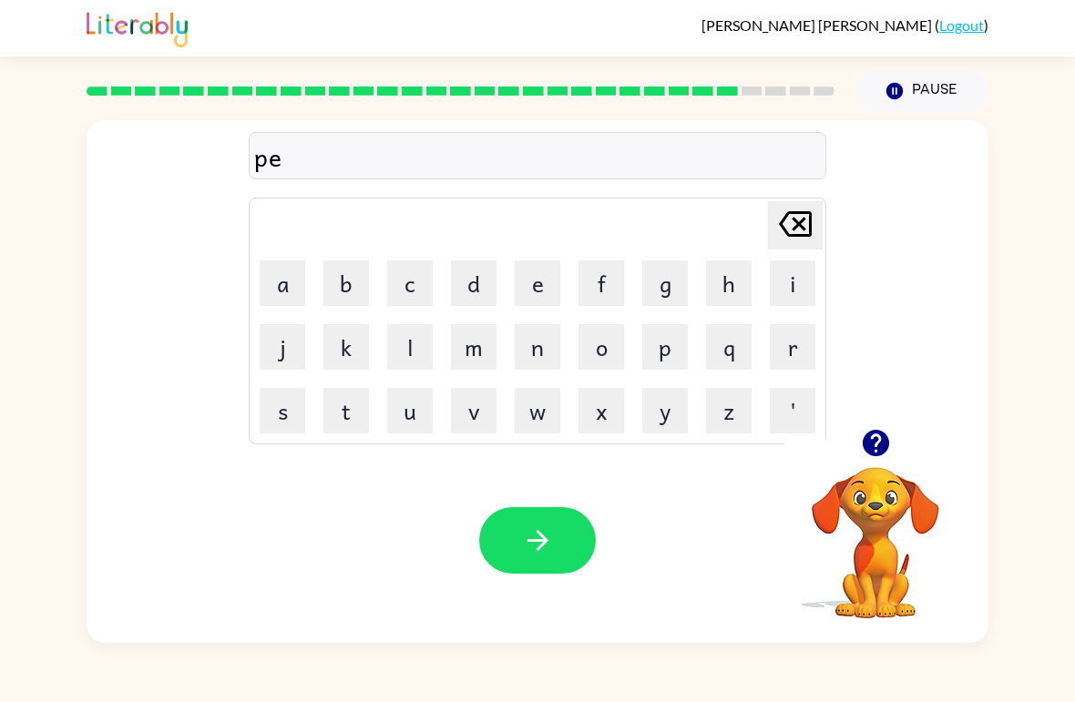
click at [781, 346] on button "r" at bounding box center [793, 347] width 46 height 46
click at [777, 286] on button "i" at bounding box center [793, 284] width 46 height 46
click at [402, 271] on button "c" at bounding box center [410, 284] width 46 height 46
click at [552, 275] on button "e" at bounding box center [538, 284] width 46 height 46
click at [557, 532] on button "button" at bounding box center [537, 540] width 117 height 67
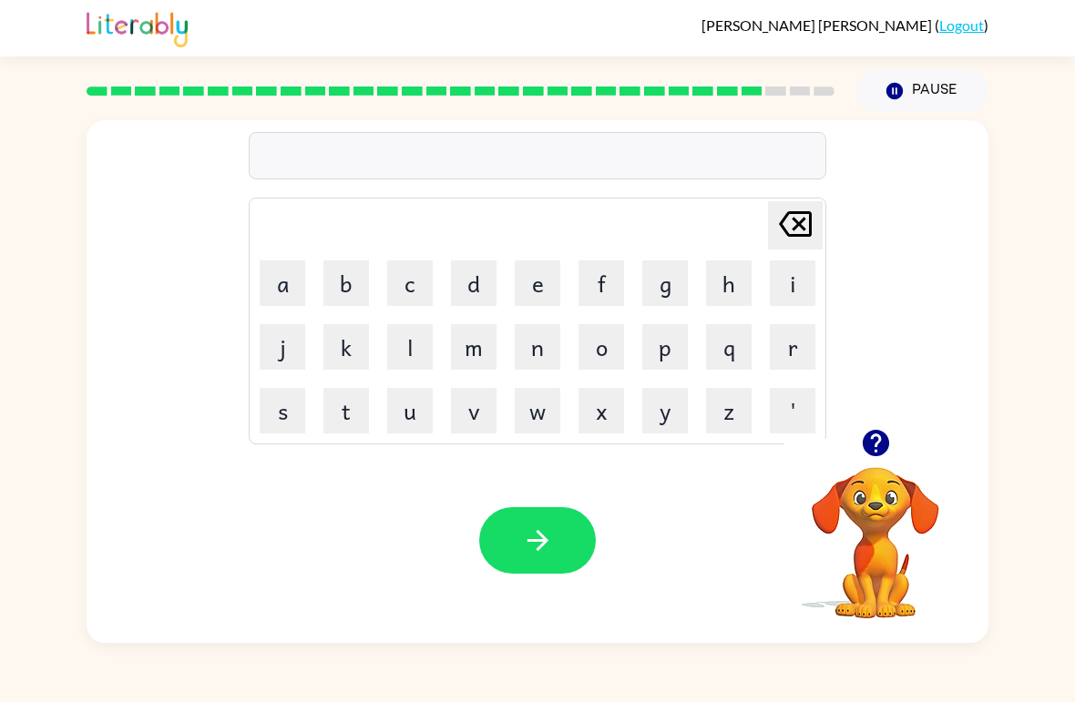
click at [346, 420] on button "t" at bounding box center [346, 411] width 46 height 46
click at [723, 281] on button "h" at bounding box center [729, 284] width 46 height 46
click at [787, 273] on button "i" at bounding box center [793, 284] width 46 height 46
click at [507, 345] on td "n" at bounding box center [538, 347] width 62 height 62
click at [548, 348] on button "n" at bounding box center [538, 347] width 46 height 46
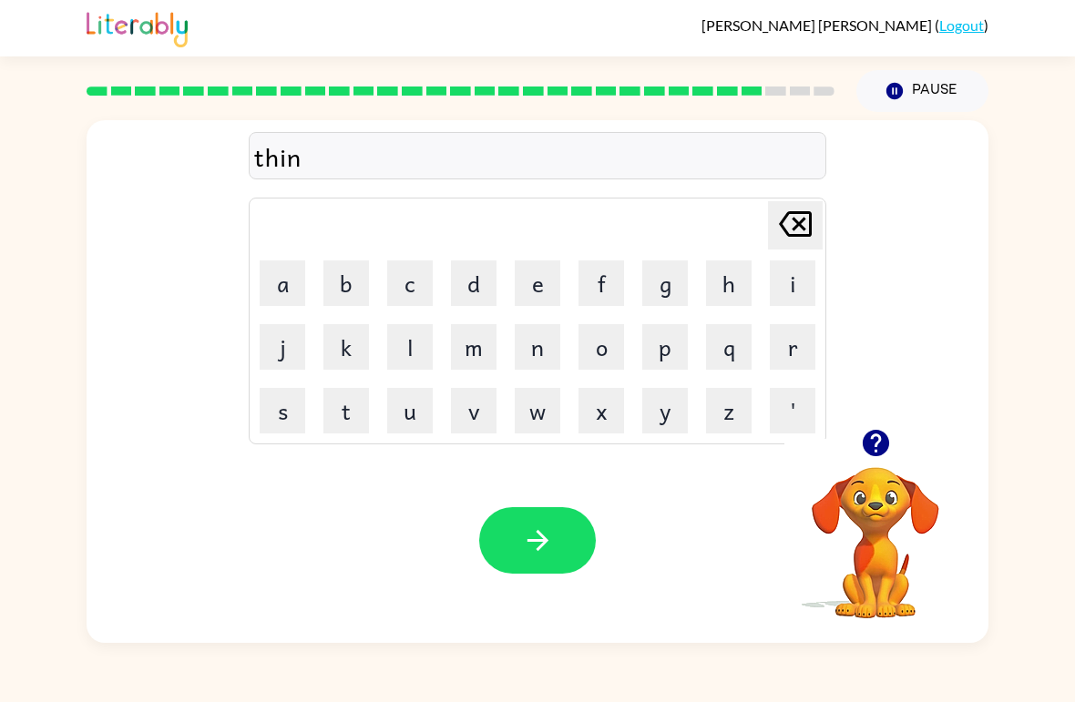
click at [541, 537] on icon "button" at bounding box center [537, 540] width 21 height 21
click at [882, 451] on icon "button" at bounding box center [875, 443] width 26 height 26
click at [281, 421] on button "s" at bounding box center [283, 411] width 46 height 46
click at [797, 265] on button "i" at bounding box center [793, 284] width 46 height 46
click at [409, 361] on button "l" at bounding box center [410, 347] width 46 height 46
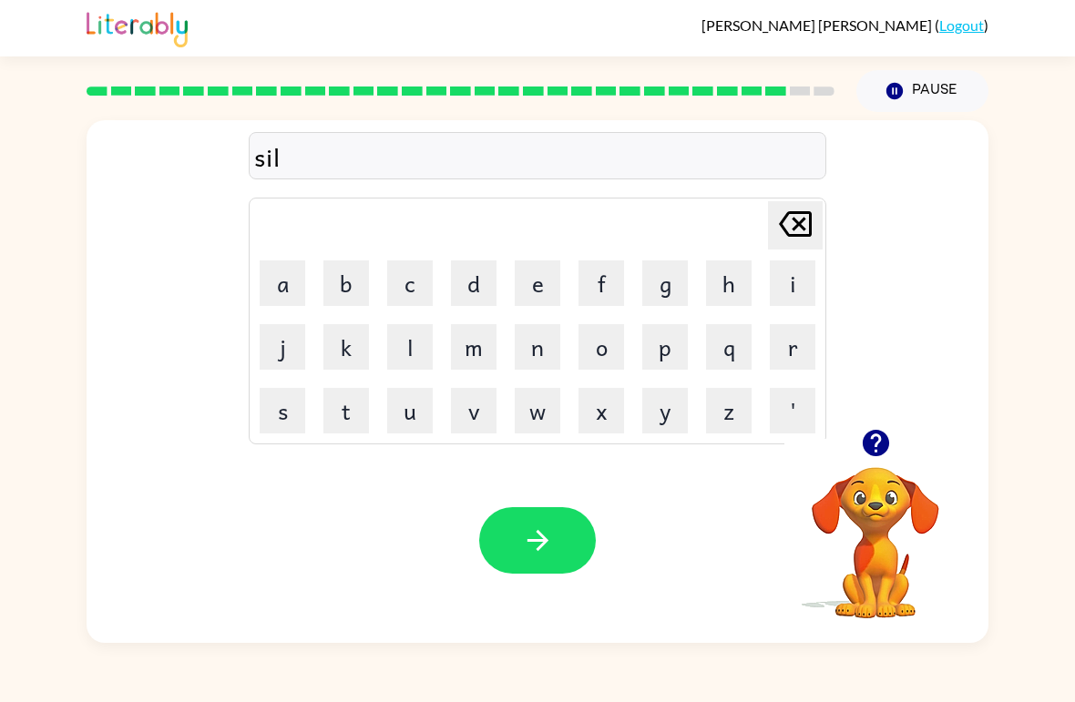
click at [484, 417] on button "v" at bounding box center [474, 411] width 46 height 46
click at [548, 288] on button "e" at bounding box center [538, 284] width 46 height 46
click at [807, 355] on button "r" at bounding box center [793, 347] width 46 height 46
click at [540, 394] on button "w" at bounding box center [538, 411] width 46 height 46
click at [292, 290] on button "a" at bounding box center [283, 284] width 46 height 46
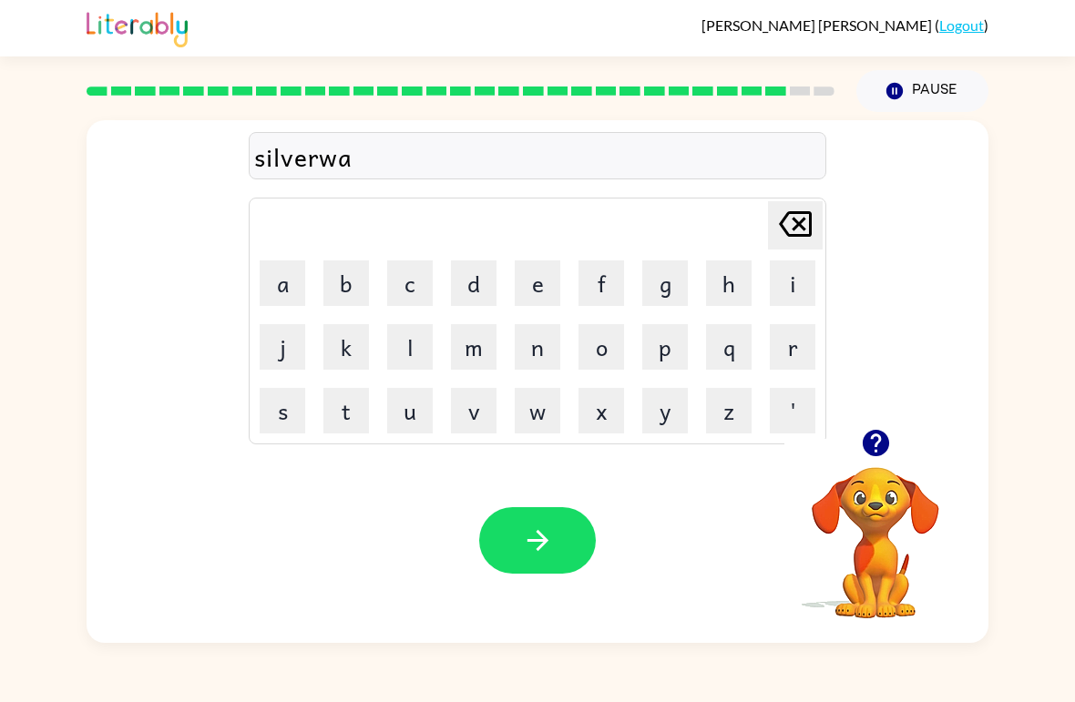
click at [778, 347] on button "r" at bounding box center [793, 347] width 46 height 46
click at [527, 280] on button "e" at bounding box center [538, 284] width 46 height 46
click at [531, 534] on icon "button" at bounding box center [538, 541] width 32 height 32
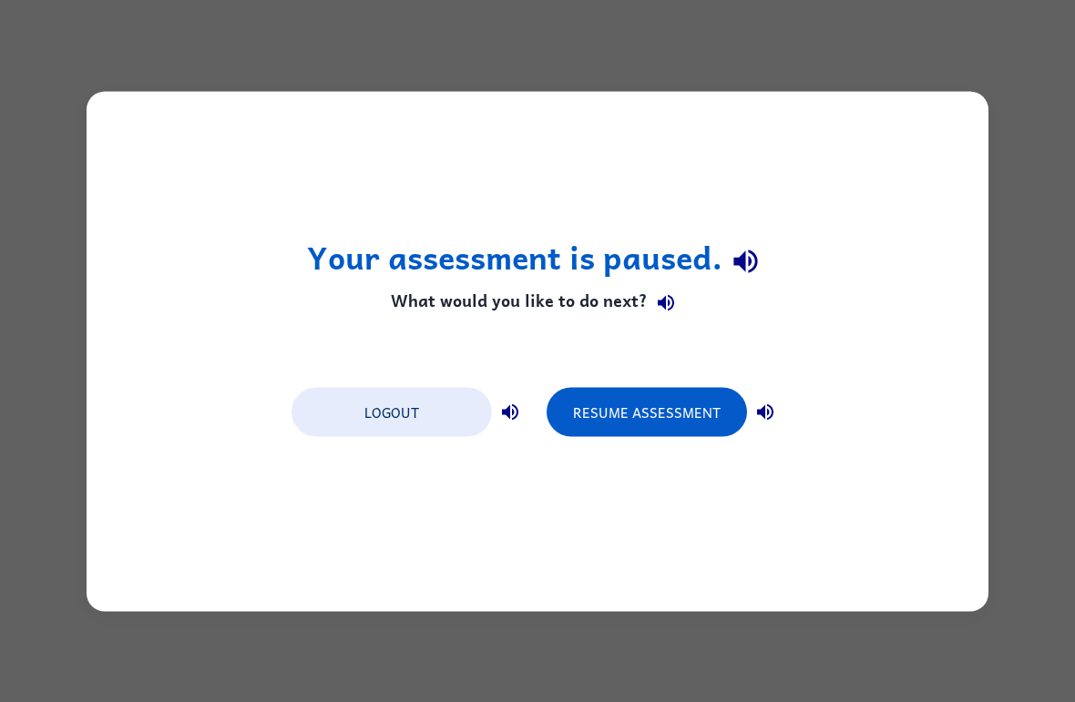
click at [694, 420] on button "Resume Assessment" at bounding box center [647, 411] width 200 height 49
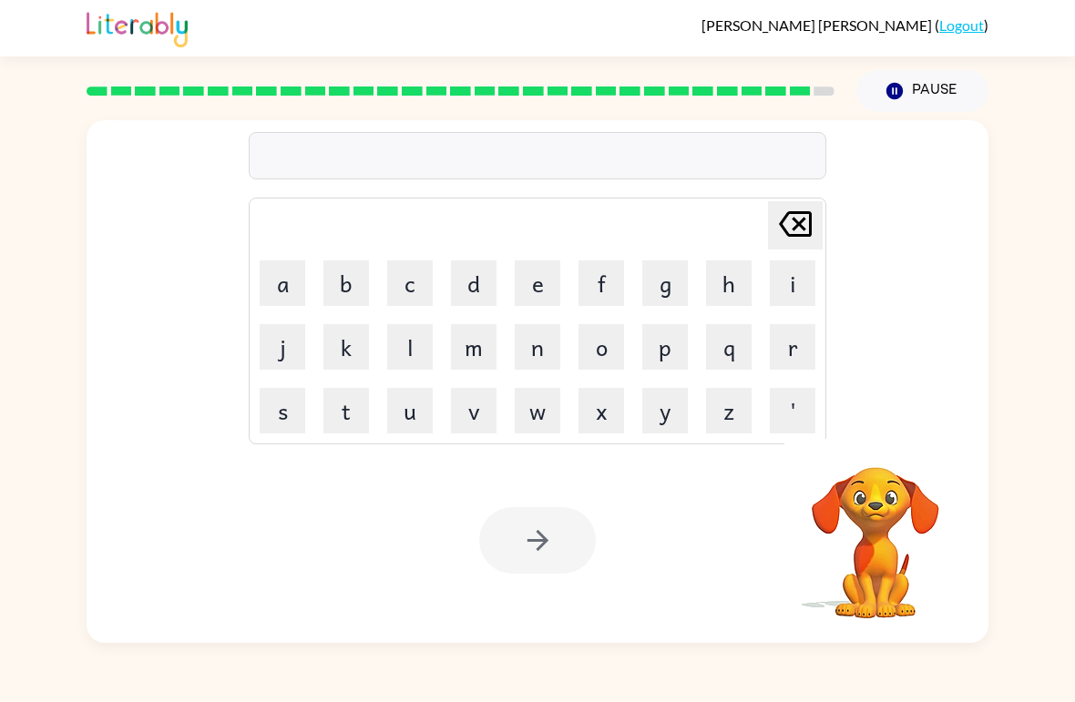
click at [418, 408] on button "u" at bounding box center [410, 411] width 46 height 46
click at [542, 347] on button "n" at bounding box center [538, 347] width 46 height 46
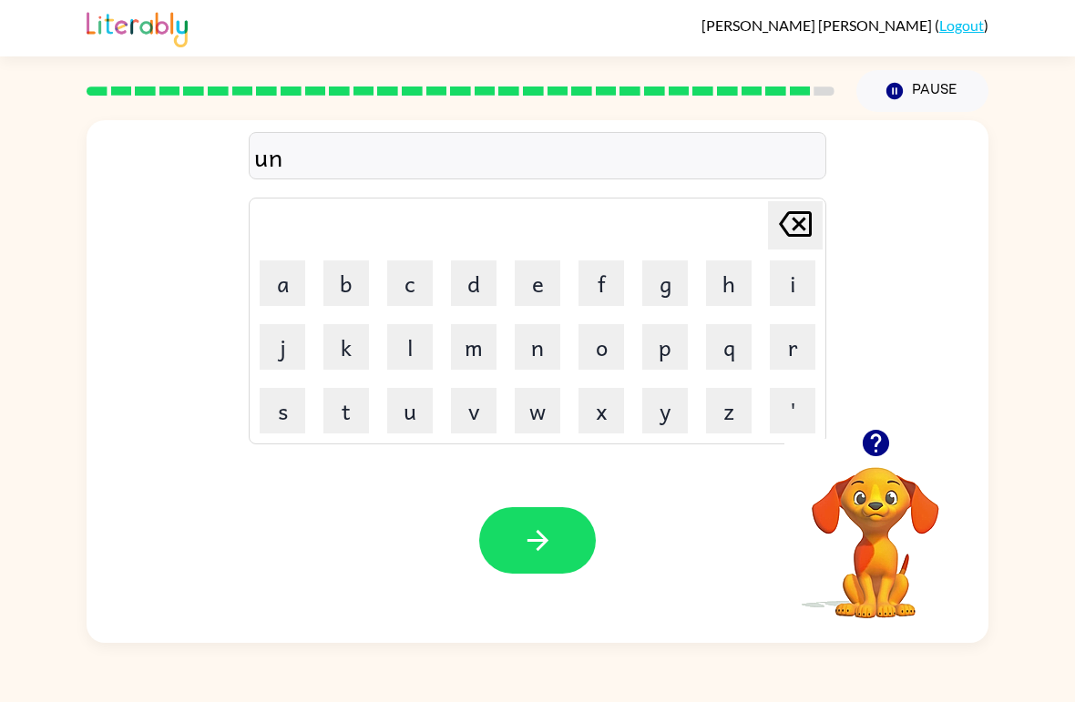
click at [283, 285] on button "a" at bounding box center [283, 284] width 46 height 46
click at [599, 281] on button "f" at bounding box center [601, 284] width 46 height 46
click at [792, 343] on button "r" at bounding box center [793, 347] width 46 height 46
click at [789, 290] on button "i" at bounding box center [793, 284] width 46 height 46
click at [521, 276] on button "e" at bounding box center [538, 284] width 46 height 46
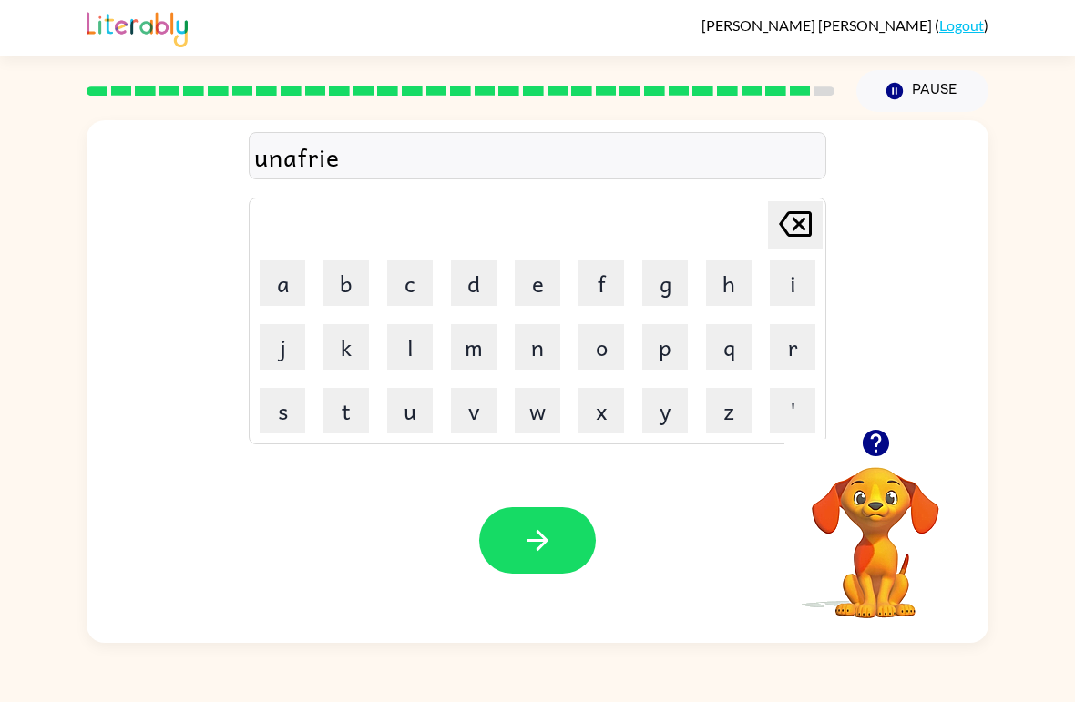
click at [475, 270] on button "d" at bounding box center [474, 284] width 46 height 46
click at [581, 525] on button "button" at bounding box center [537, 540] width 117 height 67
